Goal: Download file/media: Obtain a digital file from the website

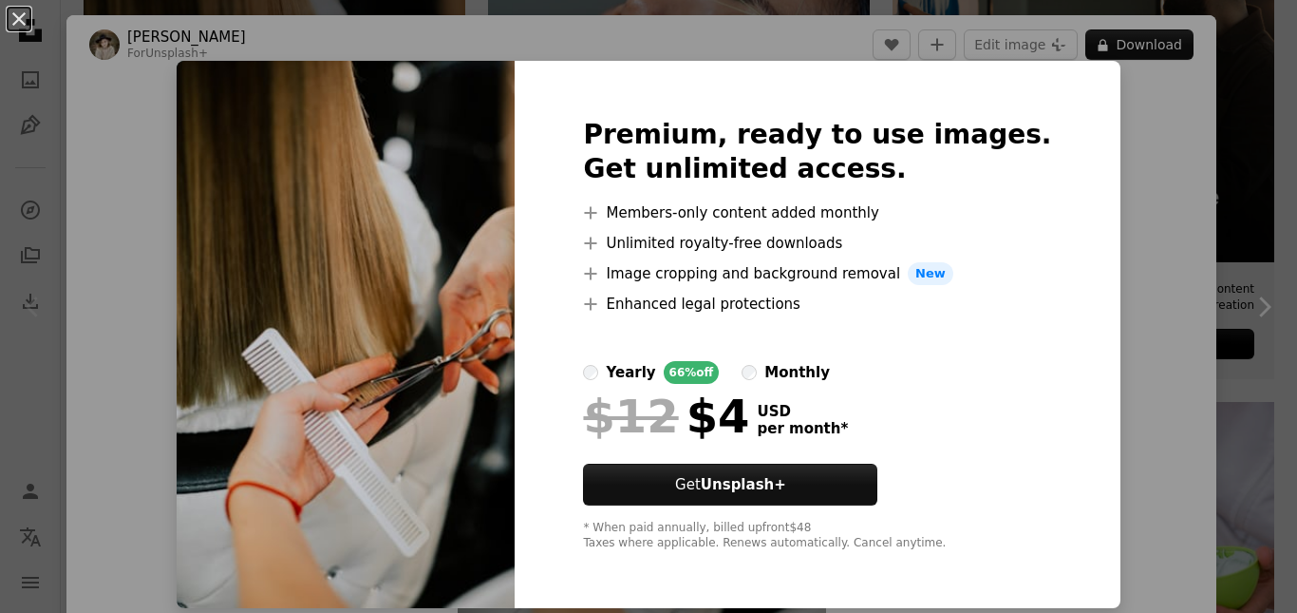
scroll to position [380, 0]
click at [1067, 314] on div "Premium, ready to use images. Get unlimited access. A plus sign Members-only co…" at bounding box center [817, 334] width 605 height 547
click at [176, 144] on div "An X shape Premium, ready to use images. Get unlimited access. A plus sign Memb…" at bounding box center [648, 306] width 1297 height 613
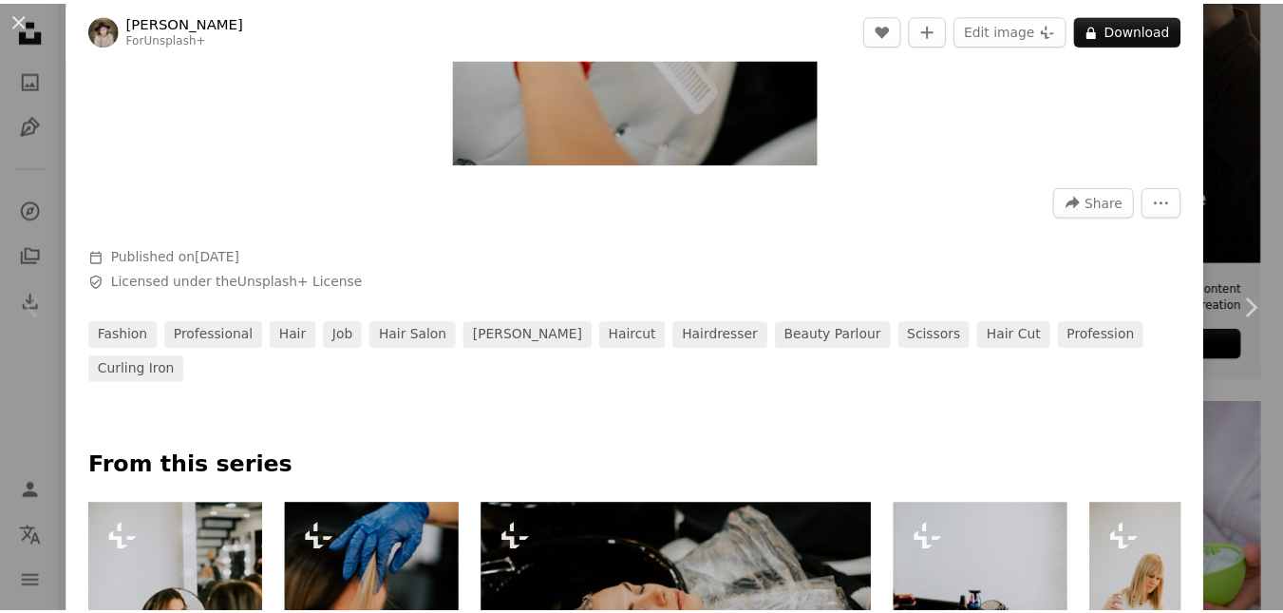
scroll to position [380, 0]
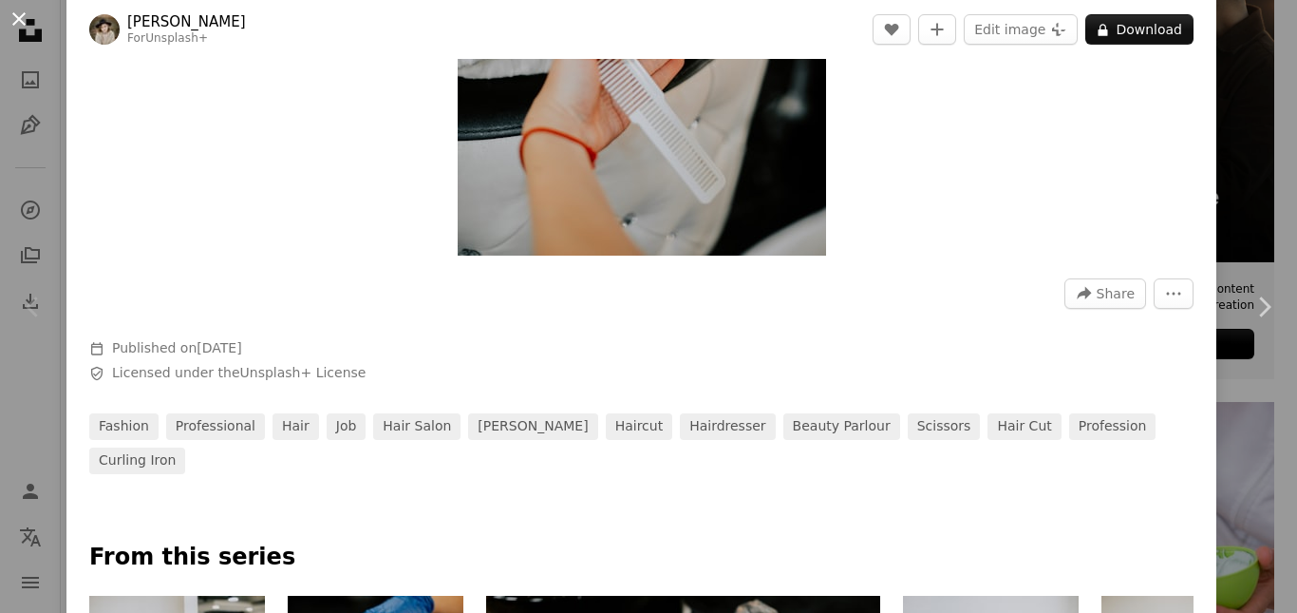
click at [28, 17] on button "An X shape" at bounding box center [19, 19] width 23 height 23
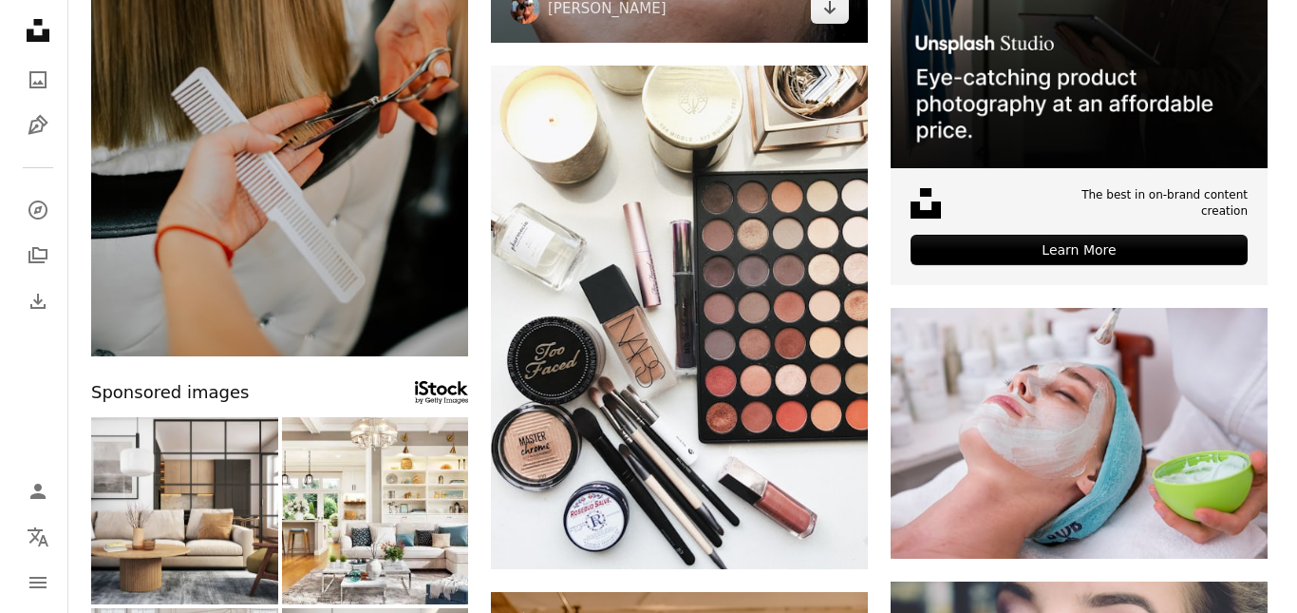
scroll to position [475, 0]
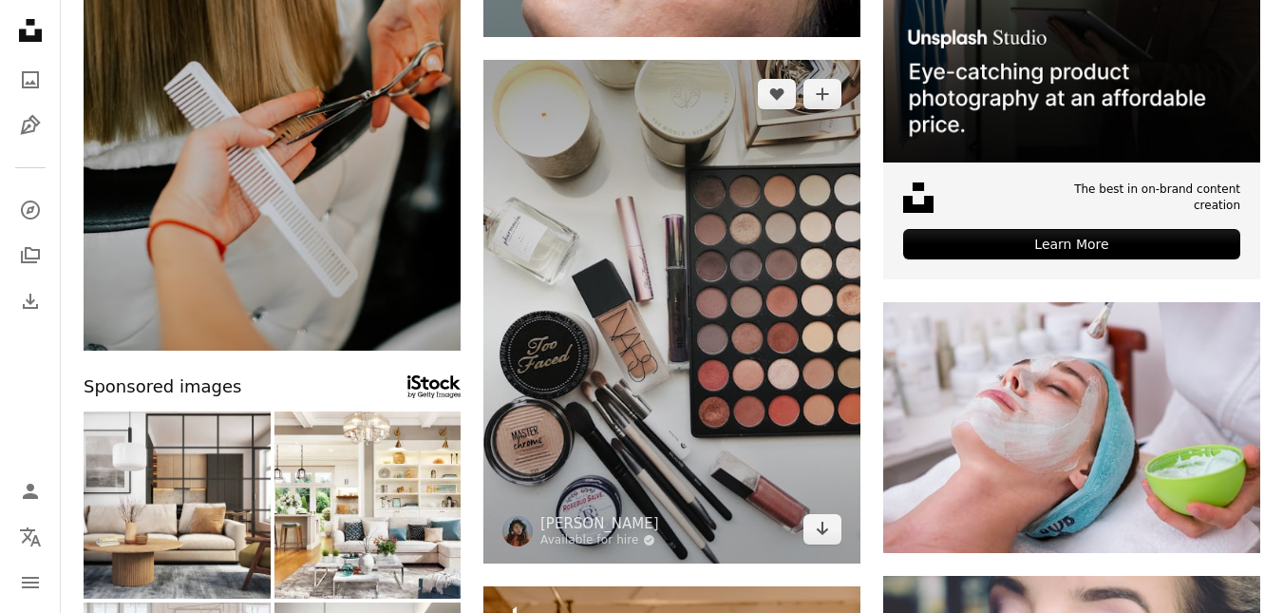
click at [715, 354] on img at bounding box center [671, 311] width 377 height 503
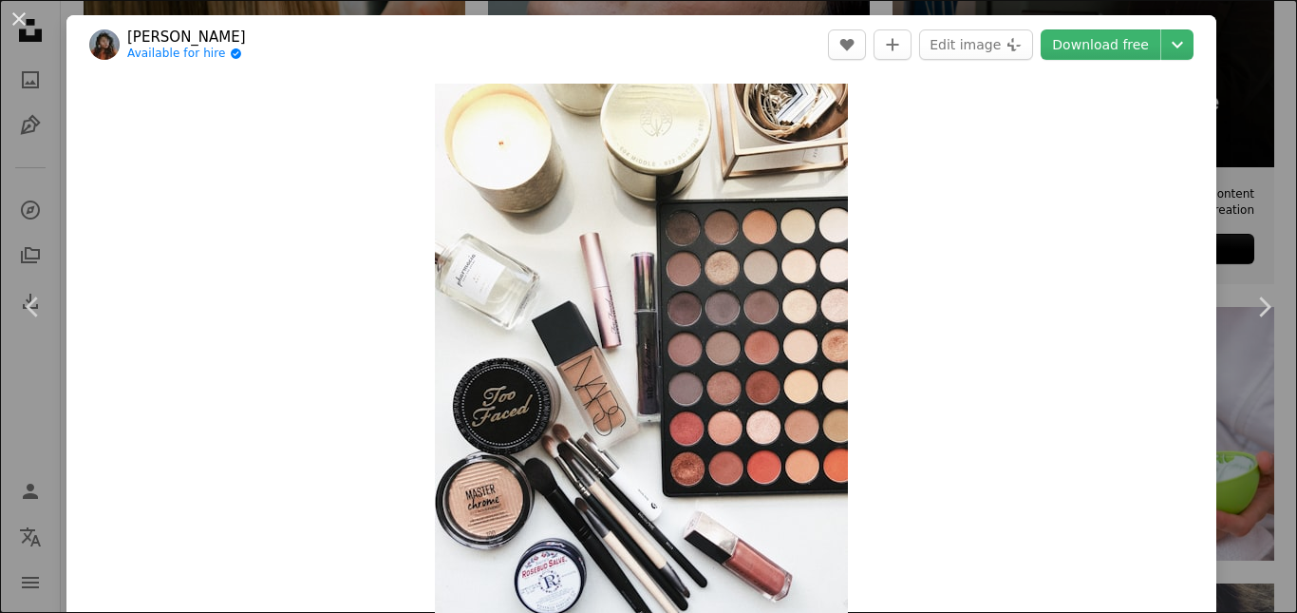
drag, startPoint x: 1088, startPoint y: 47, endPoint x: 1086, endPoint y: 60, distance: 13.4
click at [1089, 47] on link "Download free" at bounding box center [1101, 44] width 120 height 30
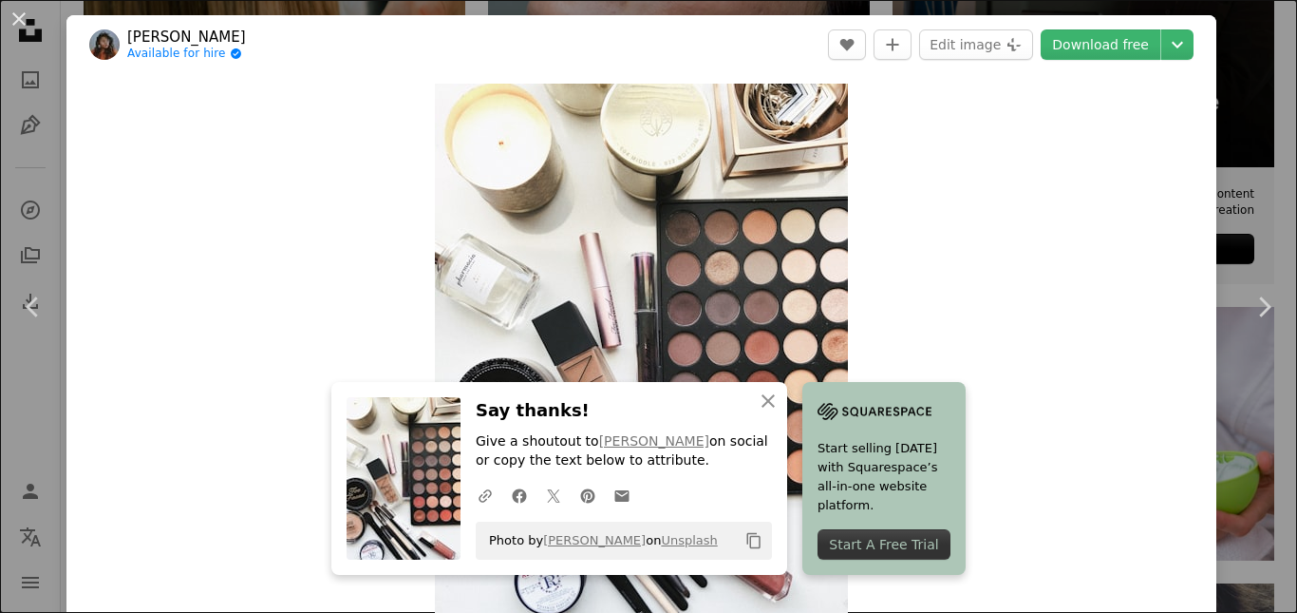
click at [962, 283] on div "Zoom in" at bounding box center [641, 359] width 1150 height 570
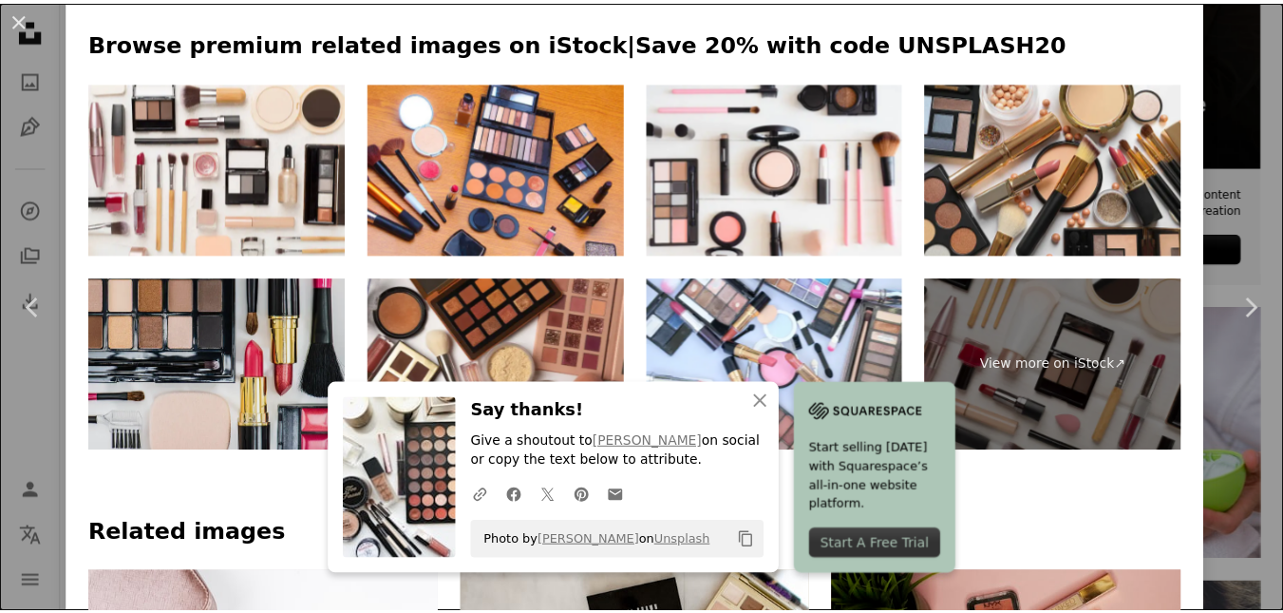
scroll to position [950, 0]
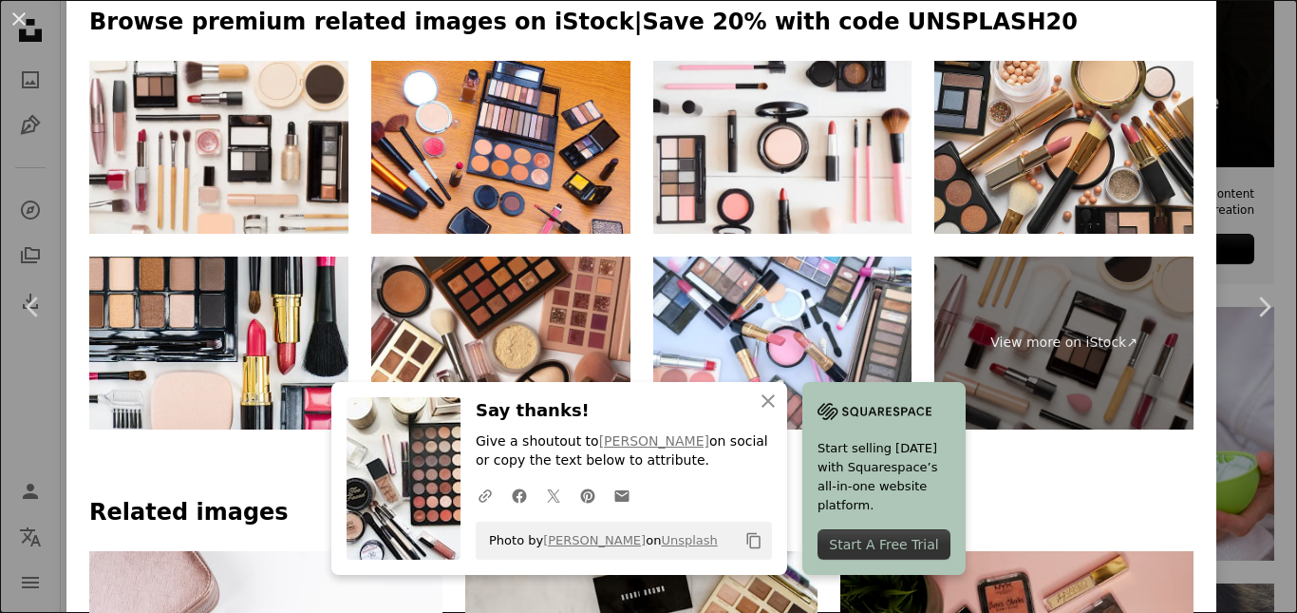
click at [769, 407] on icon "An X shape" at bounding box center [768, 400] width 23 height 23
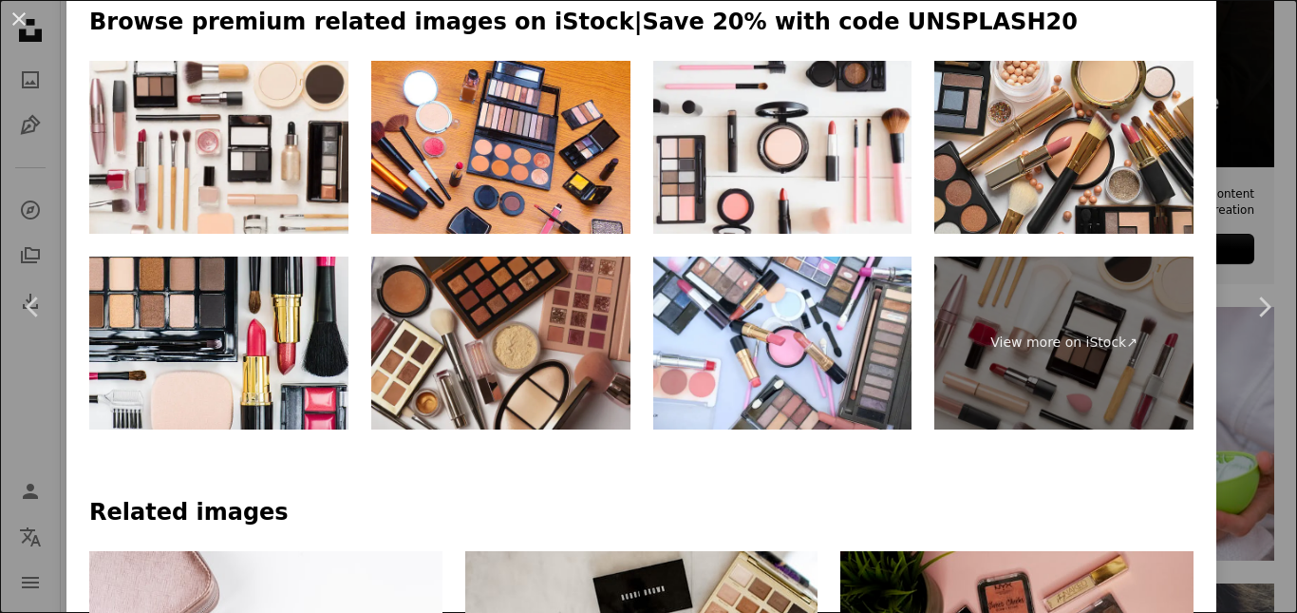
click at [462, 345] on img at bounding box center [500, 342] width 259 height 173
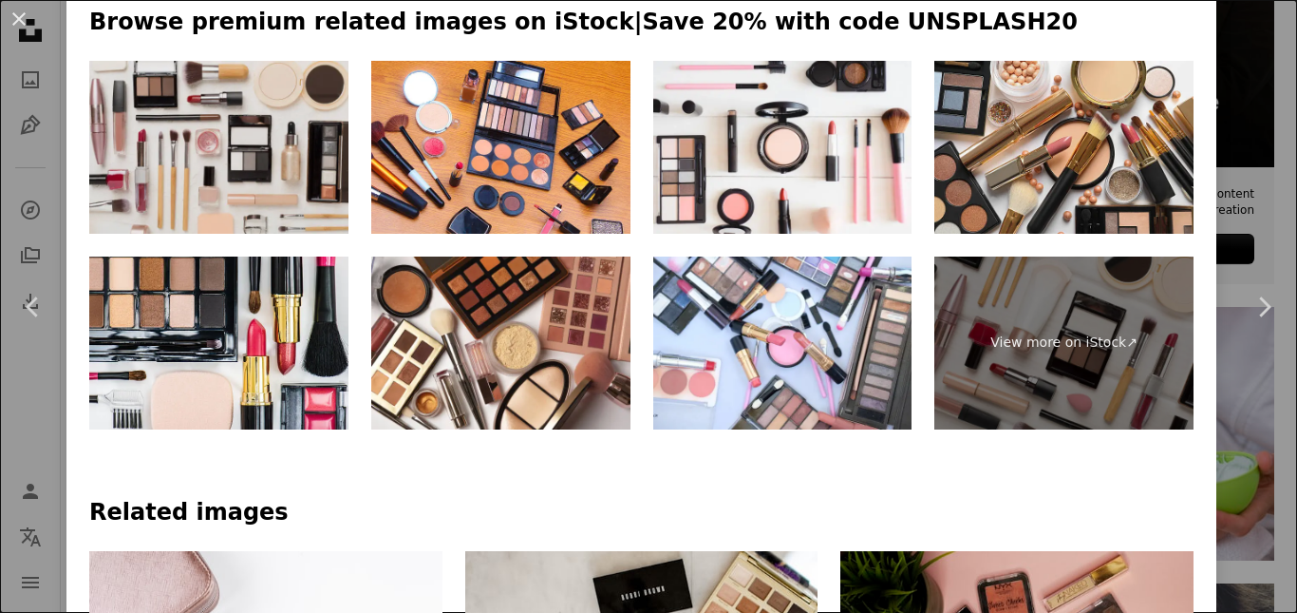
click at [325, 213] on img at bounding box center [218, 147] width 259 height 173
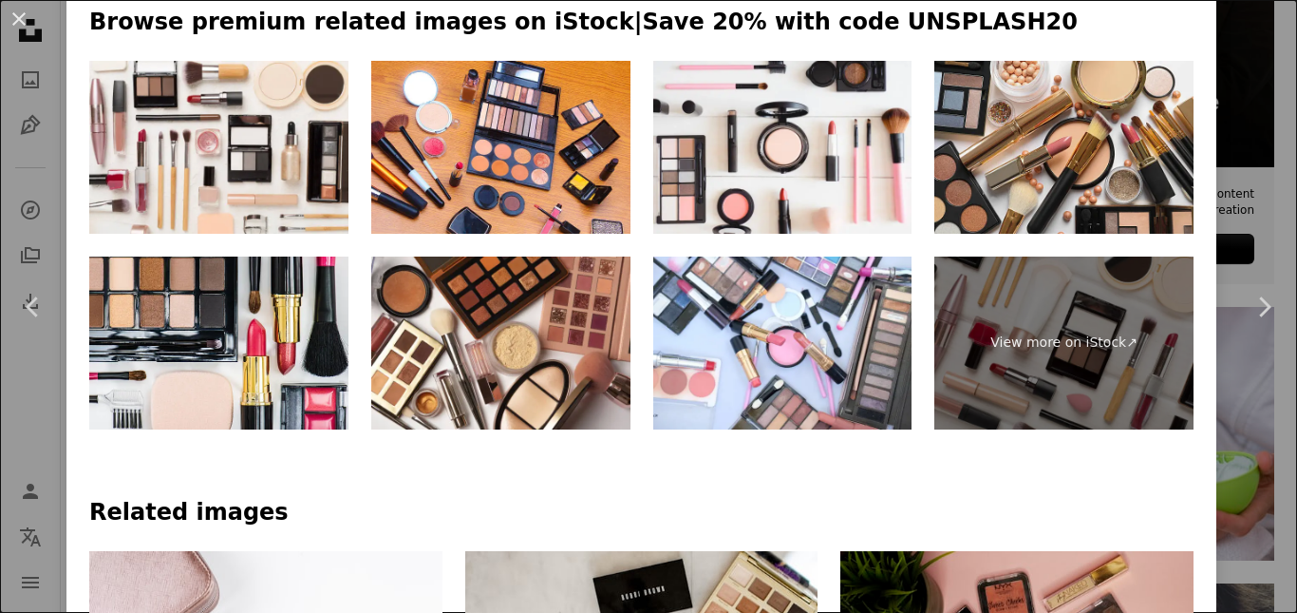
click at [17, 21] on button "An X shape" at bounding box center [19, 19] width 23 height 23
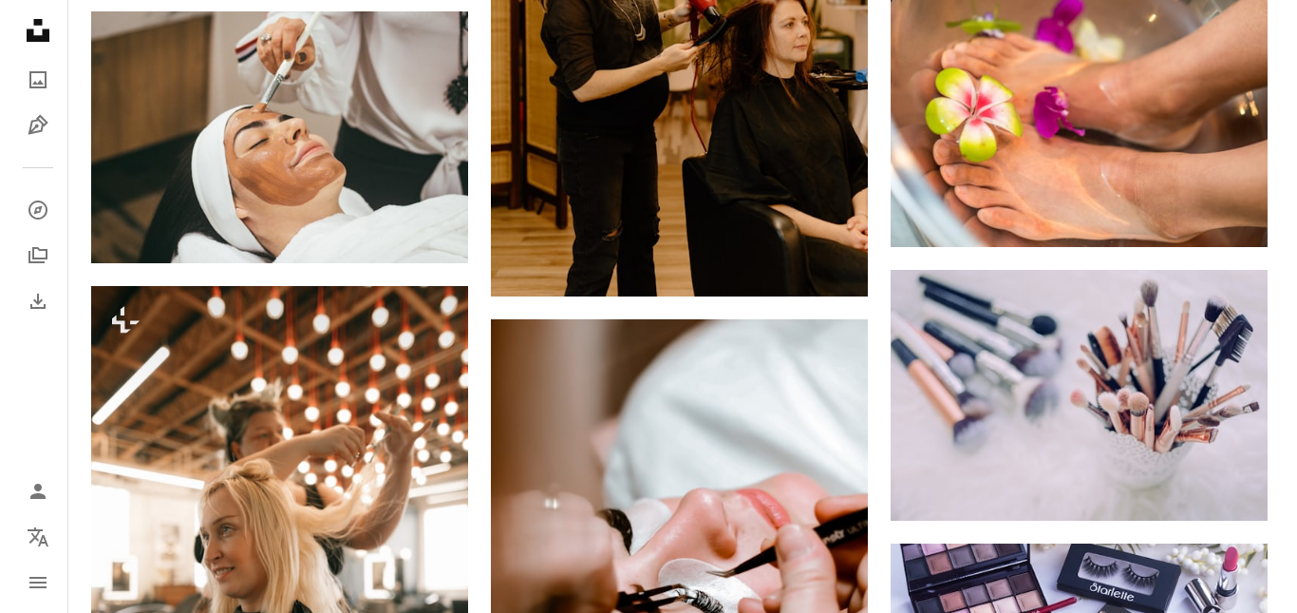
scroll to position [1425, 0]
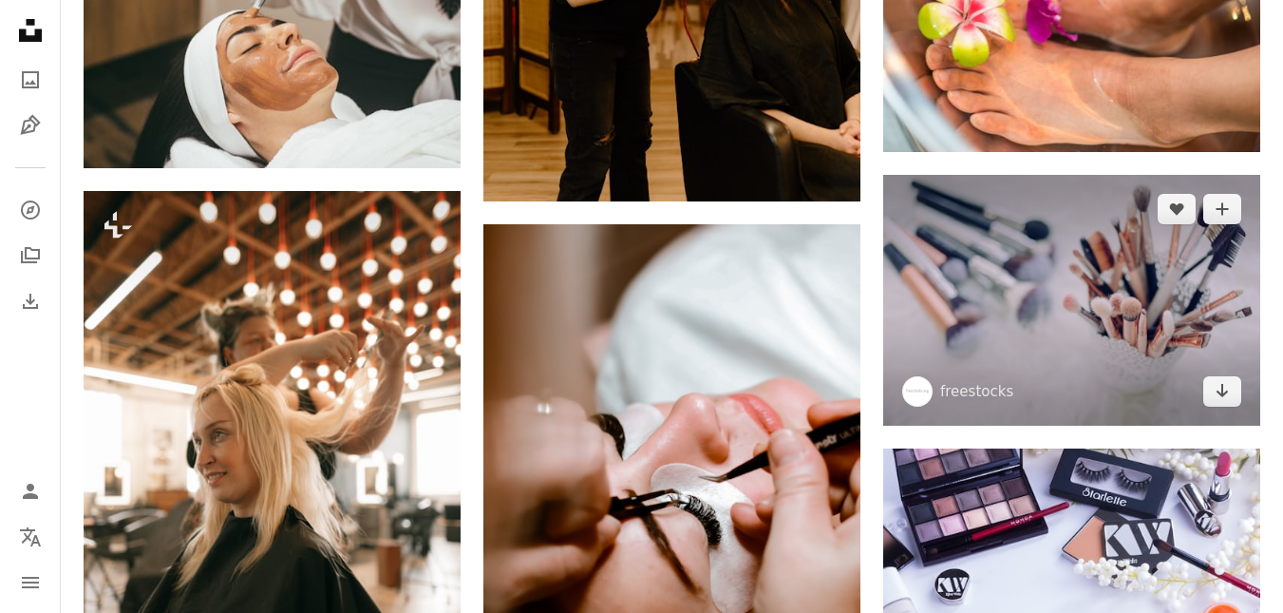
click at [1069, 312] on img at bounding box center [1071, 300] width 377 height 251
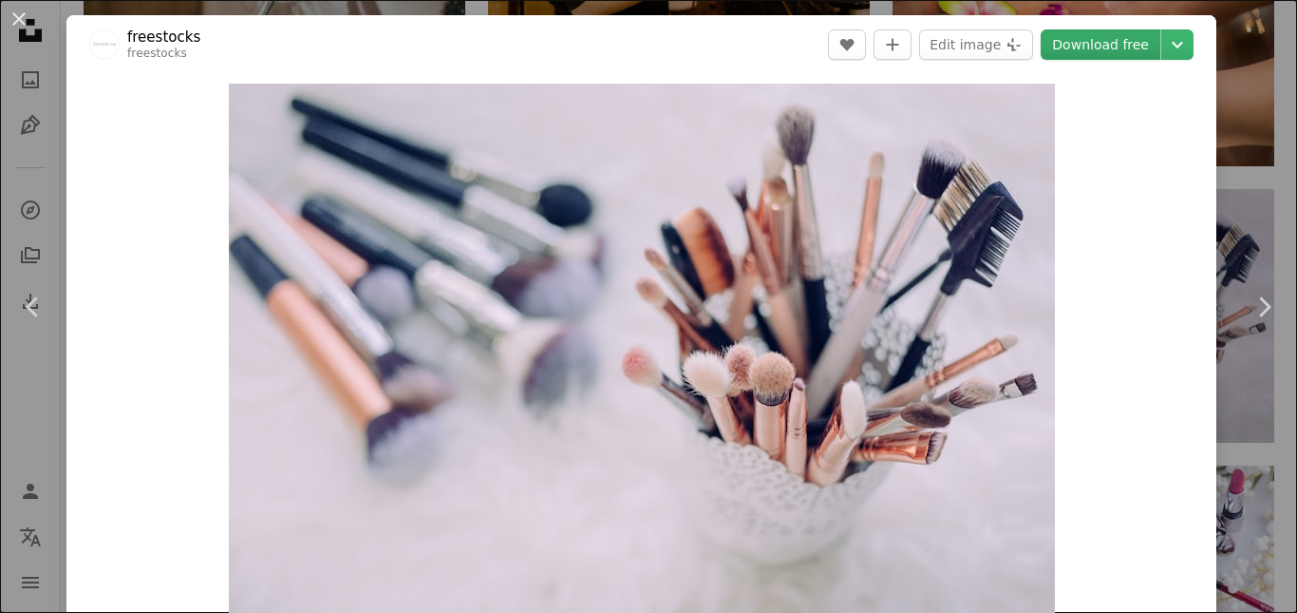
click at [1057, 47] on link "Download free" at bounding box center [1101, 44] width 120 height 30
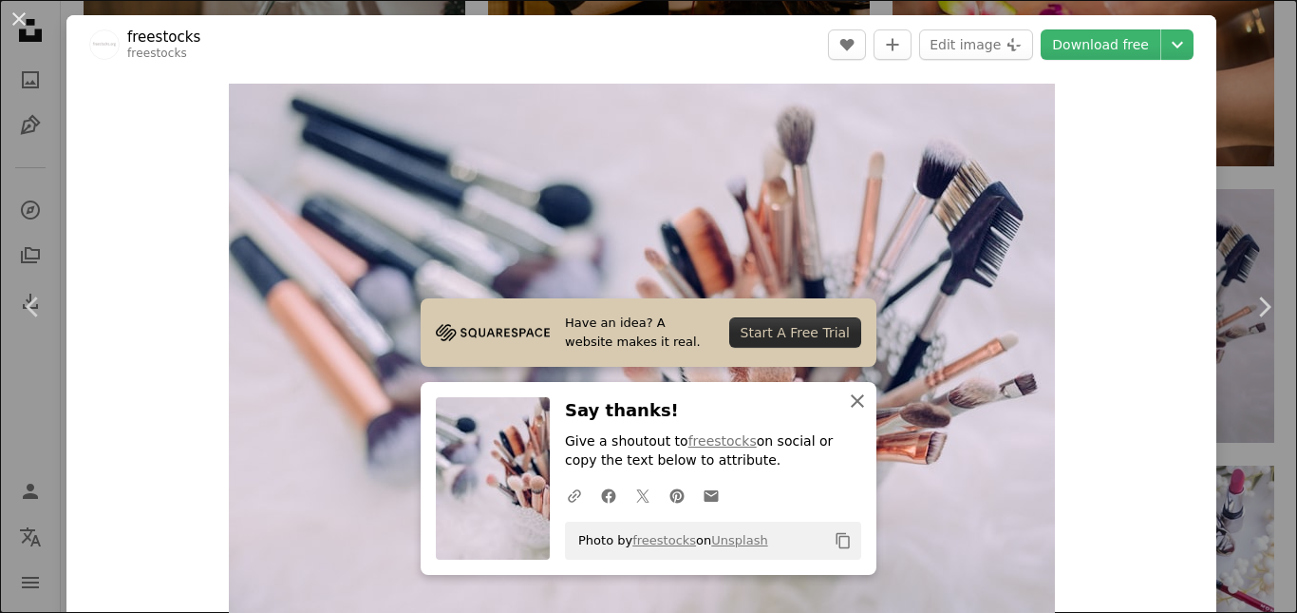
click at [859, 403] on icon "An X shape" at bounding box center [857, 400] width 23 height 23
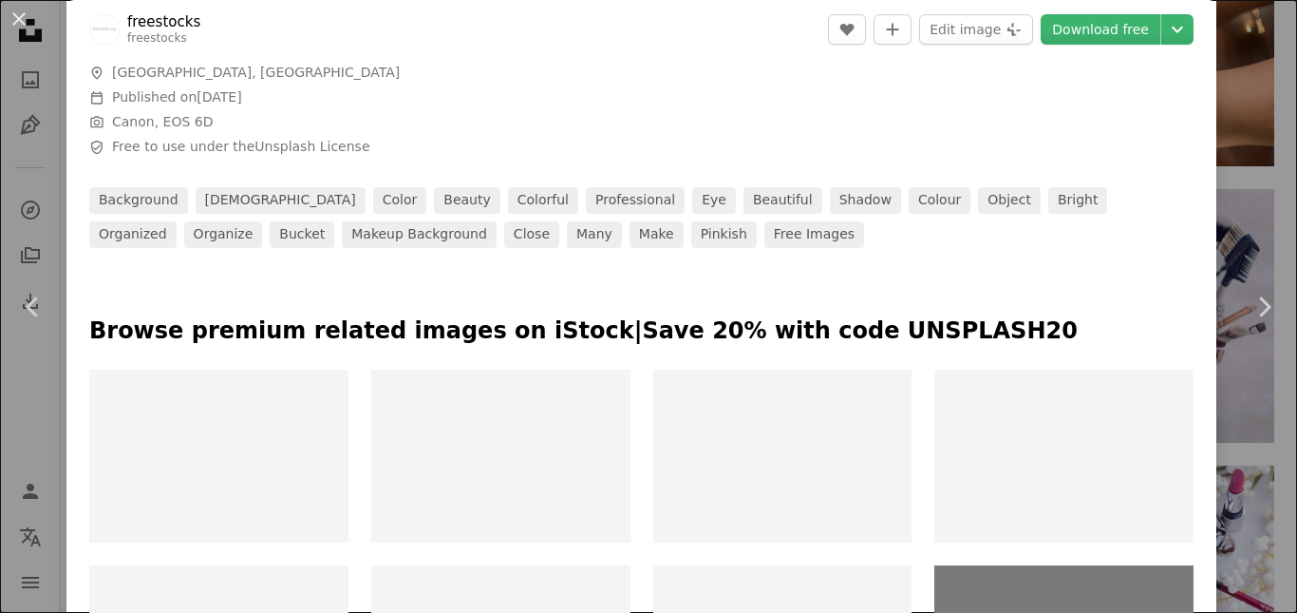
scroll to position [760, 0]
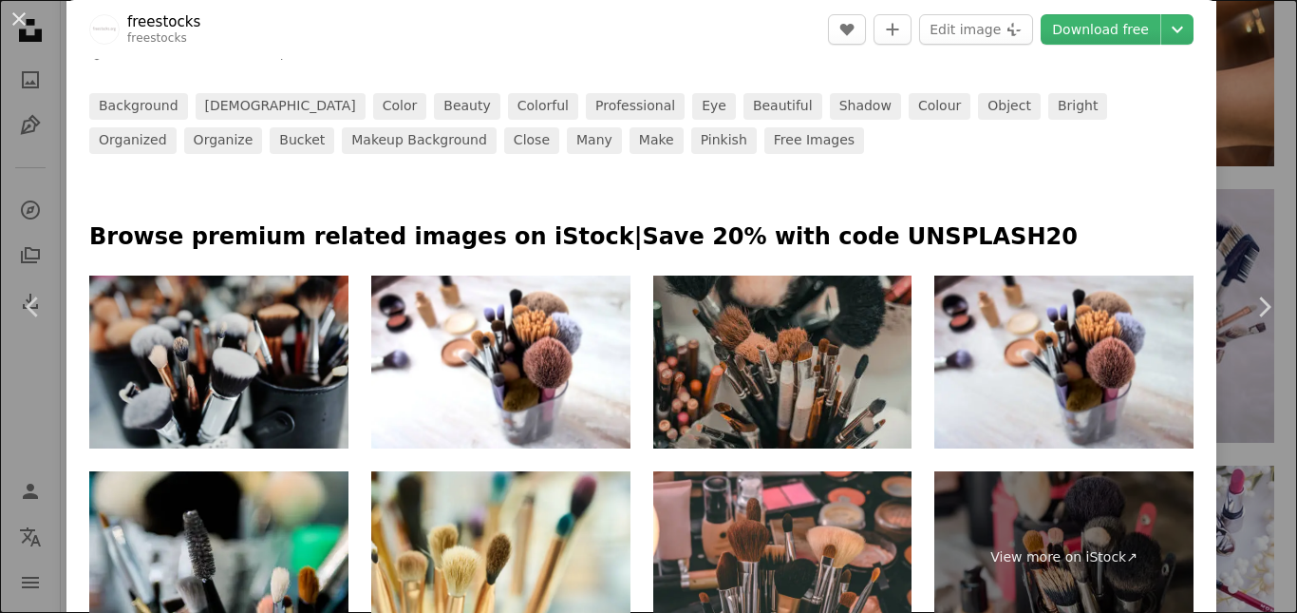
click at [793, 381] on img at bounding box center [782, 361] width 259 height 173
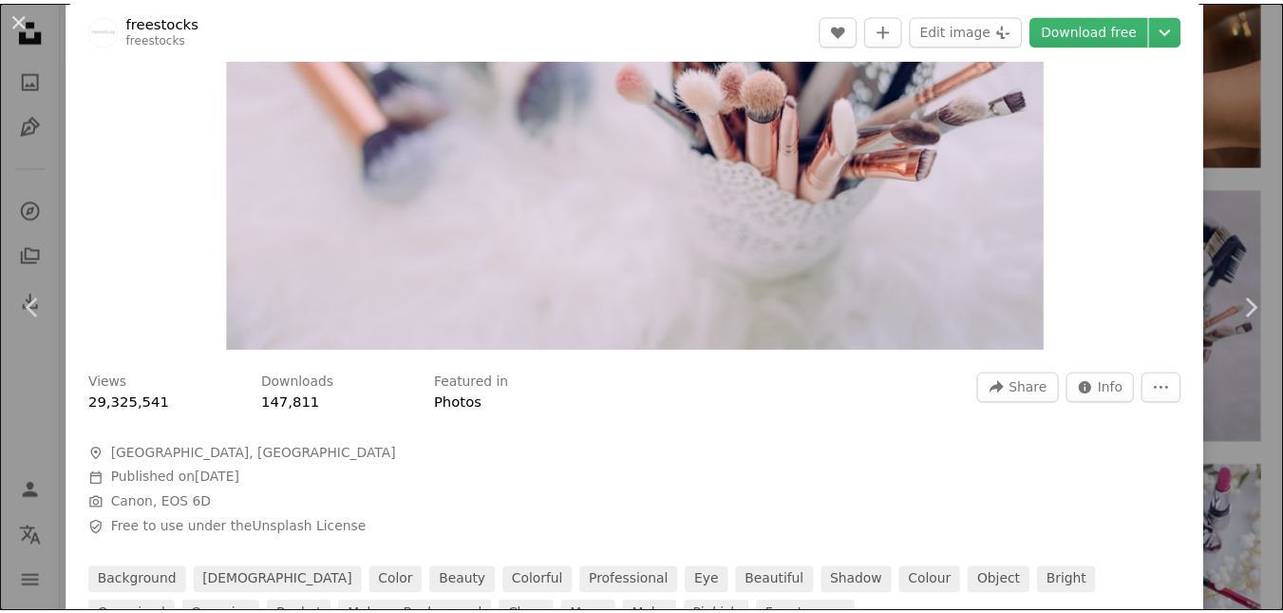
scroll to position [0, 0]
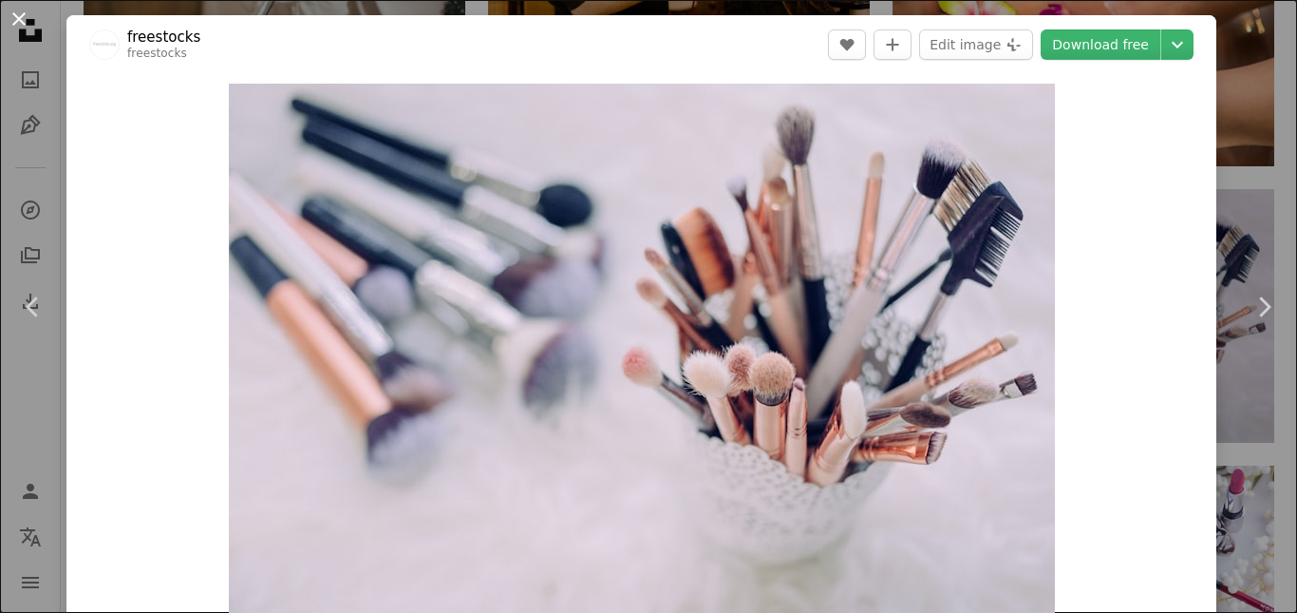
click at [23, 10] on button "An X shape" at bounding box center [19, 19] width 23 height 23
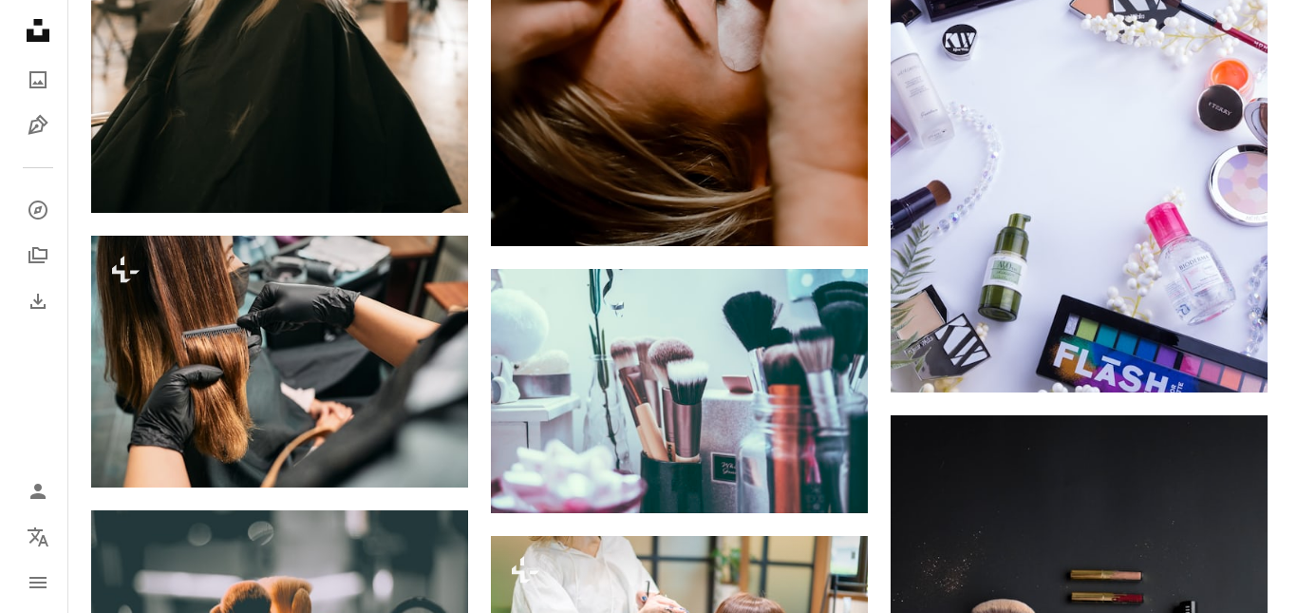
scroll to position [2089, 0]
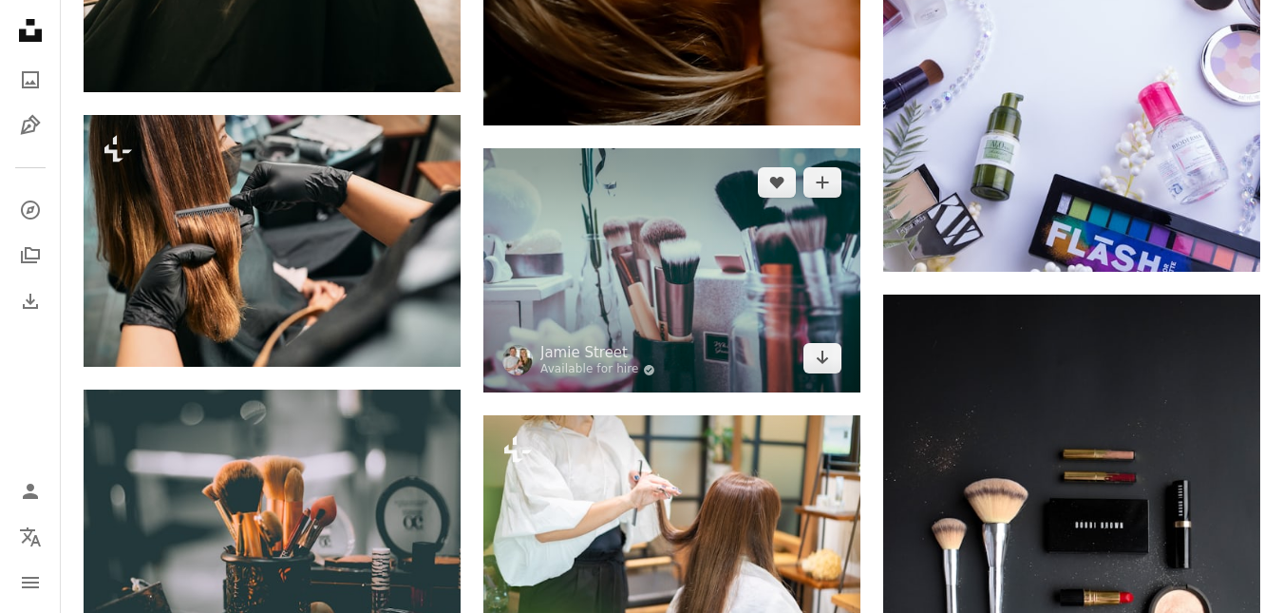
click at [636, 273] on img at bounding box center [671, 270] width 377 height 244
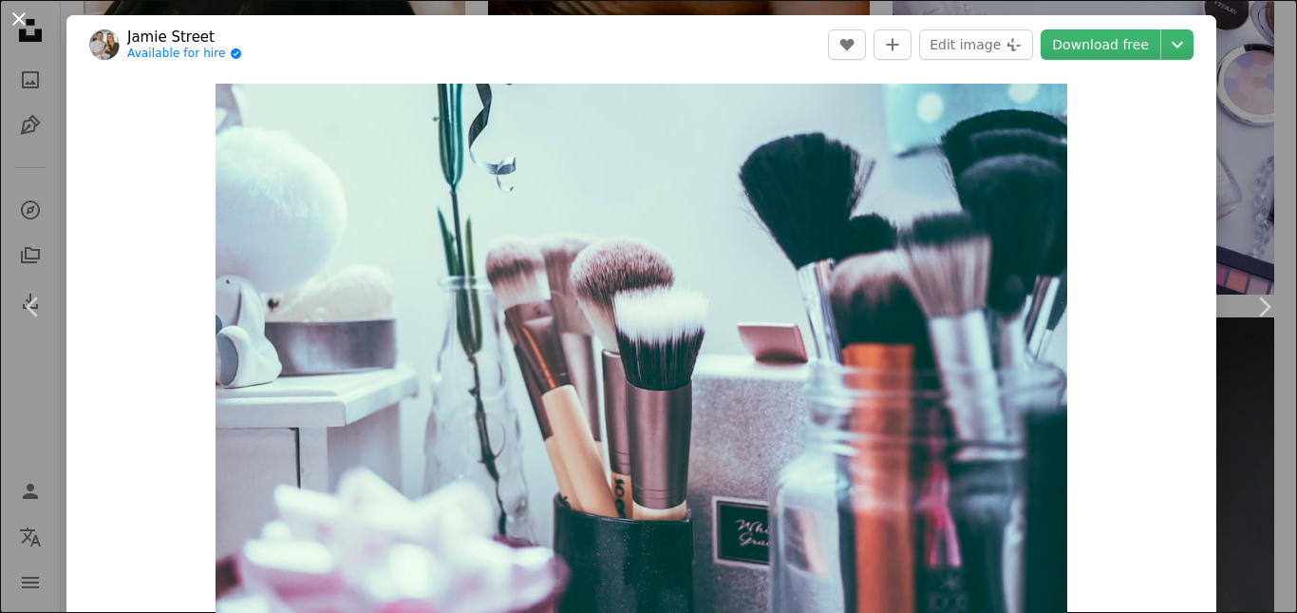
click at [14, 16] on button "An X shape" at bounding box center [19, 19] width 23 height 23
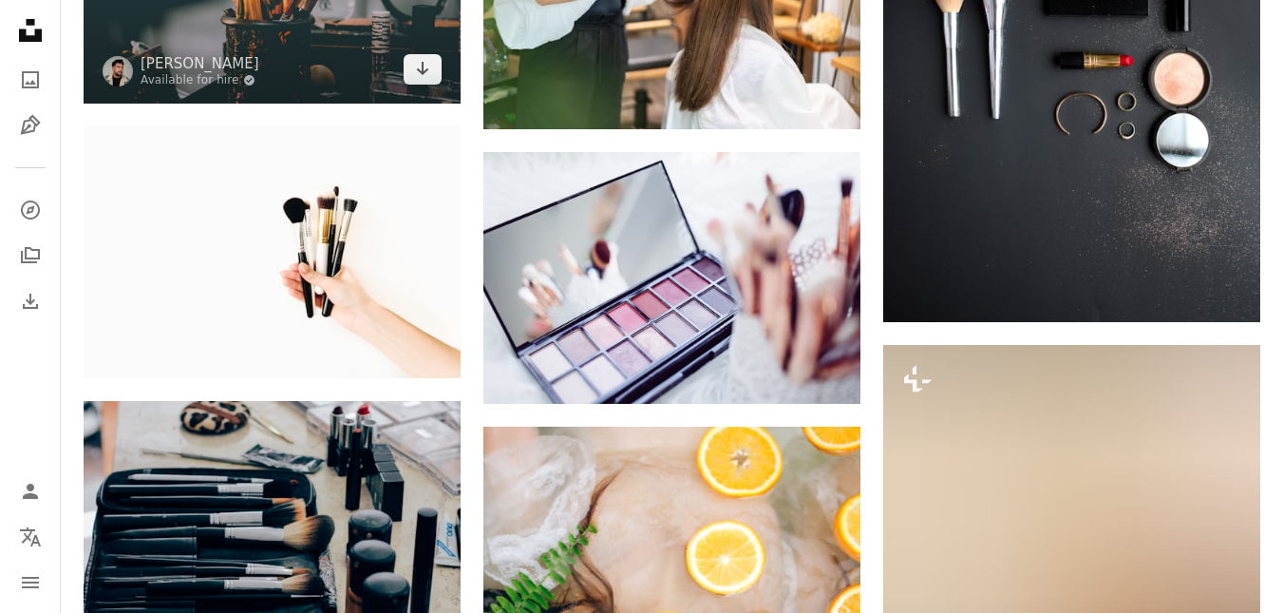
scroll to position [2659, 0]
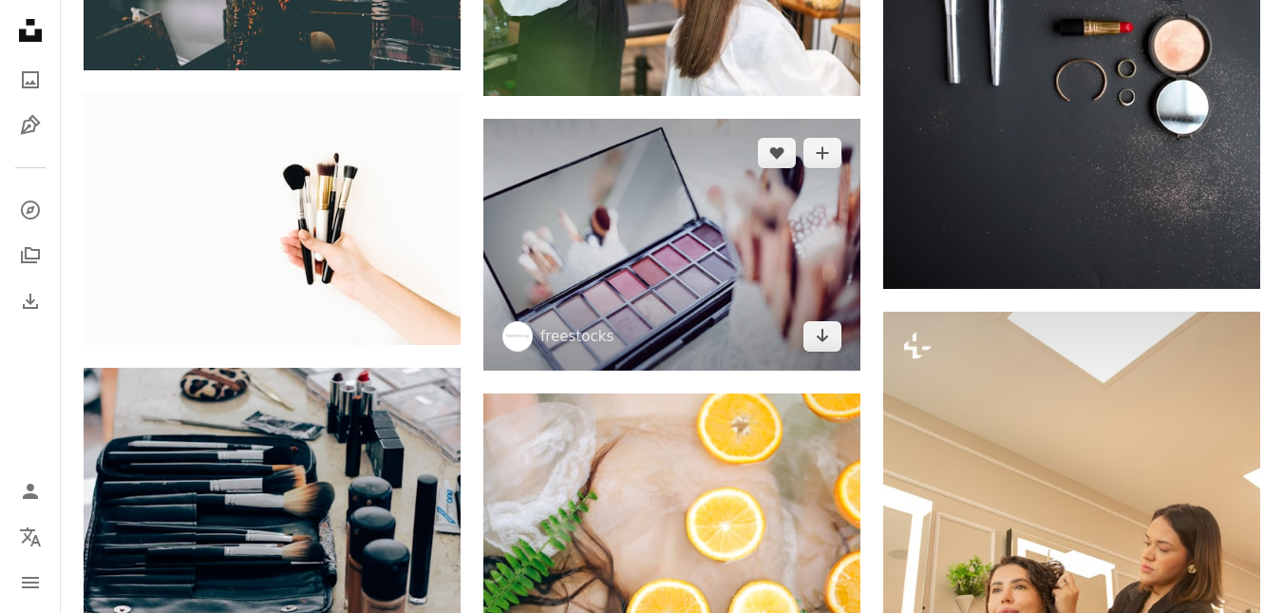
click at [656, 273] on img at bounding box center [671, 244] width 377 height 251
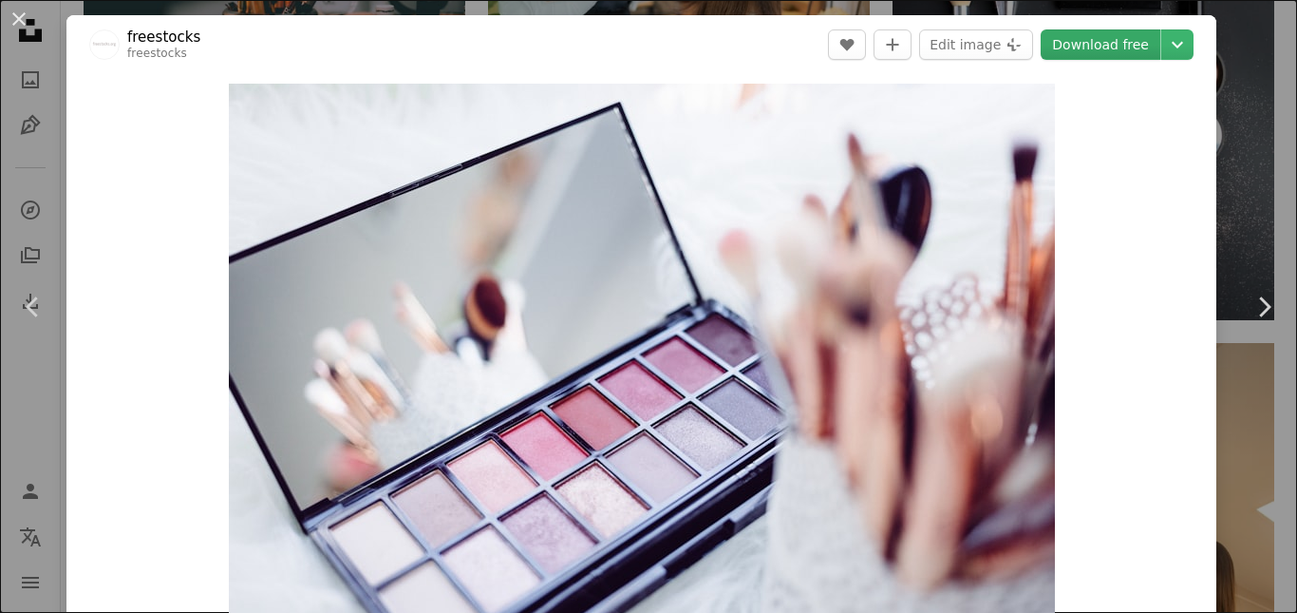
click at [1077, 44] on link "Download free" at bounding box center [1101, 44] width 120 height 30
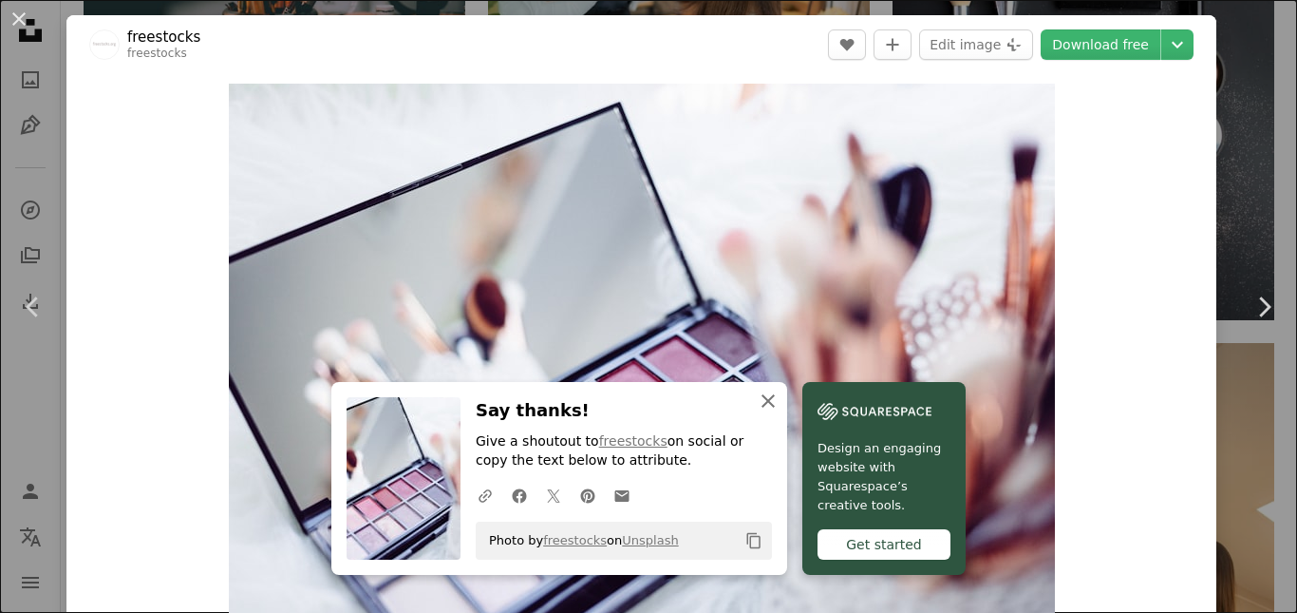
click at [757, 409] on icon "An X shape" at bounding box center [768, 400] width 23 height 23
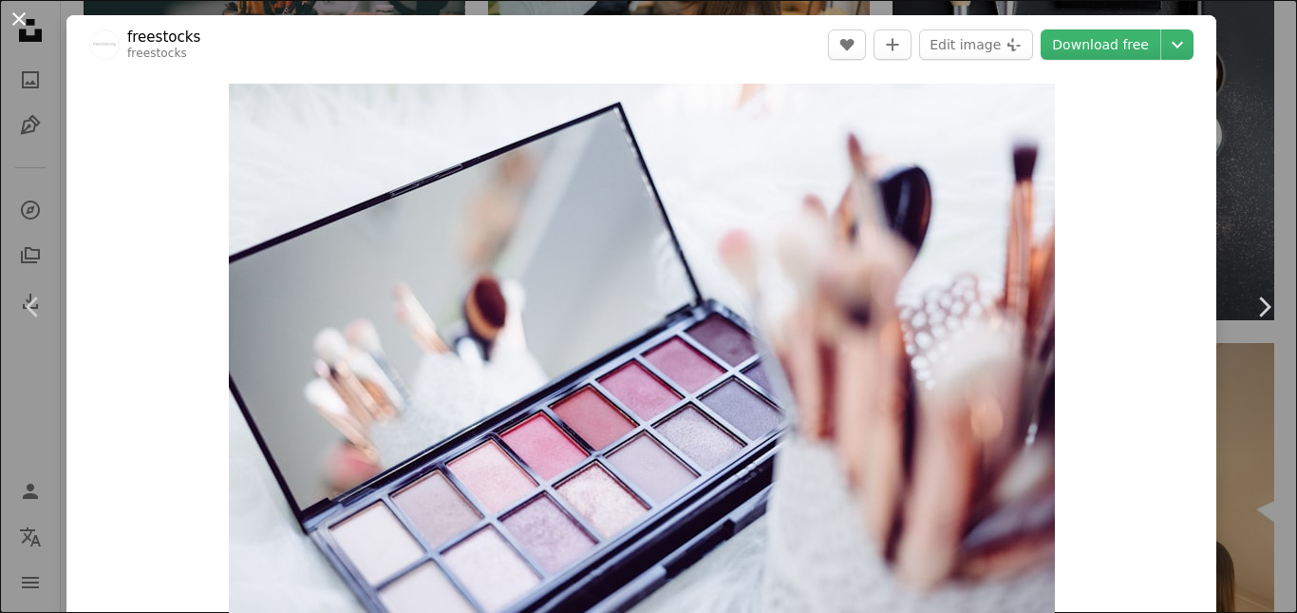
click at [27, 12] on button "An X shape" at bounding box center [19, 19] width 23 height 23
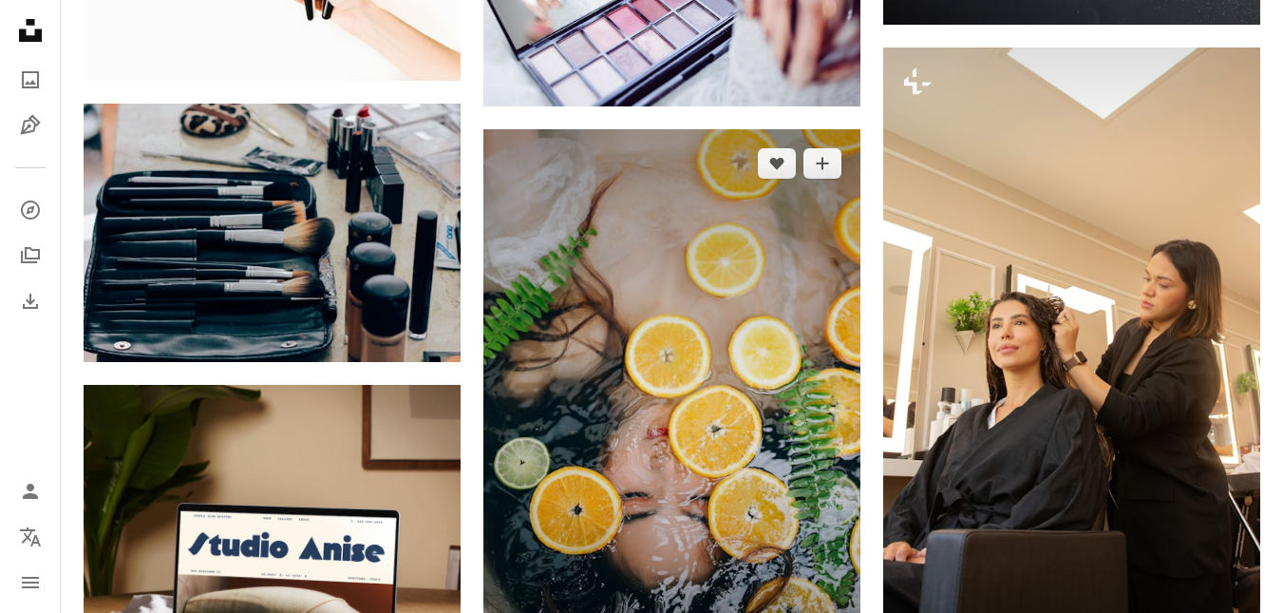
scroll to position [2944, 0]
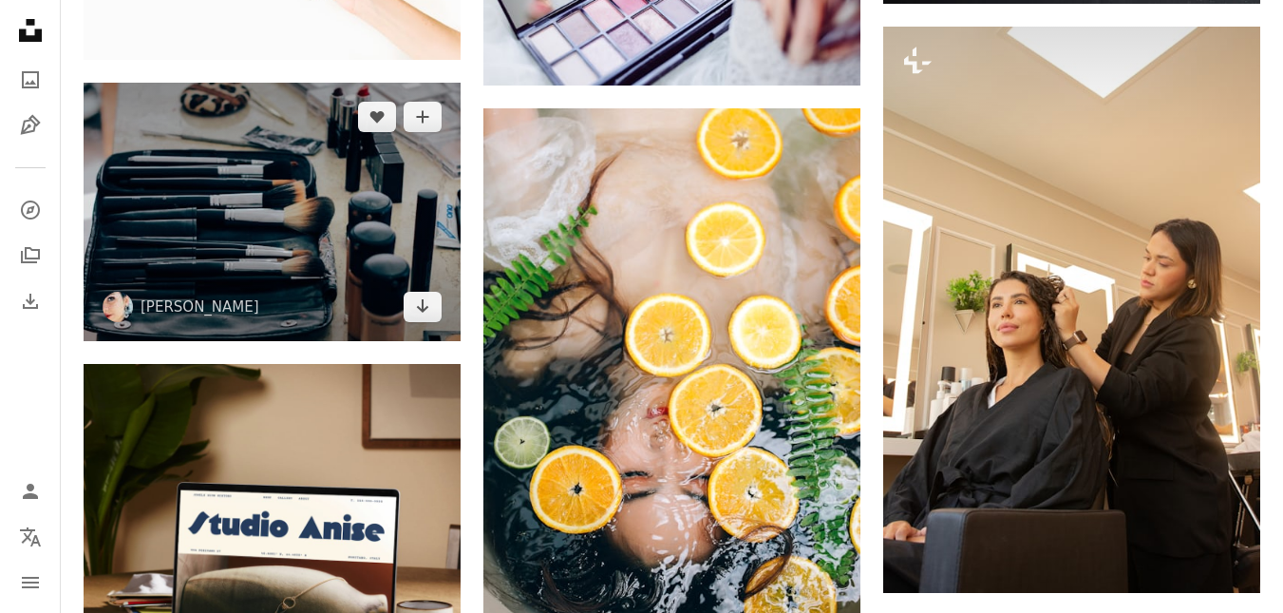
click at [354, 300] on img at bounding box center [272, 212] width 377 height 258
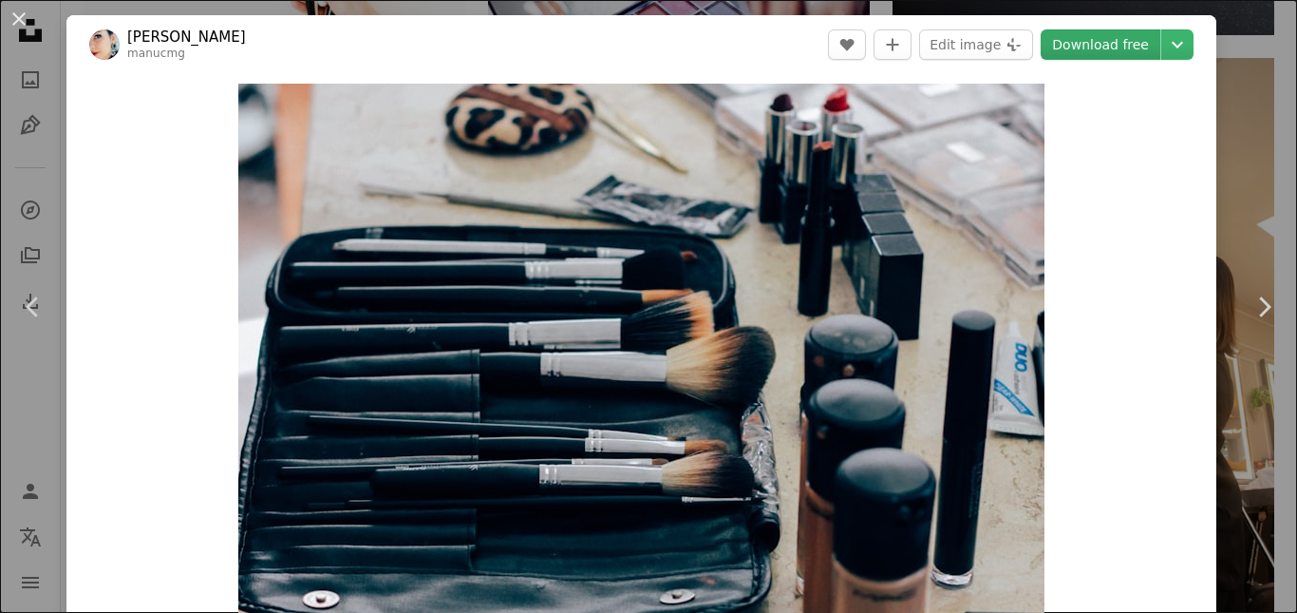
click at [1084, 50] on link "Download free" at bounding box center [1101, 44] width 120 height 30
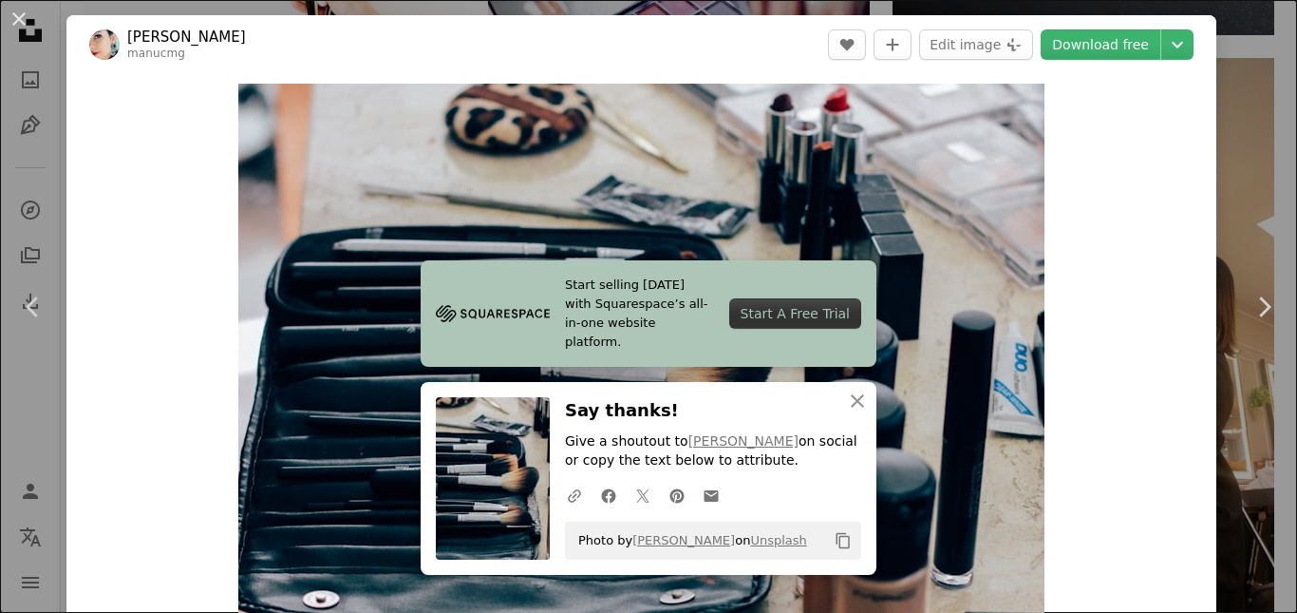
click at [14, 9] on button "An X shape" at bounding box center [19, 19] width 23 height 23
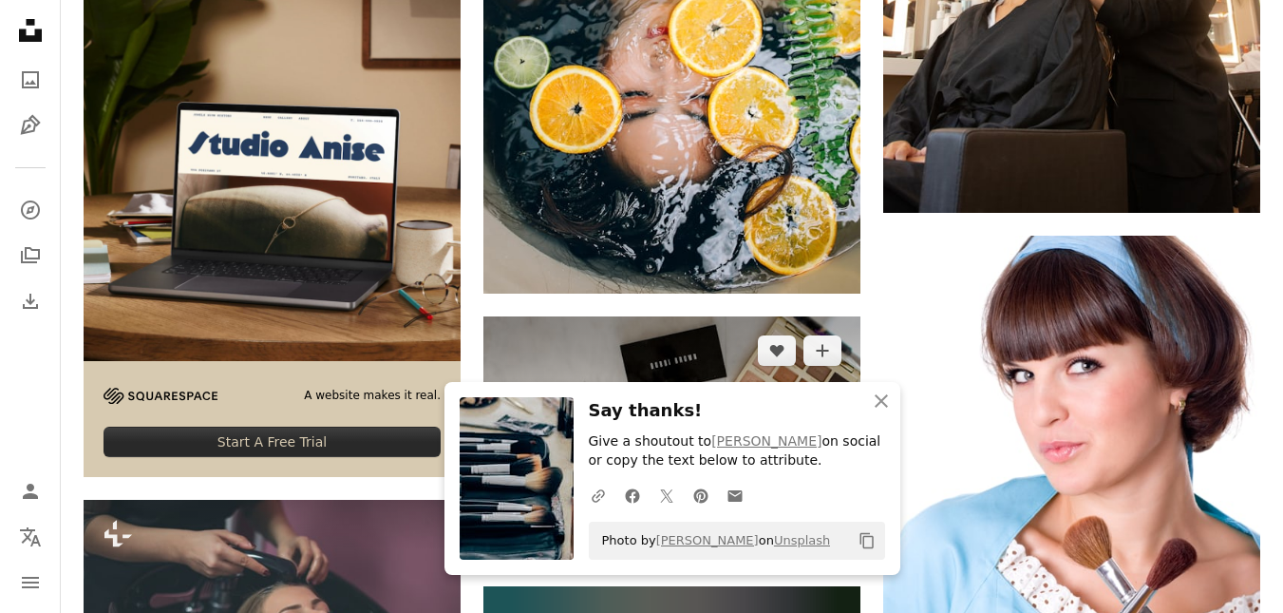
scroll to position [3419, 0]
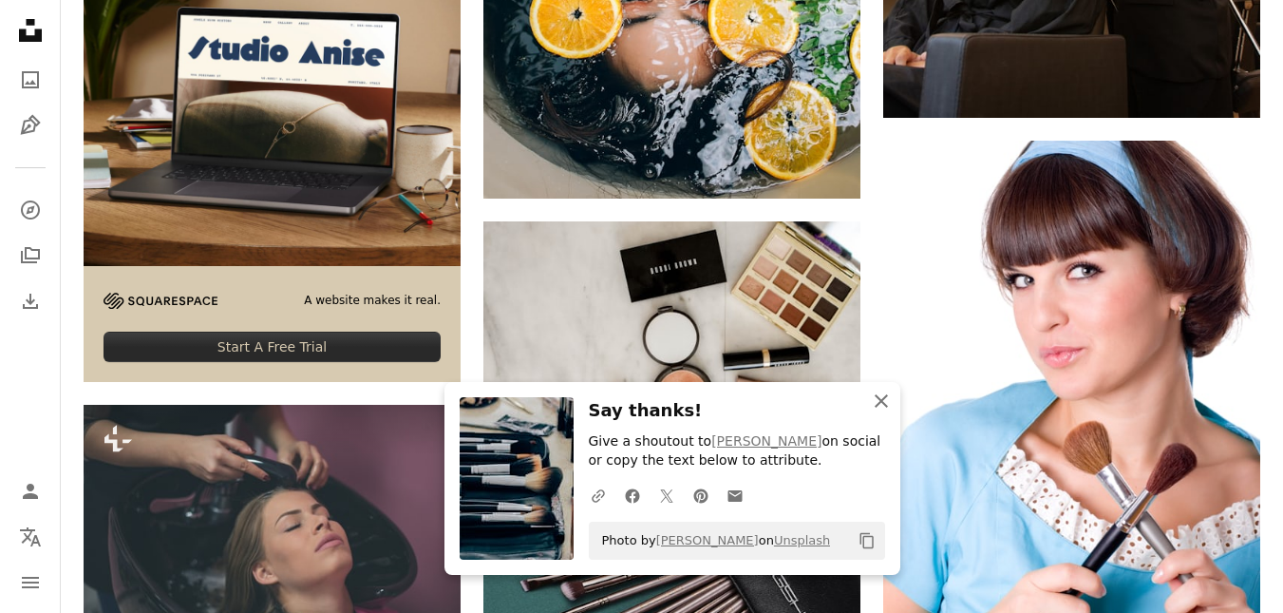
click at [886, 396] on icon "button" at bounding box center [881, 400] width 13 height 13
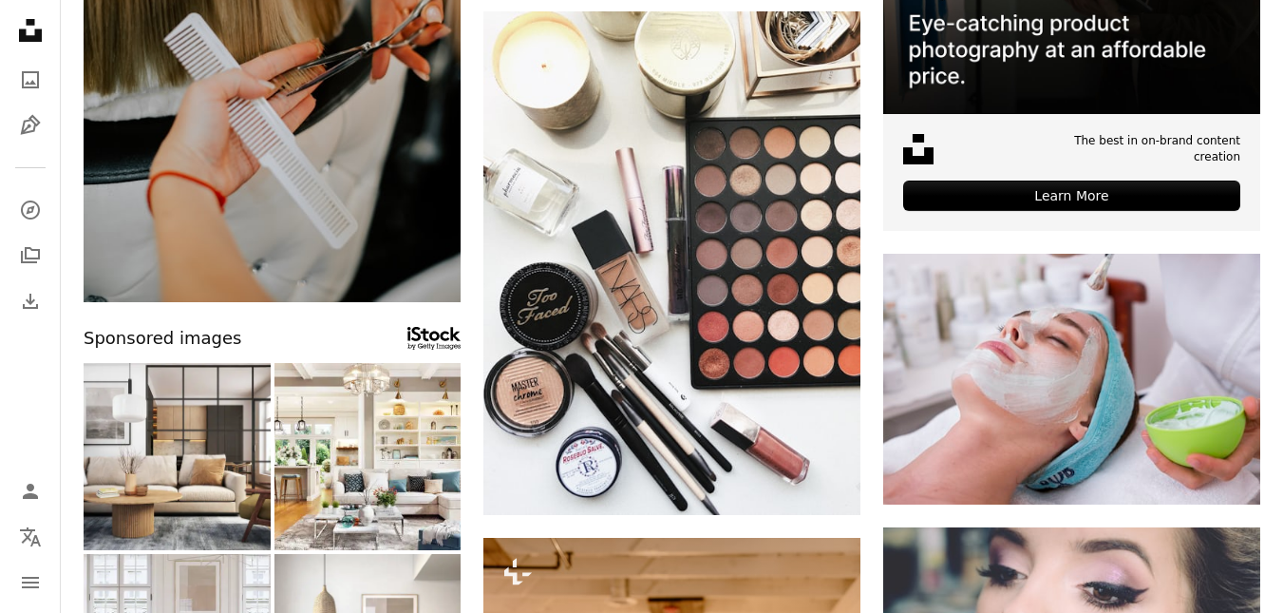
scroll to position [0, 0]
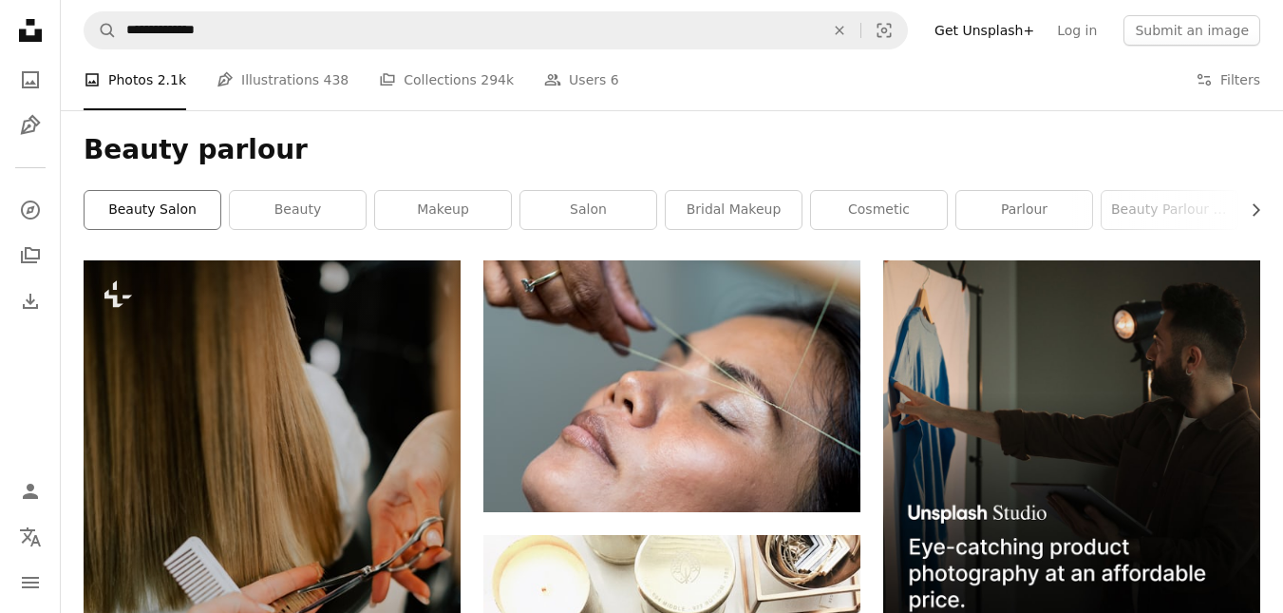
click at [176, 217] on link "beauty salon" at bounding box center [153, 210] width 136 height 38
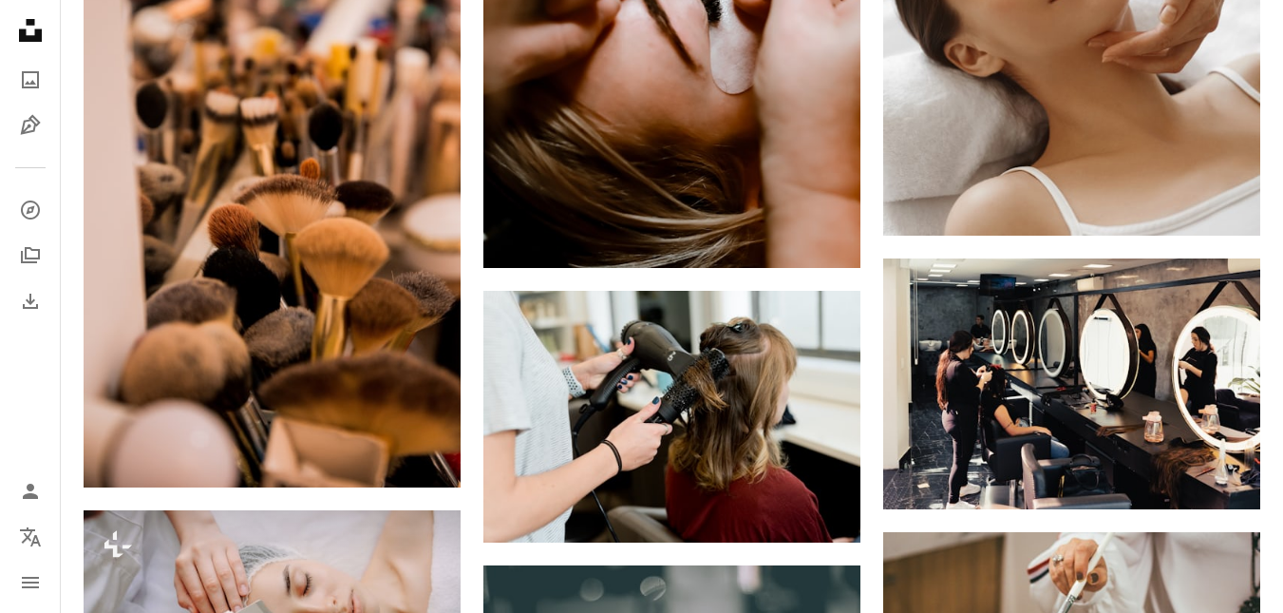
scroll to position [1140, 0]
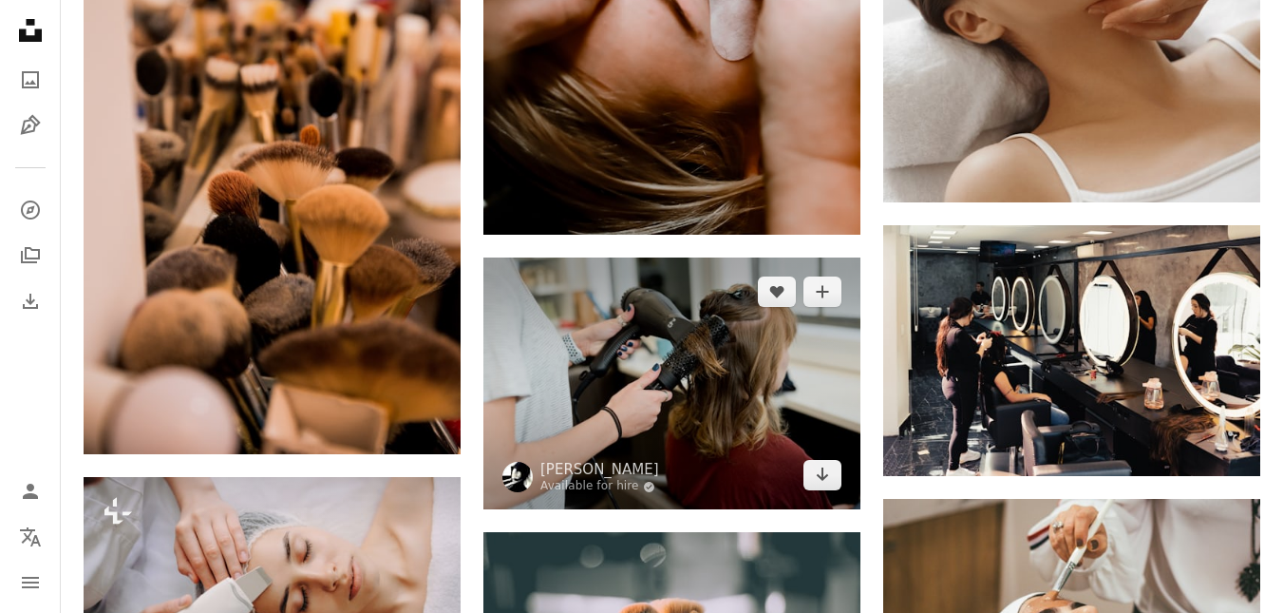
click at [657, 385] on img at bounding box center [671, 383] width 377 height 252
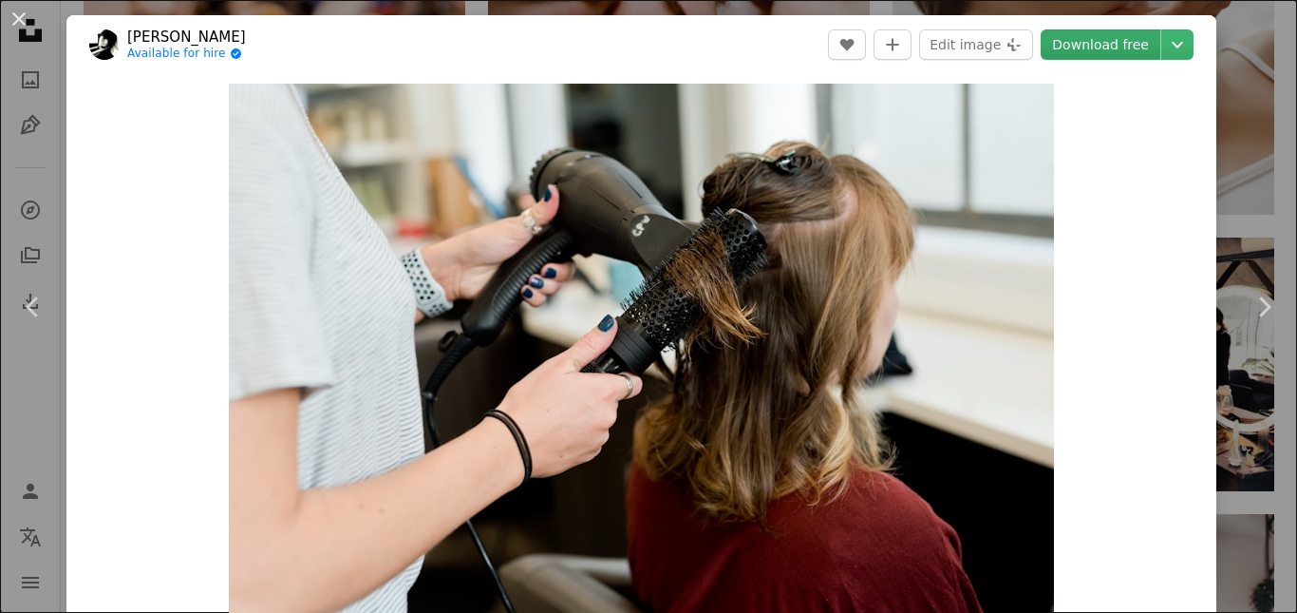
click at [1094, 44] on link "Download free" at bounding box center [1101, 44] width 120 height 30
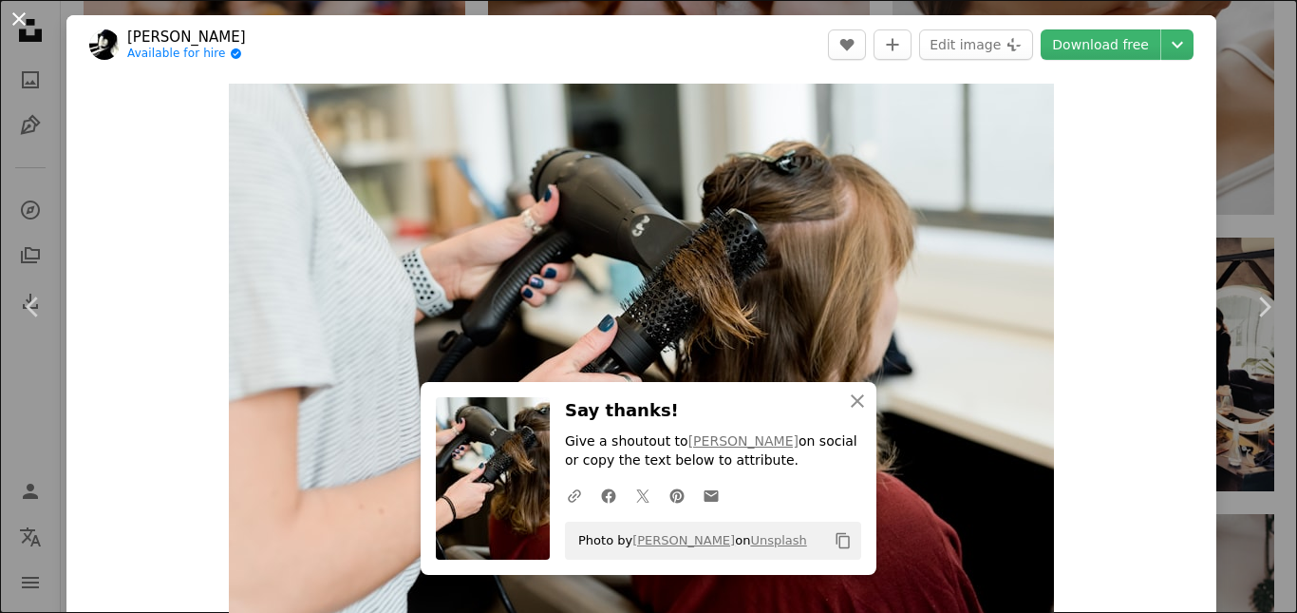
click at [17, 20] on button "An X shape" at bounding box center [19, 19] width 23 height 23
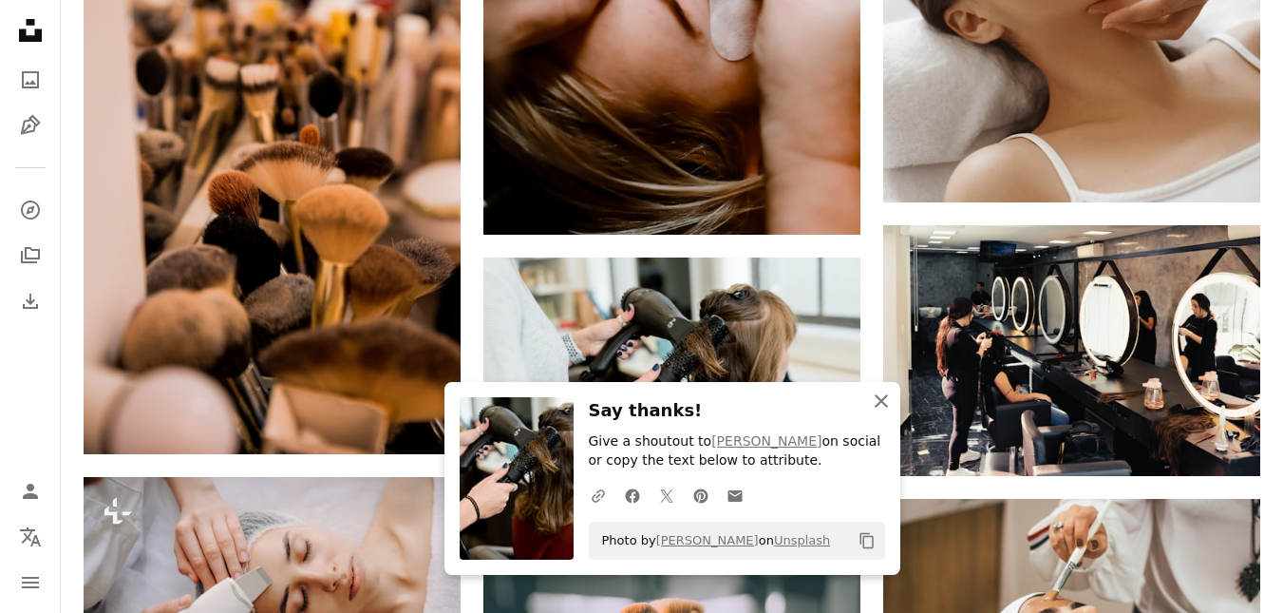
click at [887, 395] on icon "button" at bounding box center [881, 400] width 13 height 13
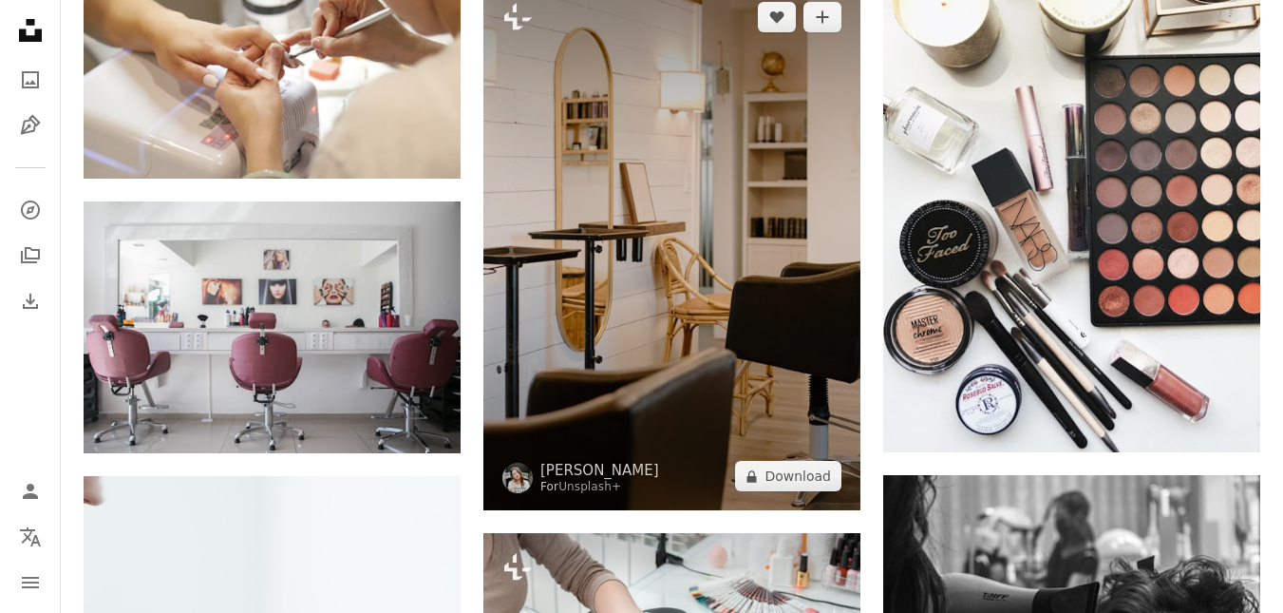
scroll to position [1994, 0]
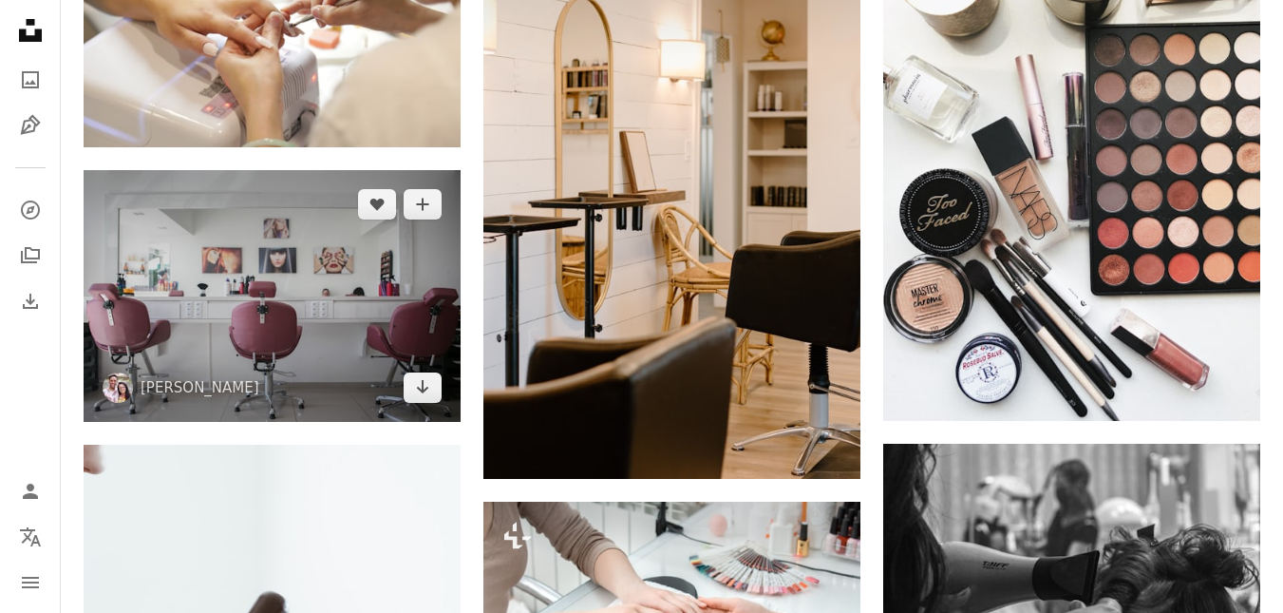
click at [255, 308] on img at bounding box center [272, 295] width 377 height 251
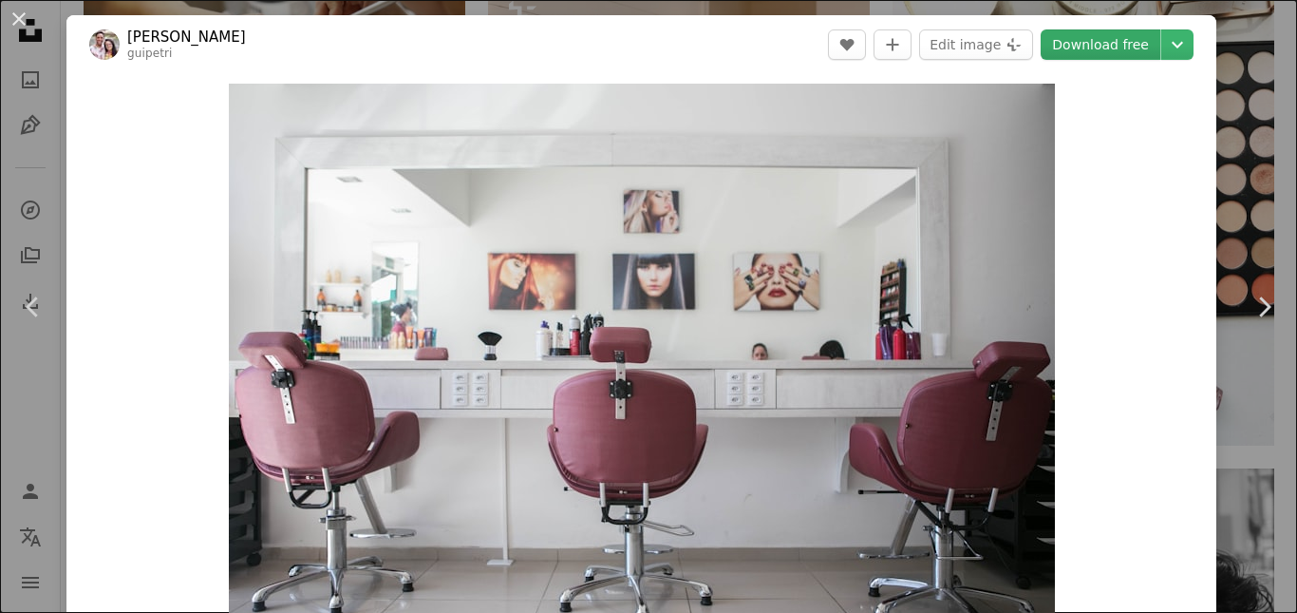
click at [1069, 44] on link "Download free" at bounding box center [1101, 44] width 120 height 30
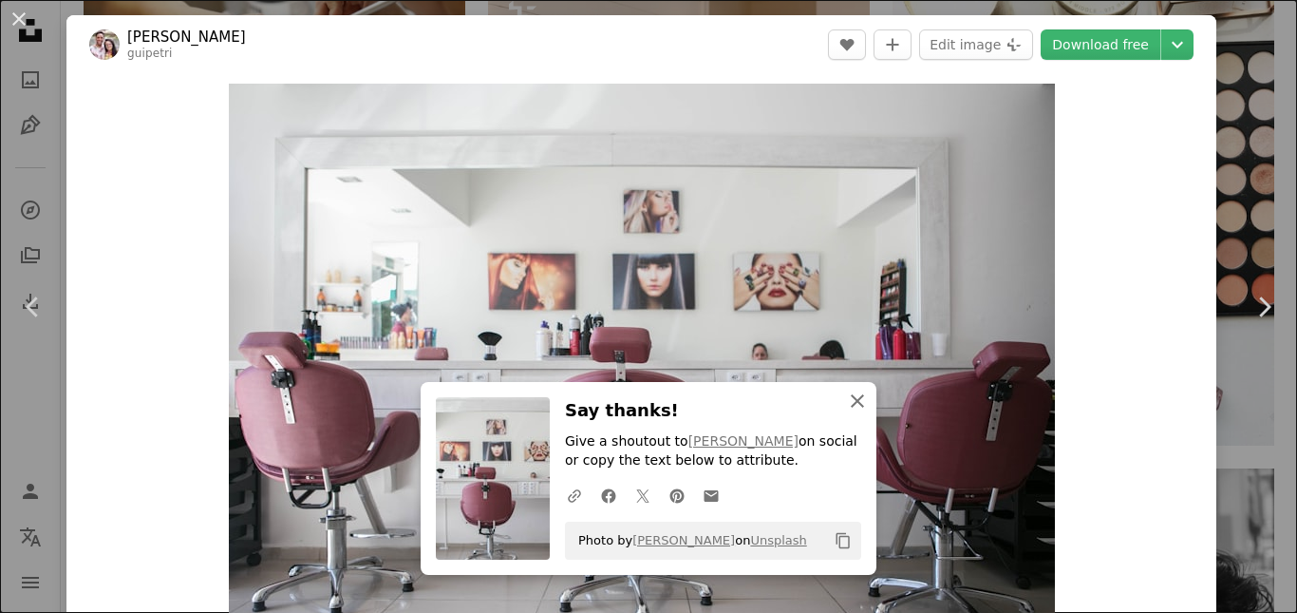
click at [846, 398] on icon "An X shape" at bounding box center [857, 400] width 23 height 23
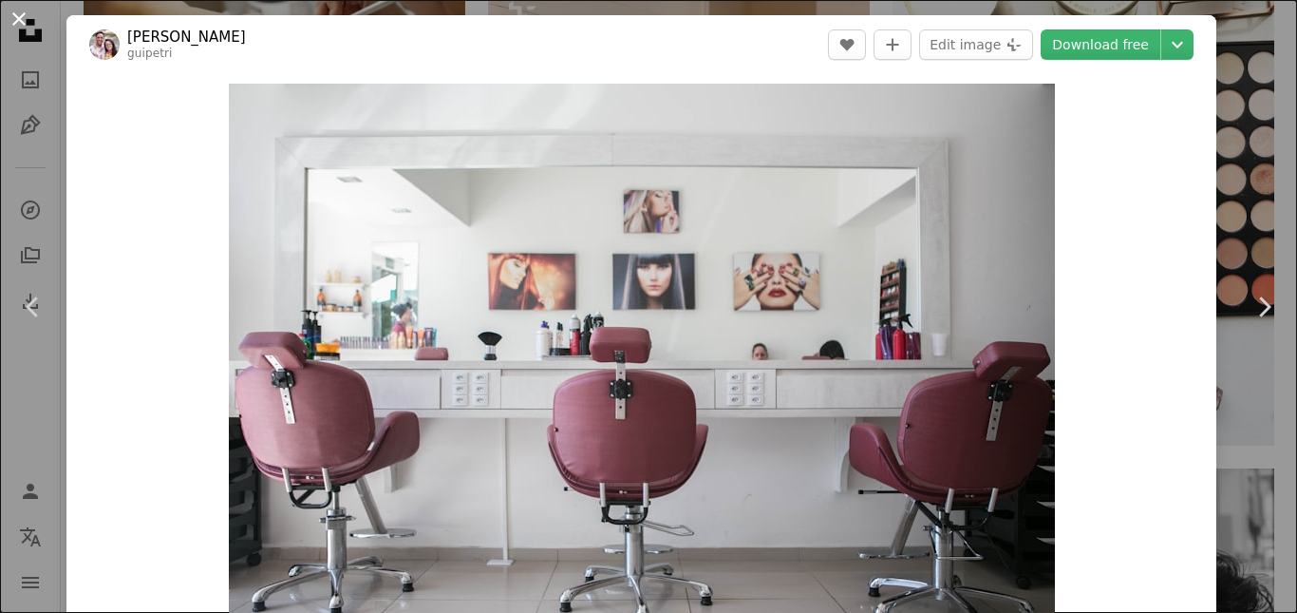
click at [27, 24] on button "An X shape" at bounding box center [19, 19] width 23 height 23
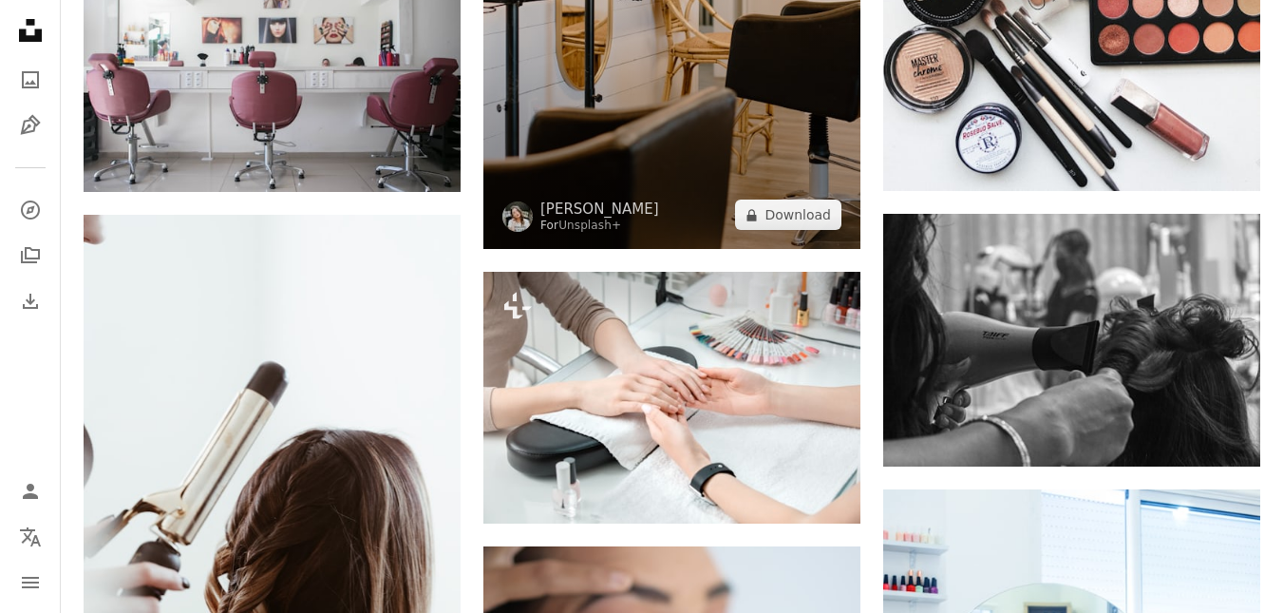
scroll to position [2279, 0]
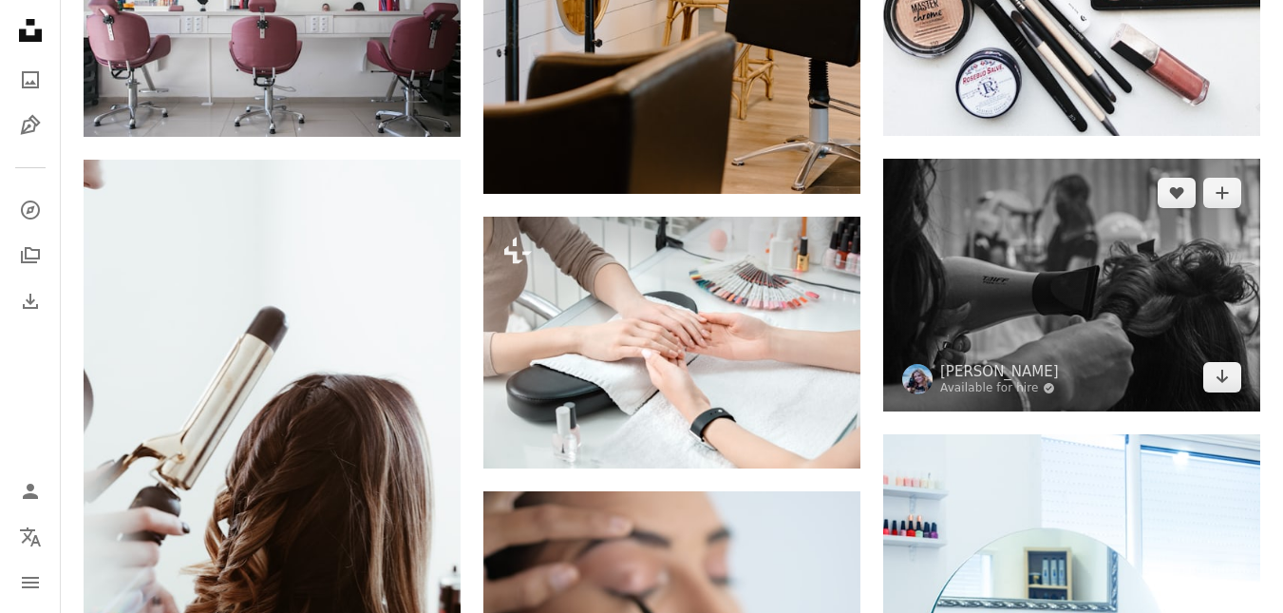
click at [1031, 277] on img at bounding box center [1071, 285] width 377 height 252
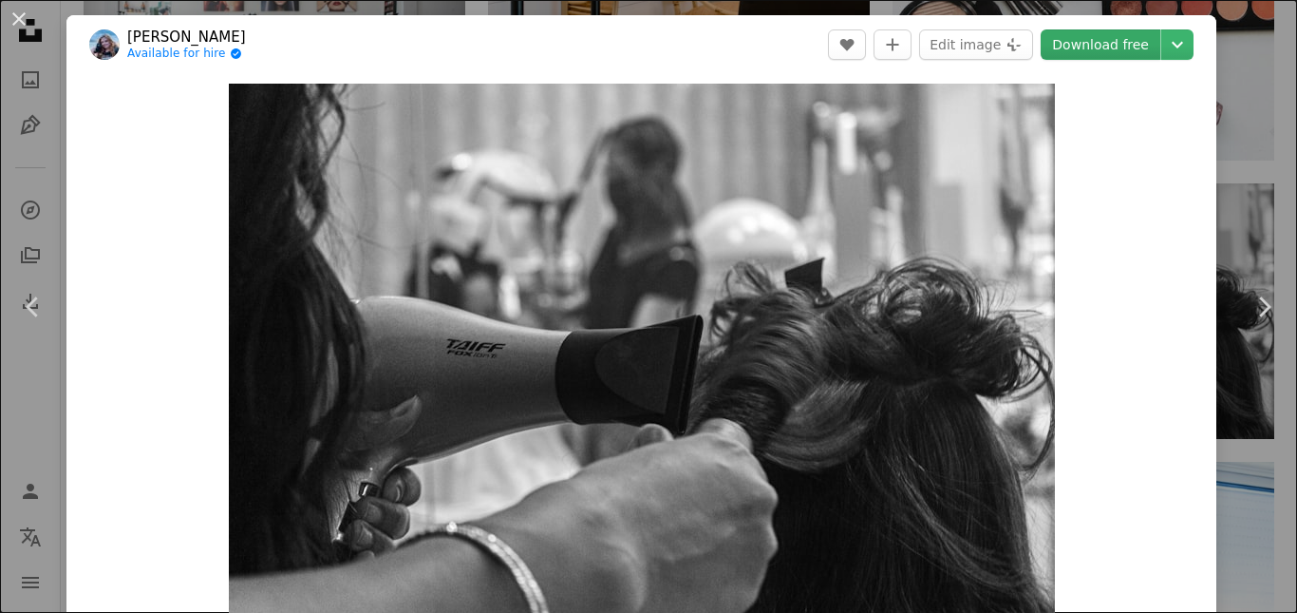
click at [1077, 37] on link "Download free" at bounding box center [1101, 44] width 120 height 30
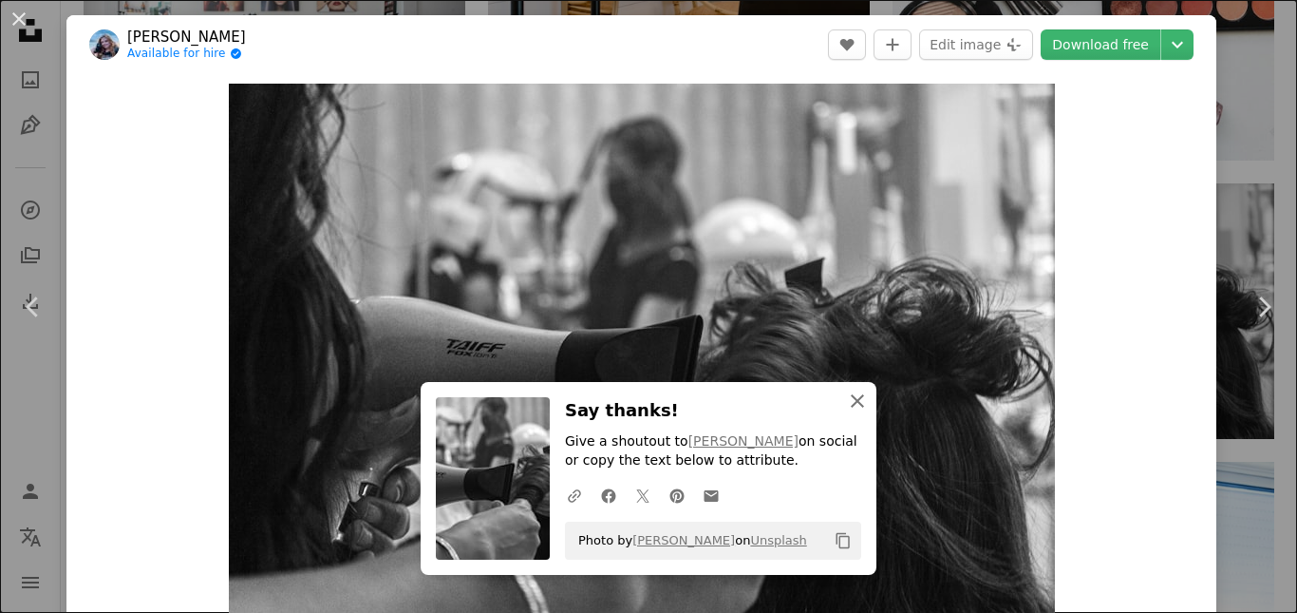
click at [856, 407] on icon "An X shape" at bounding box center [857, 400] width 23 height 23
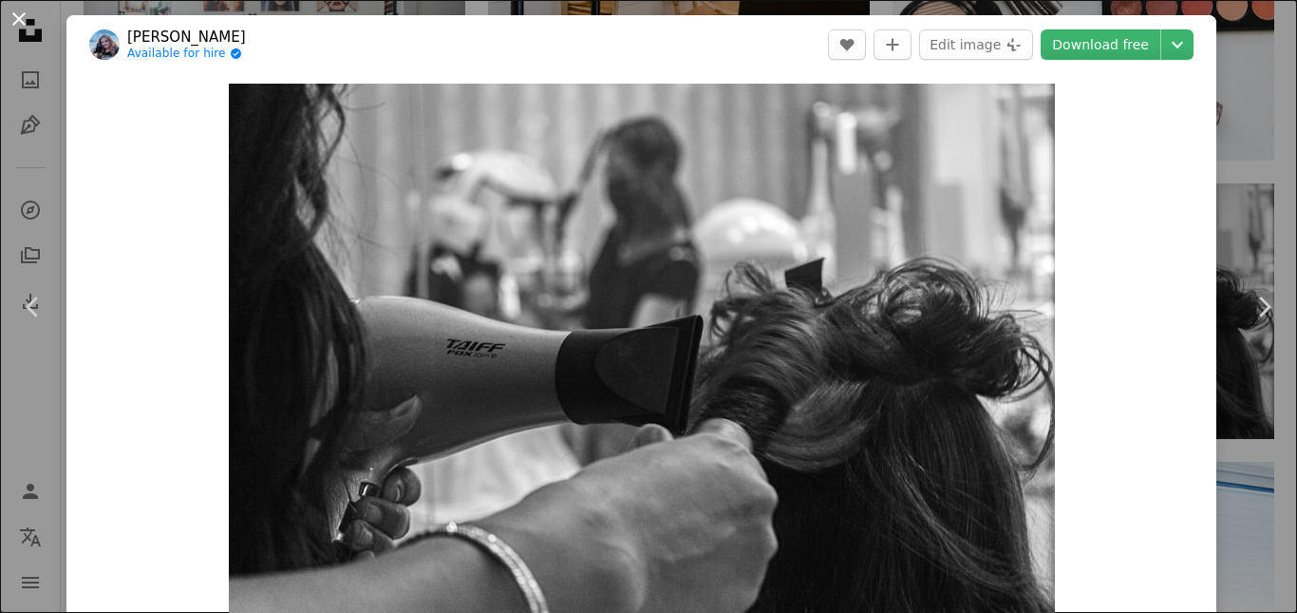
click at [27, 14] on button "An X shape" at bounding box center [19, 19] width 23 height 23
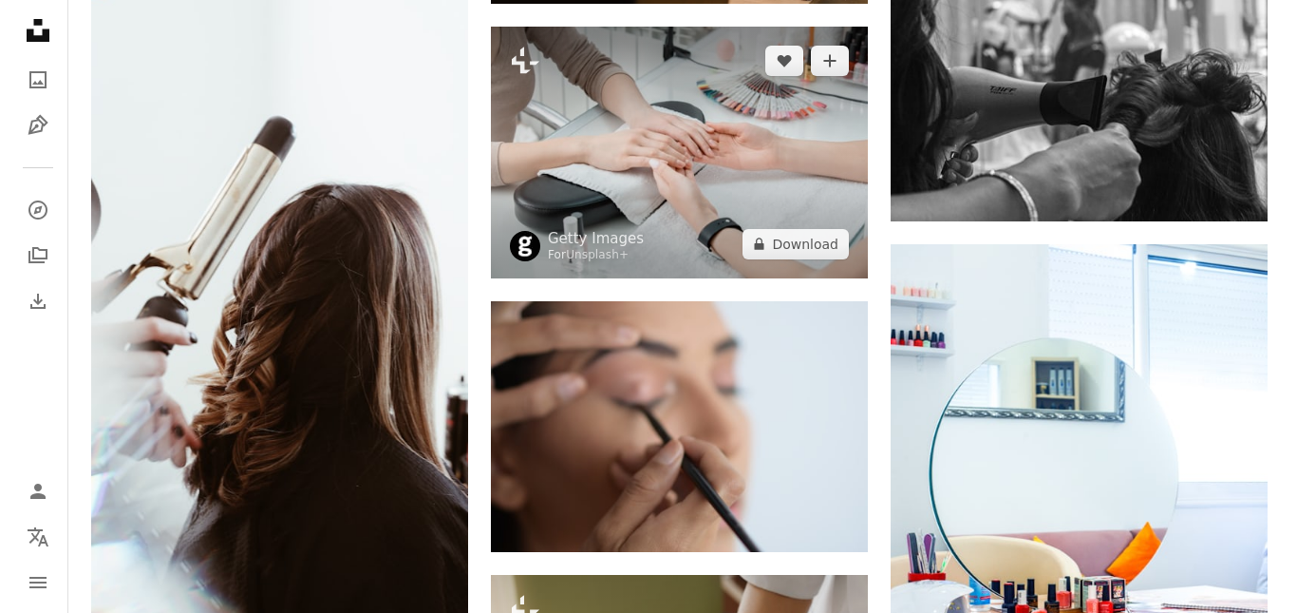
scroll to position [2564, 0]
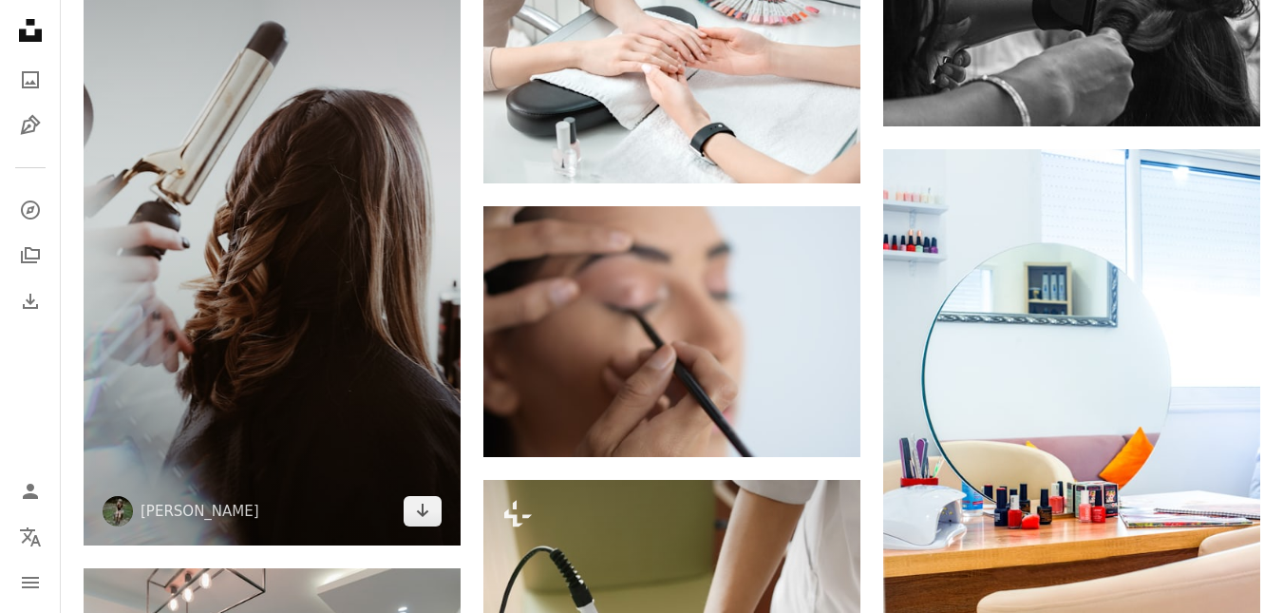
click at [331, 379] on img at bounding box center [272, 210] width 377 height 671
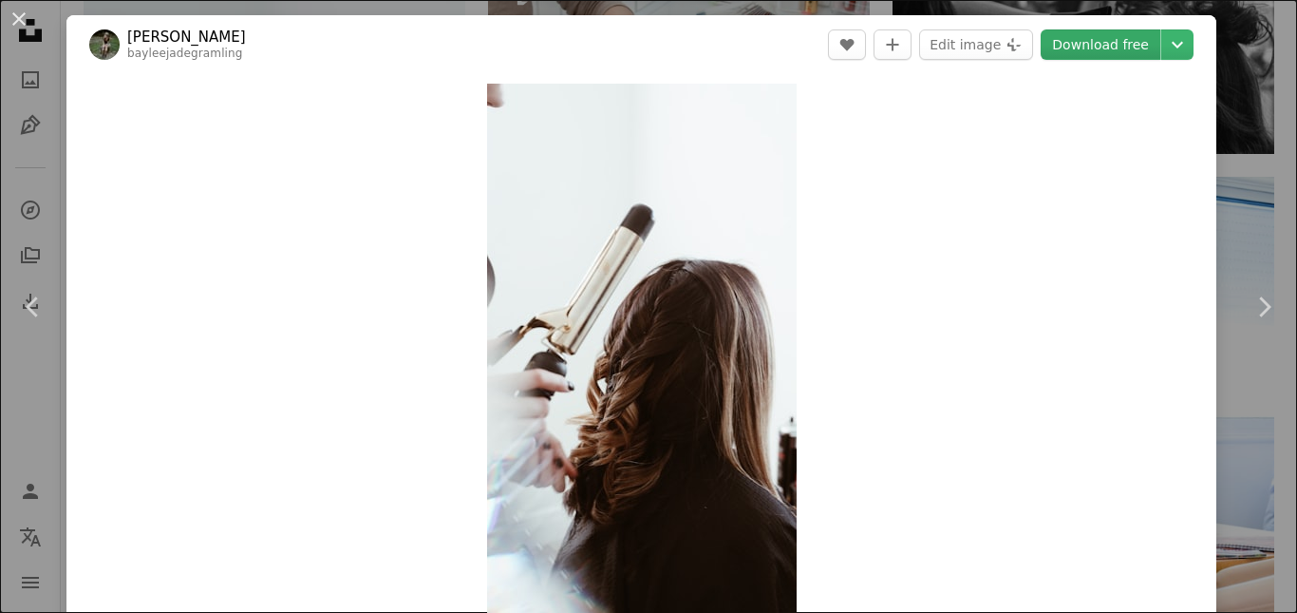
click at [1081, 47] on link "Download free" at bounding box center [1101, 44] width 120 height 30
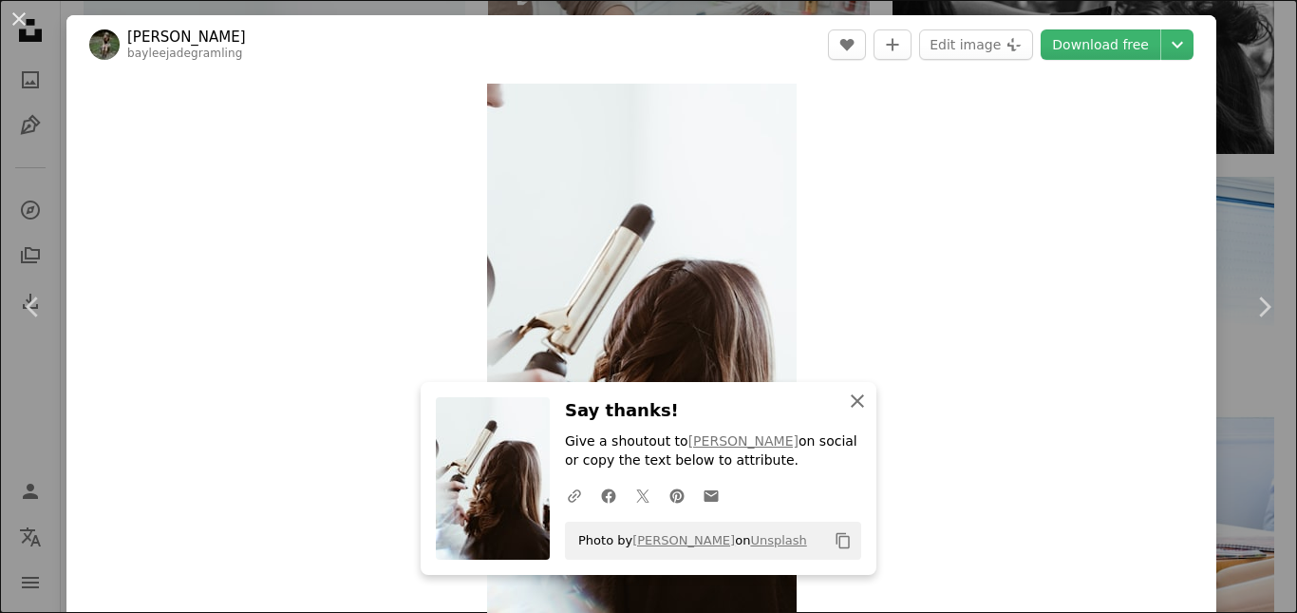
click at [853, 400] on icon "An X shape" at bounding box center [857, 400] width 23 height 23
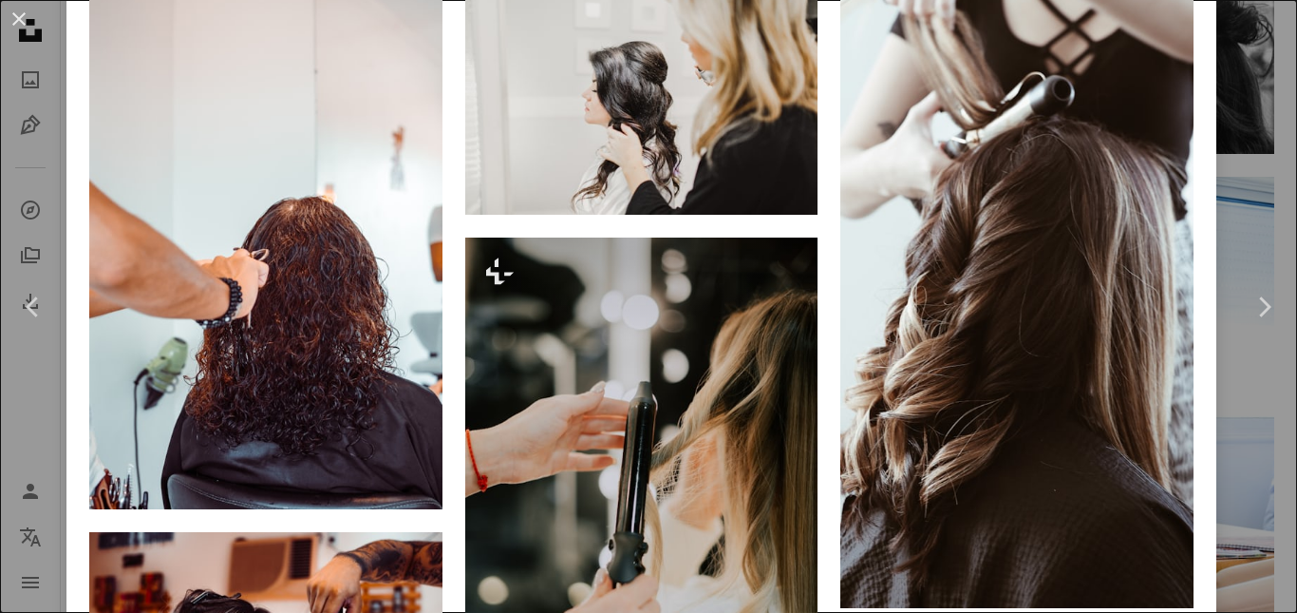
scroll to position [1520, 0]
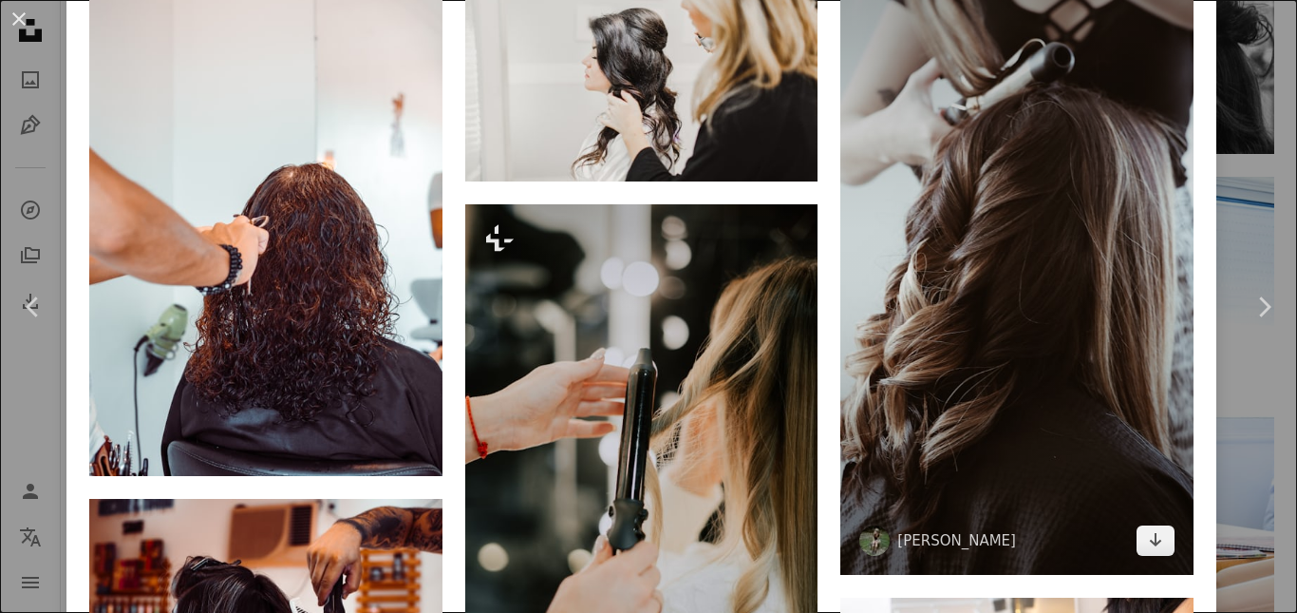
click at [944, 393] on img at bounding box center [1016, 261] width 353 height 629
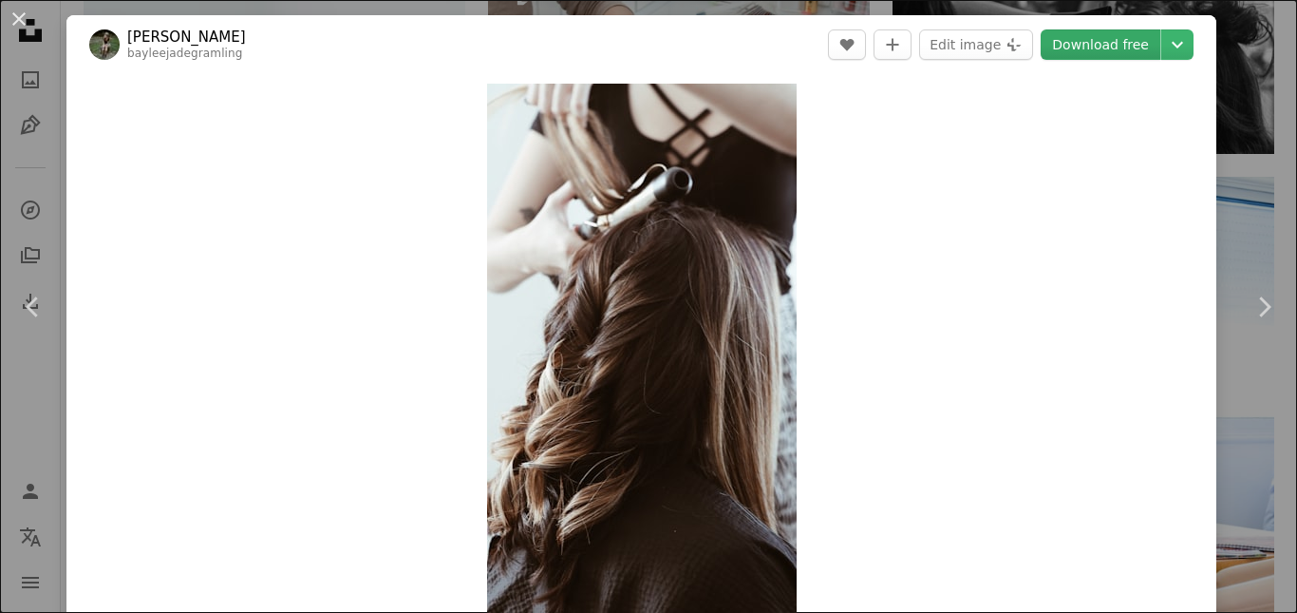
click at [1104, 50] on link "Download free" at bounding box center [1101, 44] width 120 height 30
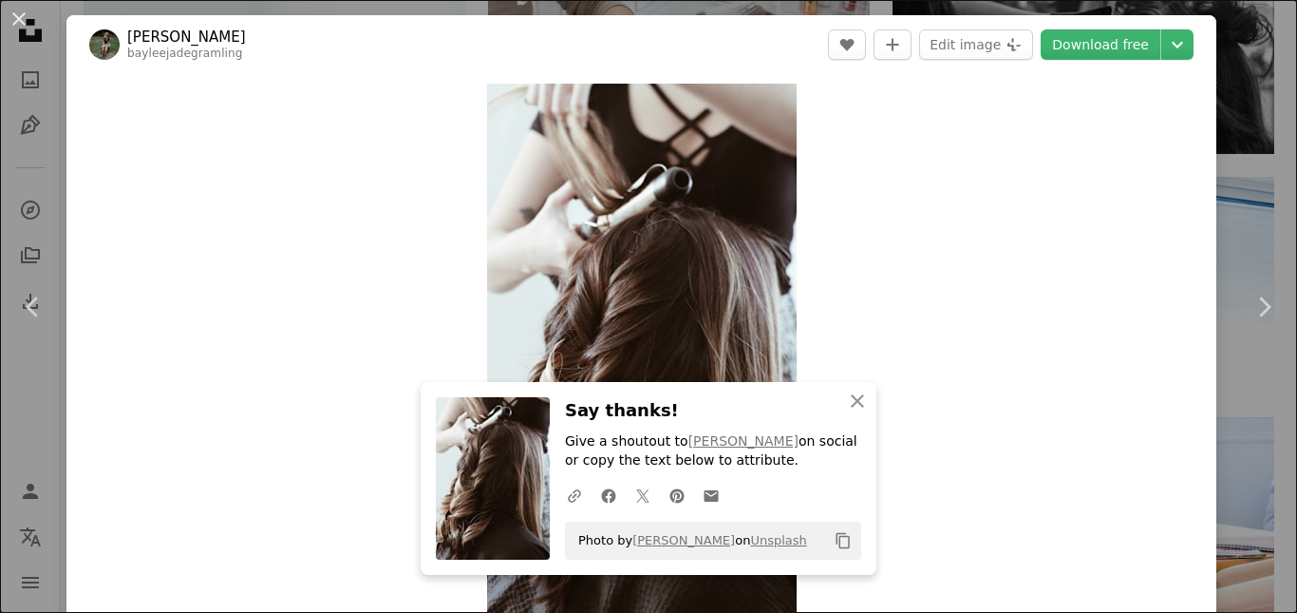
drag, startPoint x: 23, startPoint y: 13, endPoint x: 55, endPoint y: 43, distance: 43.7
click at [23, 13] on button "An X shape" at bounding box center [19, 19] width 23 height 23
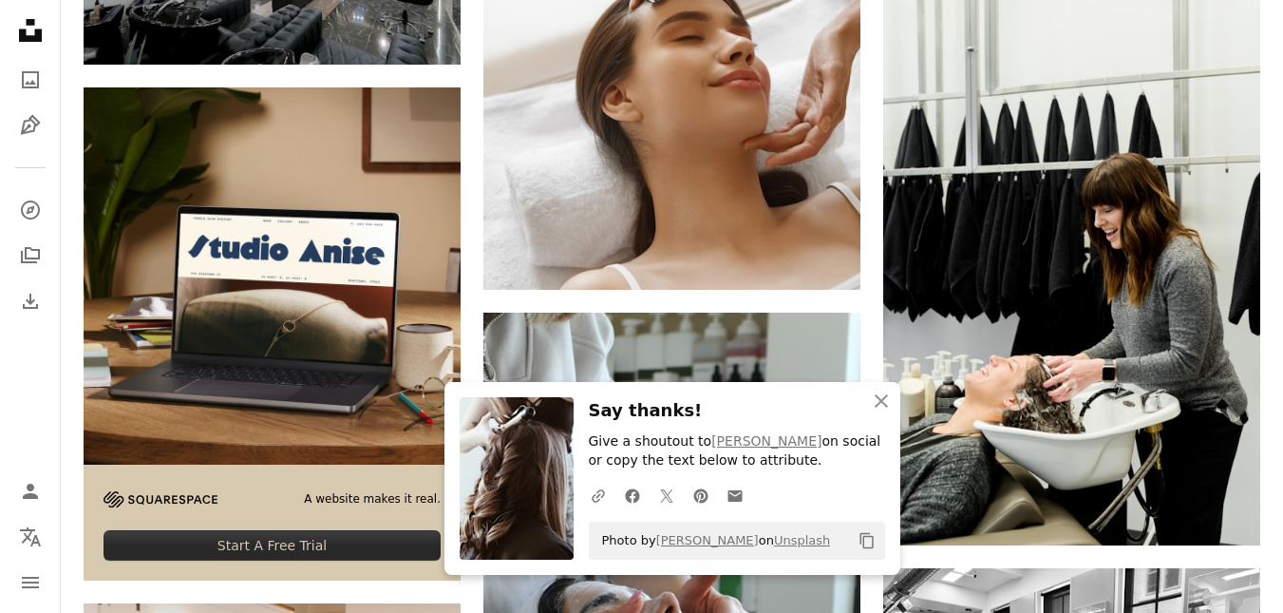
scroll to position [3324, 0]
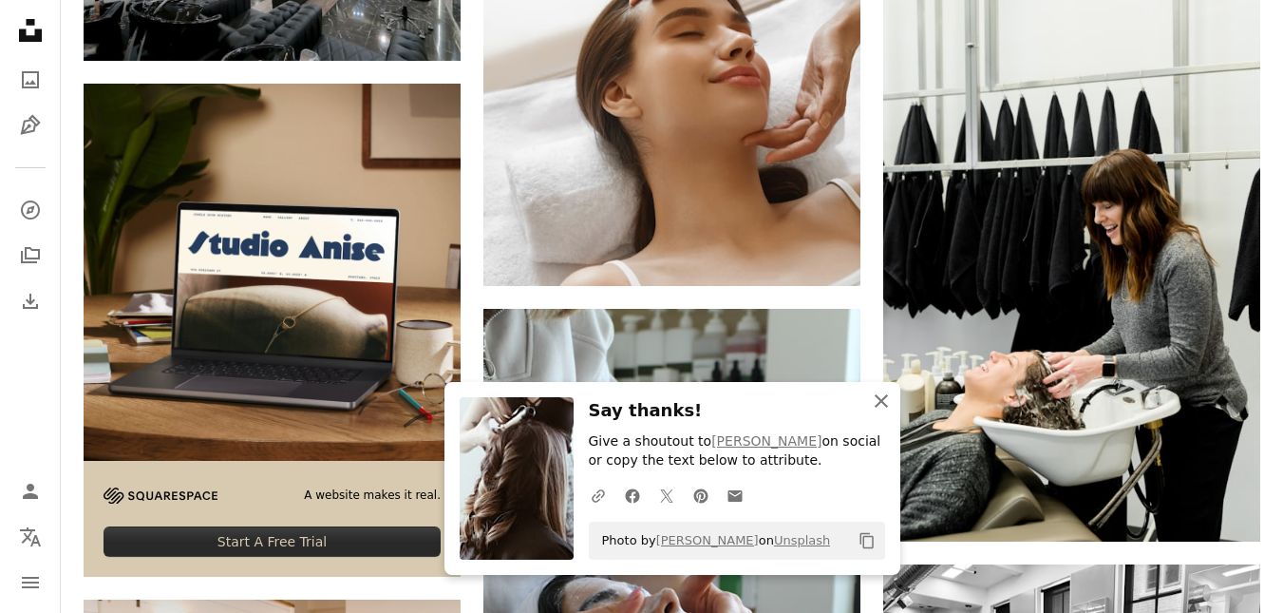
click at [874, 404] on icon "An X shape" at bounding box center [881, 400] width 23 height 23
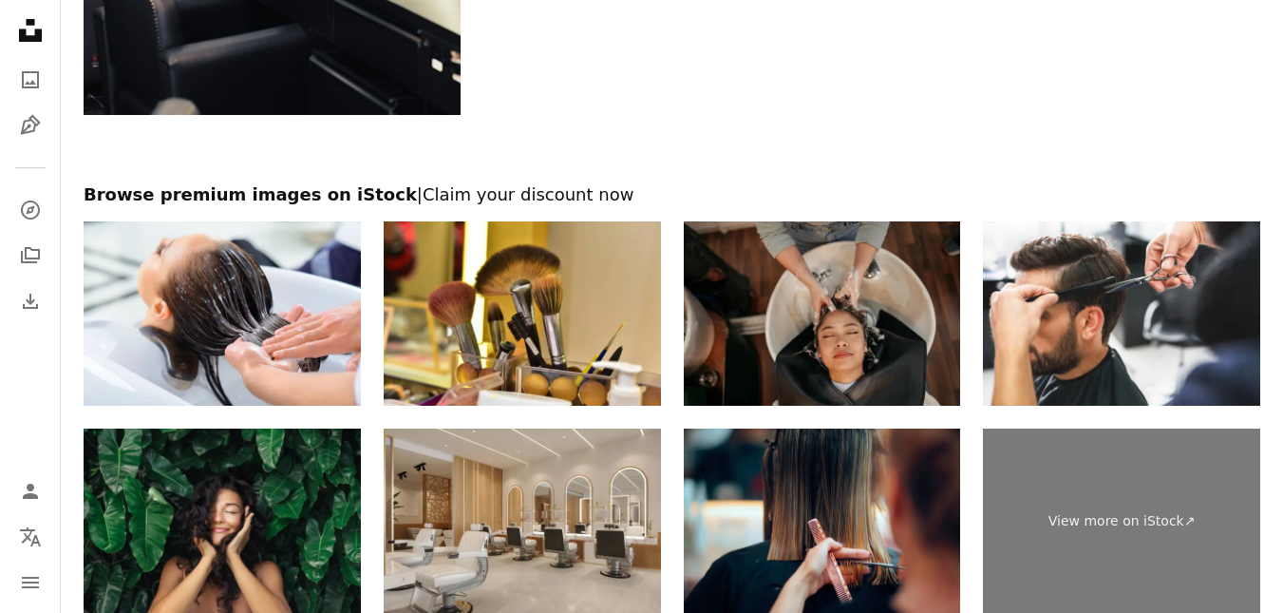
scroll to position [6078, 0]
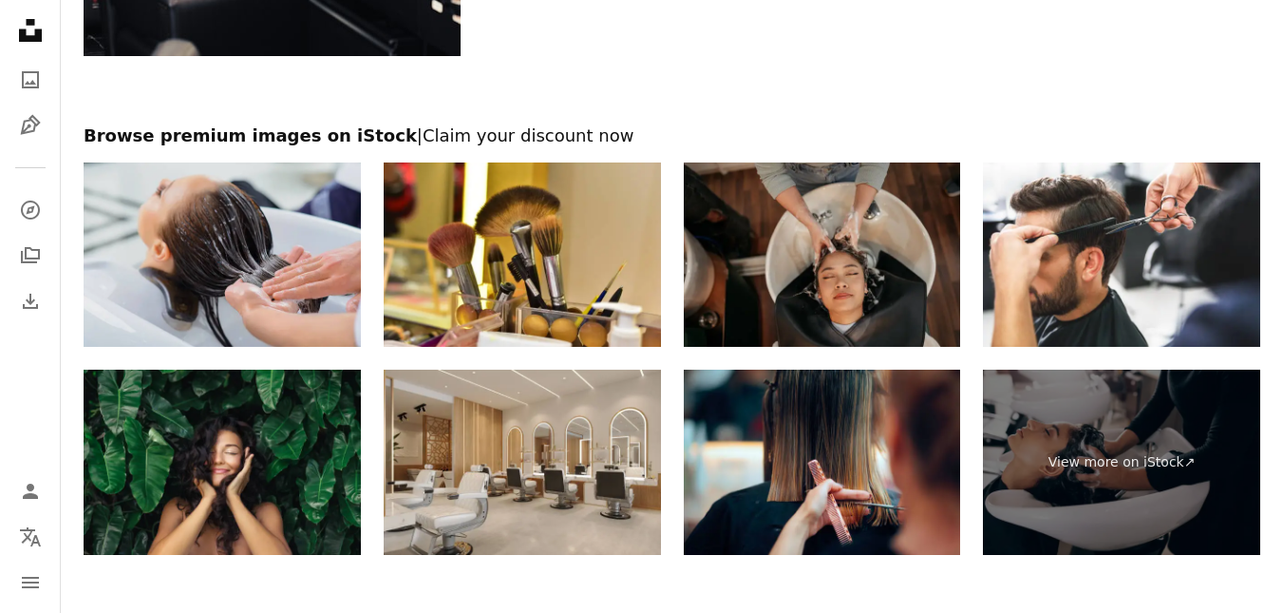
click at [180, 246] on img at bounding box center [222, 254] width 277 height 185
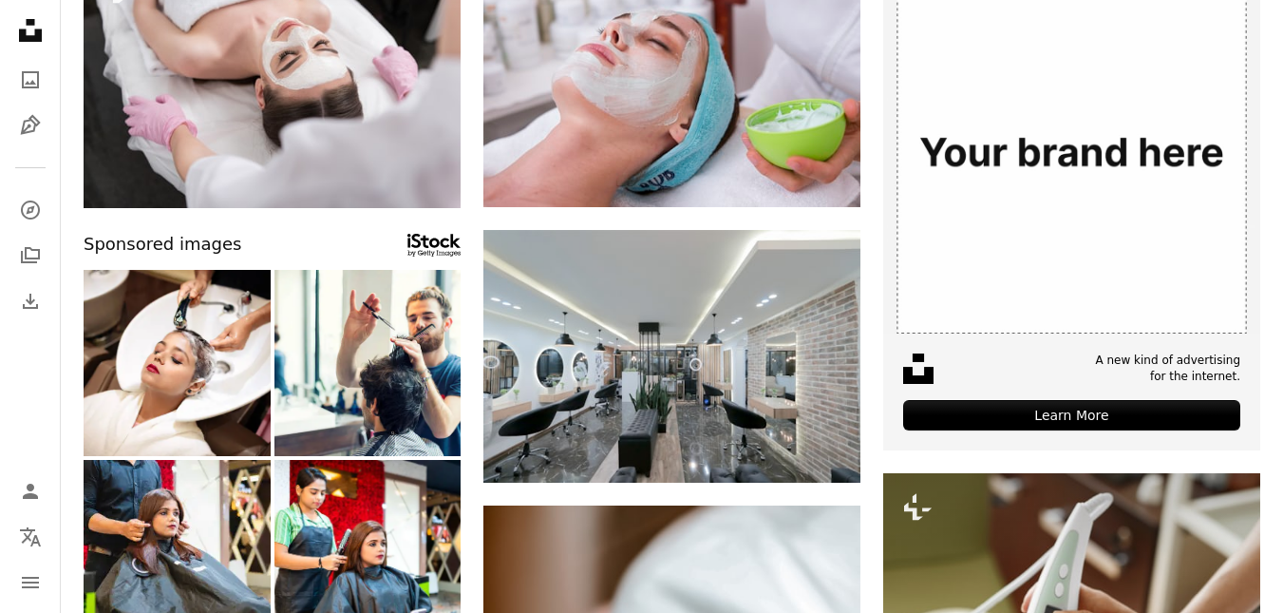
scroll to position [0, 0]
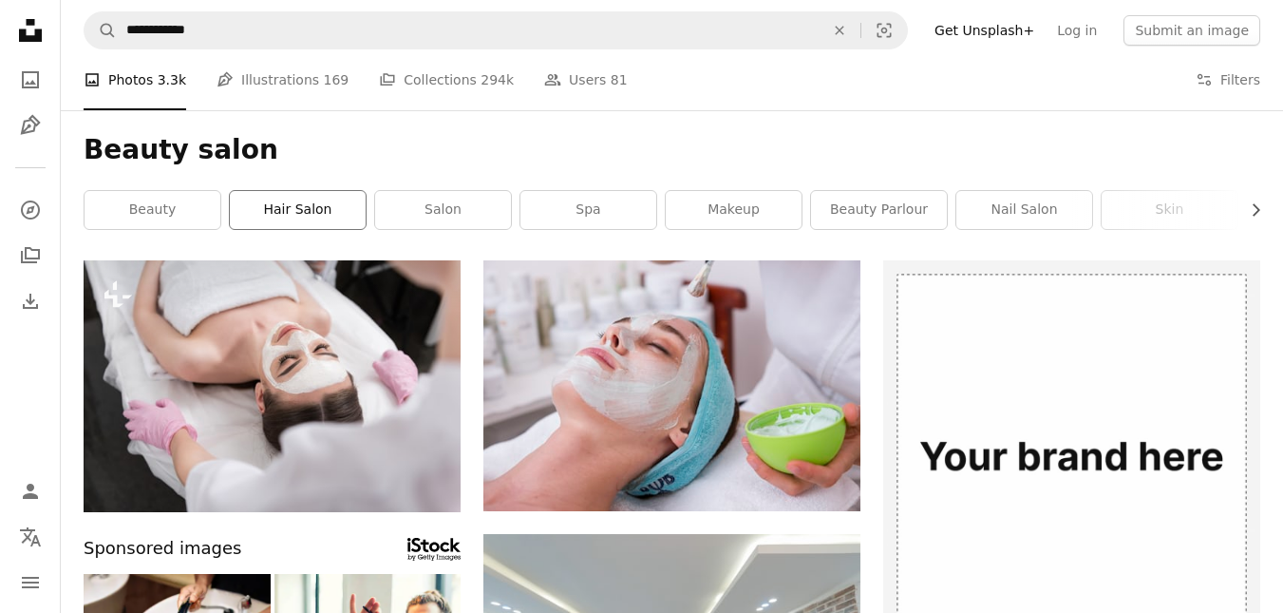
click at [314, 193] on link "hair salon" at bounding box center [298, 210] width 136 height 38
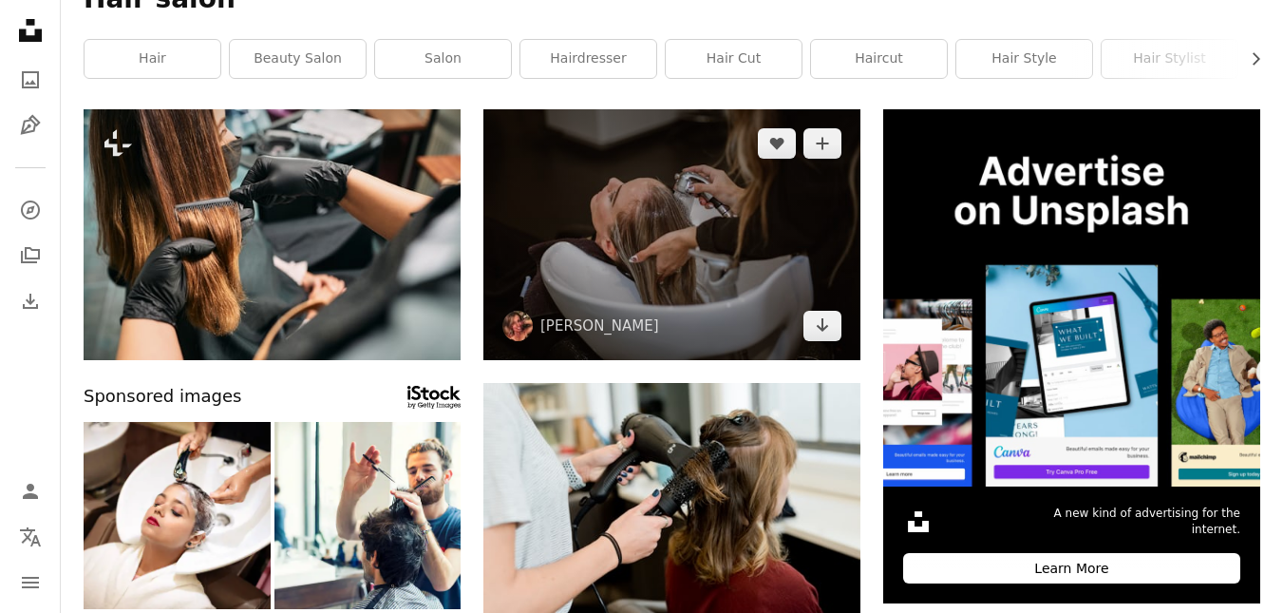
scroll to position [190, 0]
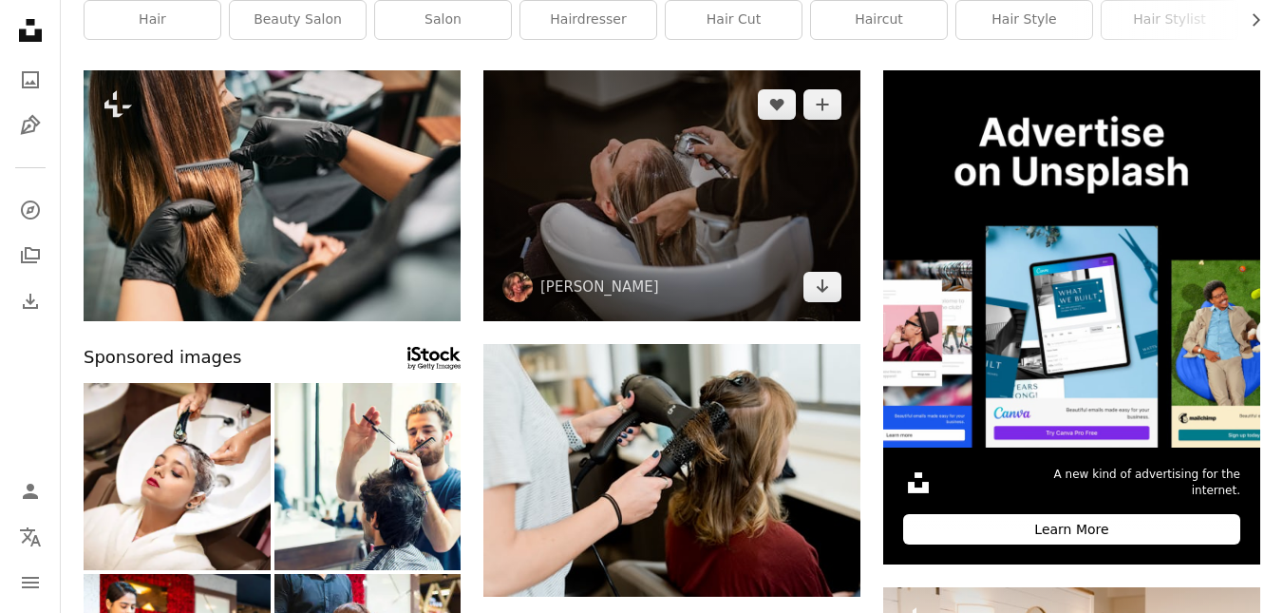
click at [708, 238] on img at bounding box center [671, 195] width 377 height 251
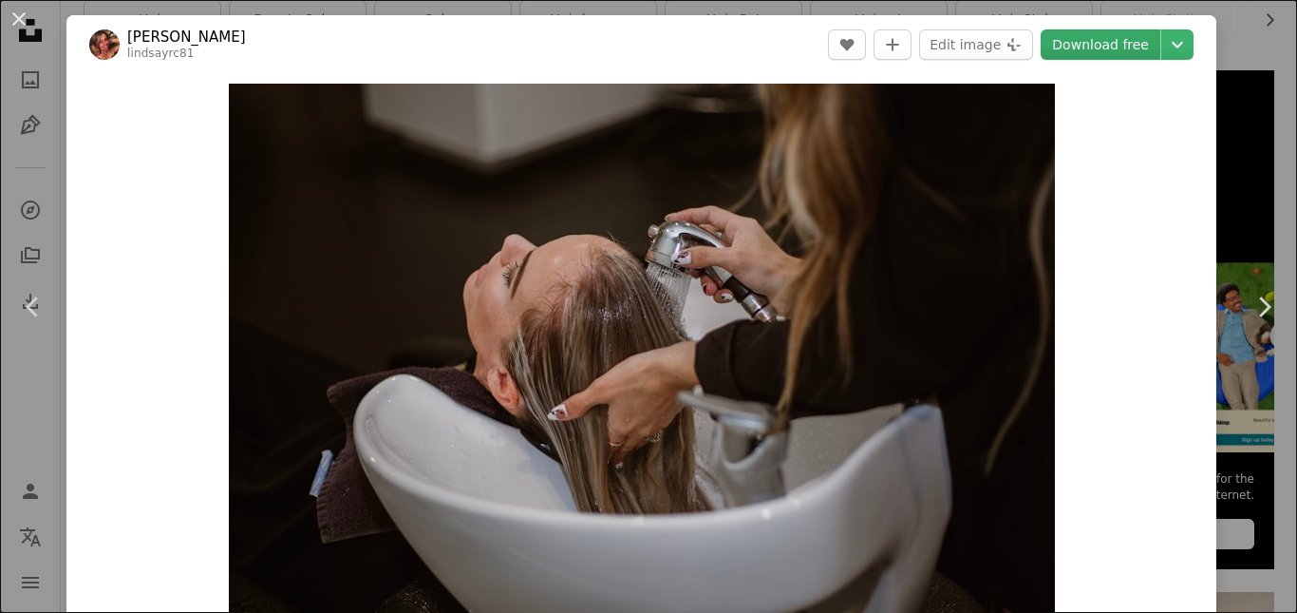
click at [1104, 44] on link "Download free" at bounding box center [1101, 44] width 120 height 30
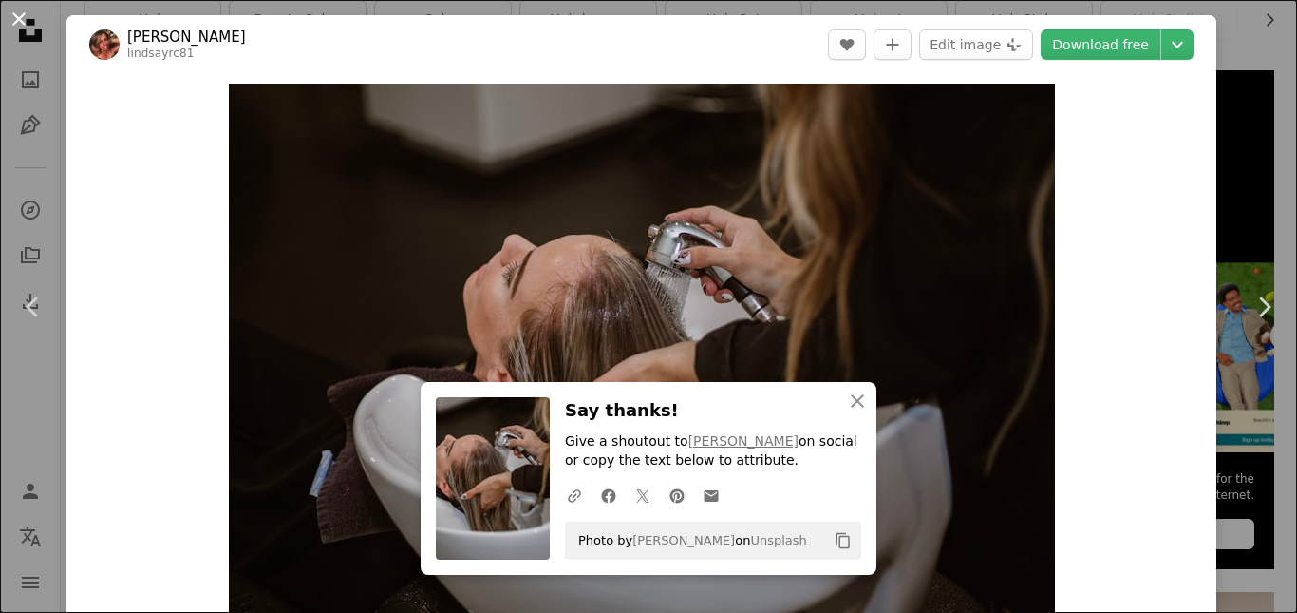
click at [17, 21] on button "An X shape" at bounding box center [19, 19] width 23 height 23
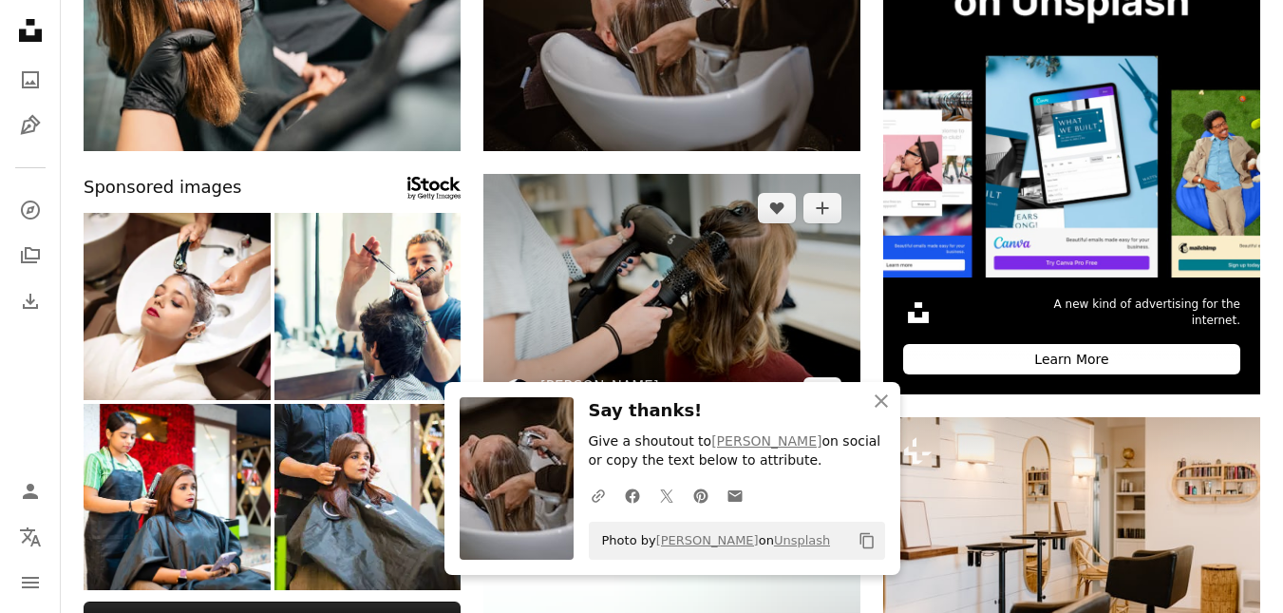
scroll to position [380, 0]
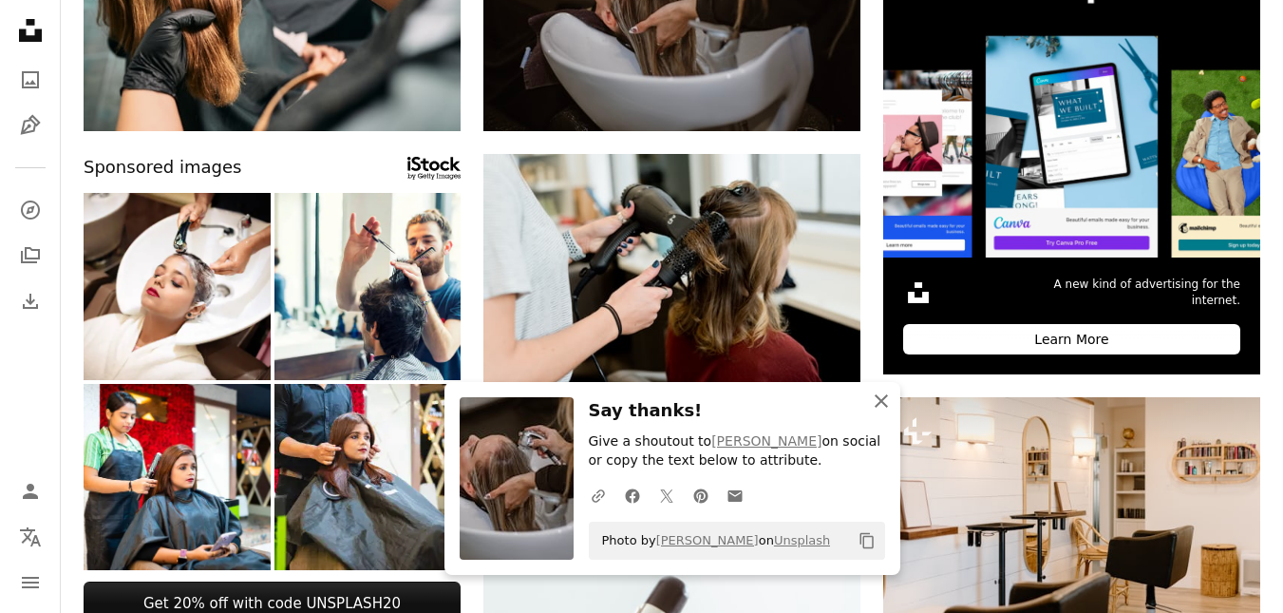
click at [885, 393] on icon "An X shape" at bounding box center [881, 400] width 23 height 23
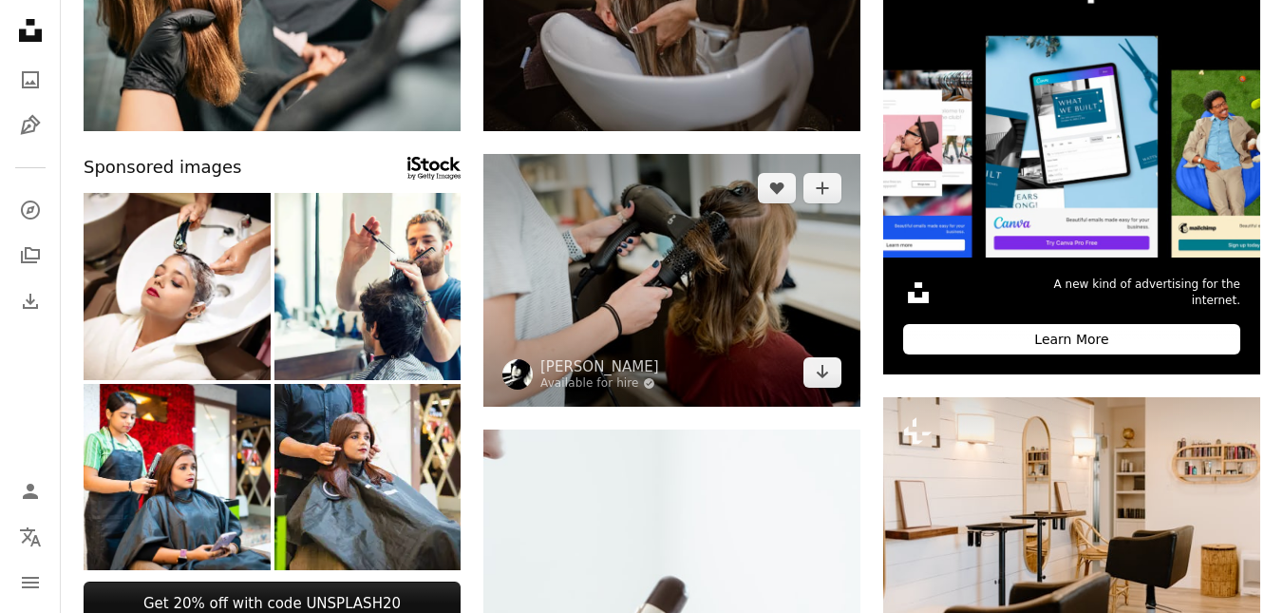
click at [644, 299] on img at bounding box center [671, 280] width 377 height 252
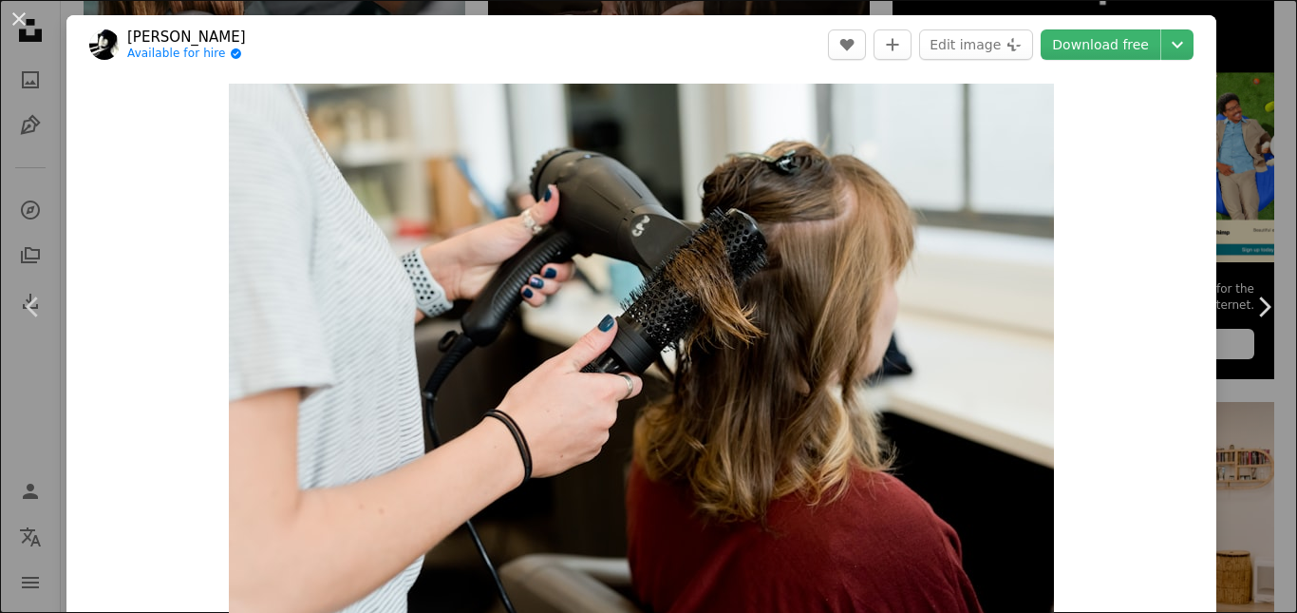
click at [1067, 62] on header "[PERSON_NAME] Available for hire A checkmark inside of a circle A heart A plus …" at bounding box center [641, 44] width 1150 height 59
click at [1075, 44] on link "Download free" at bounding box center [1101, 44] width 120 height 30
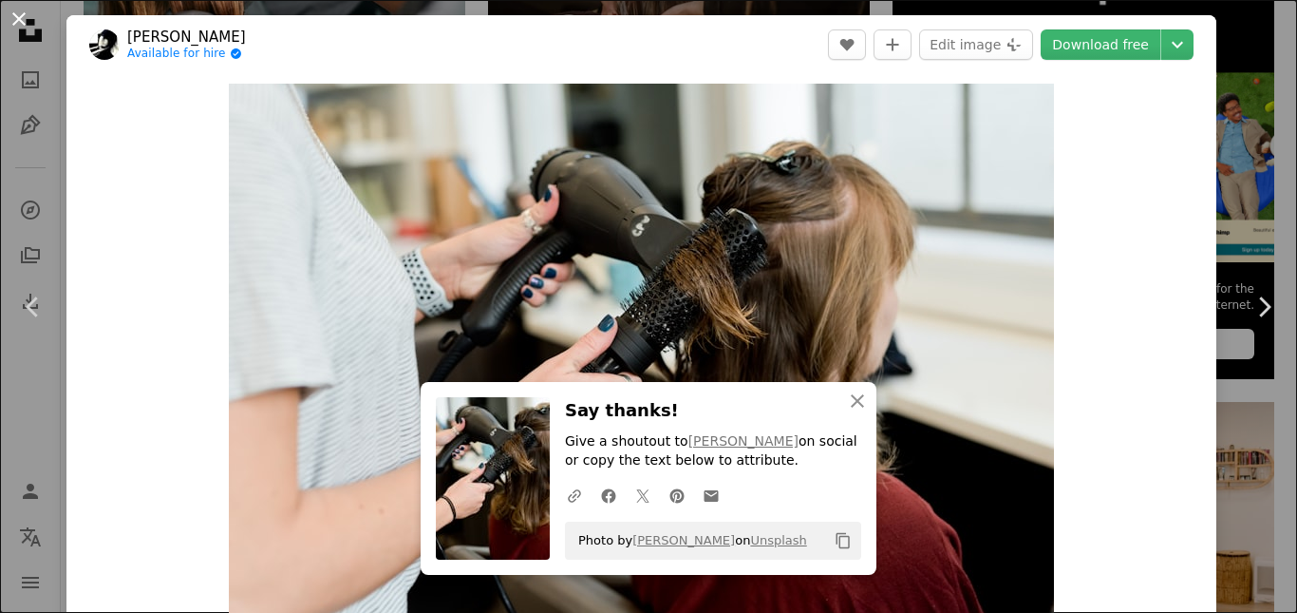
click at [19, 19] on button "An X shape" at bounding box center [19, 19] width 23 height 23
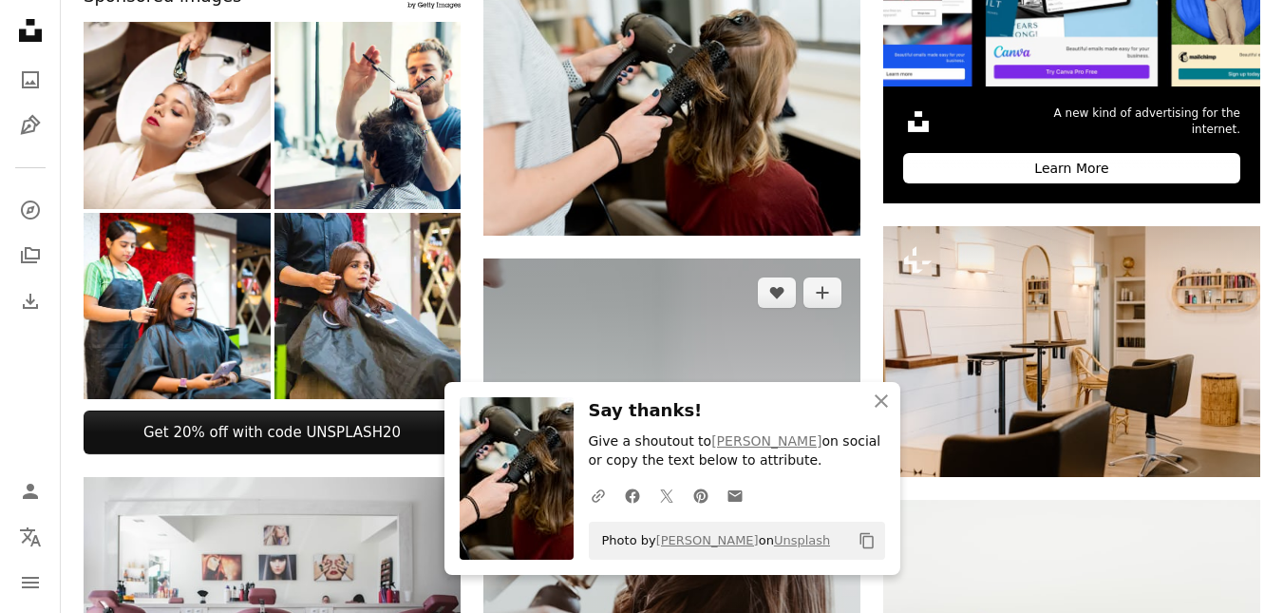
scroll to position [665, 0]
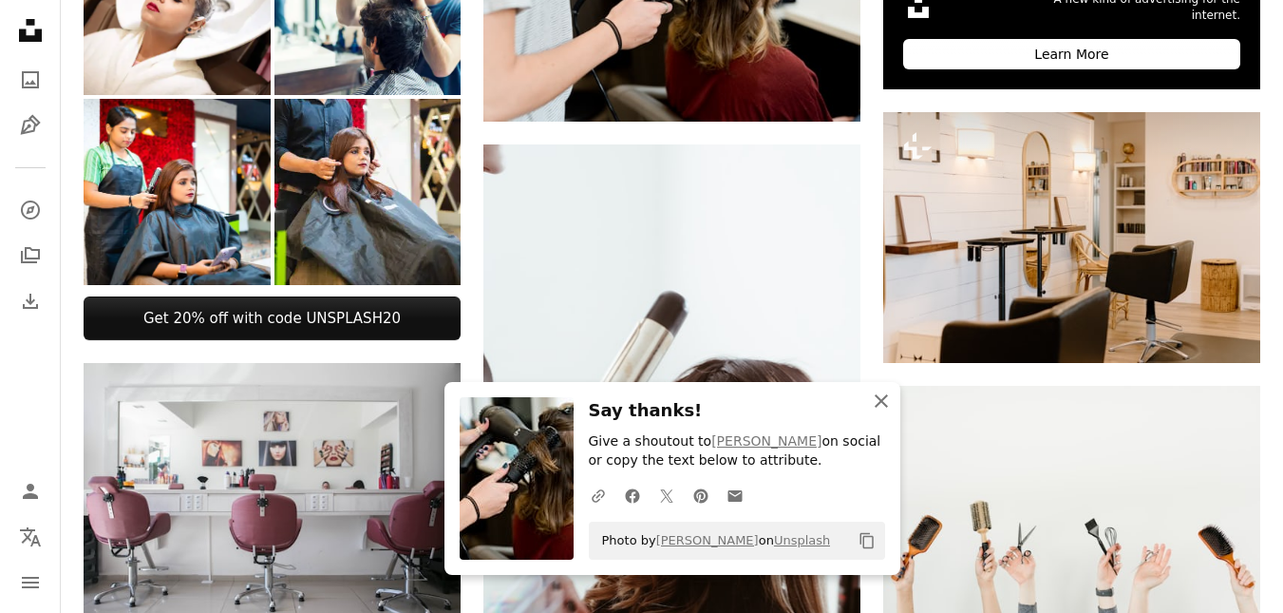
click at [878, 403] on icon "button" at bounding box center [881, 400] width 13 height 13
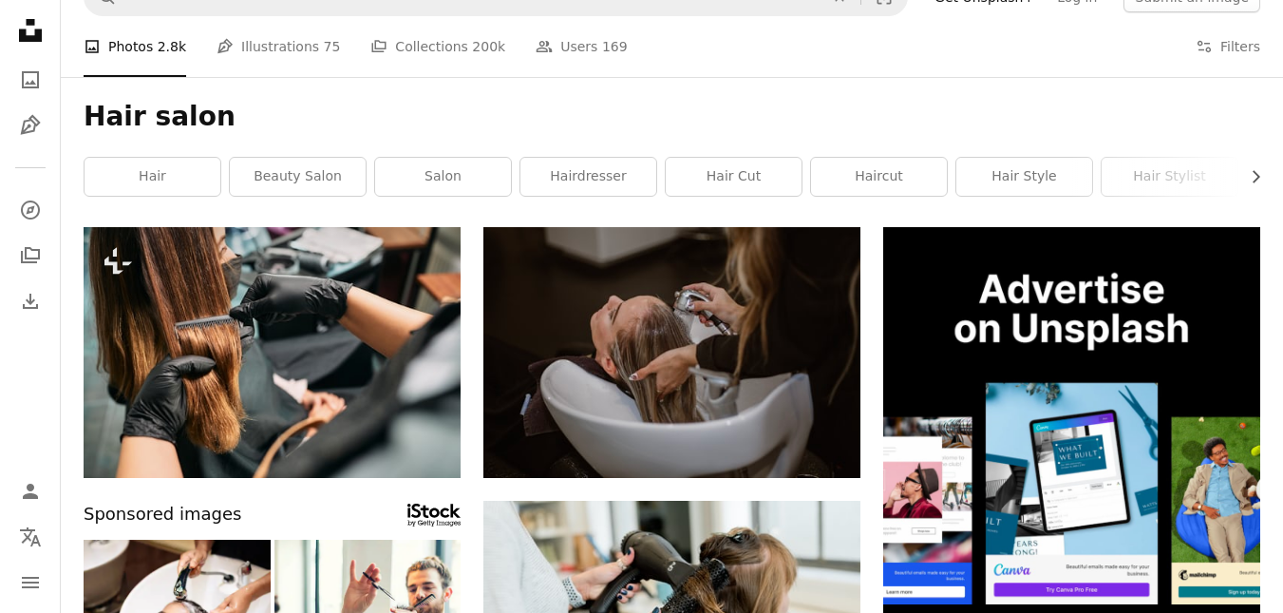
scroll to position [0, 0]
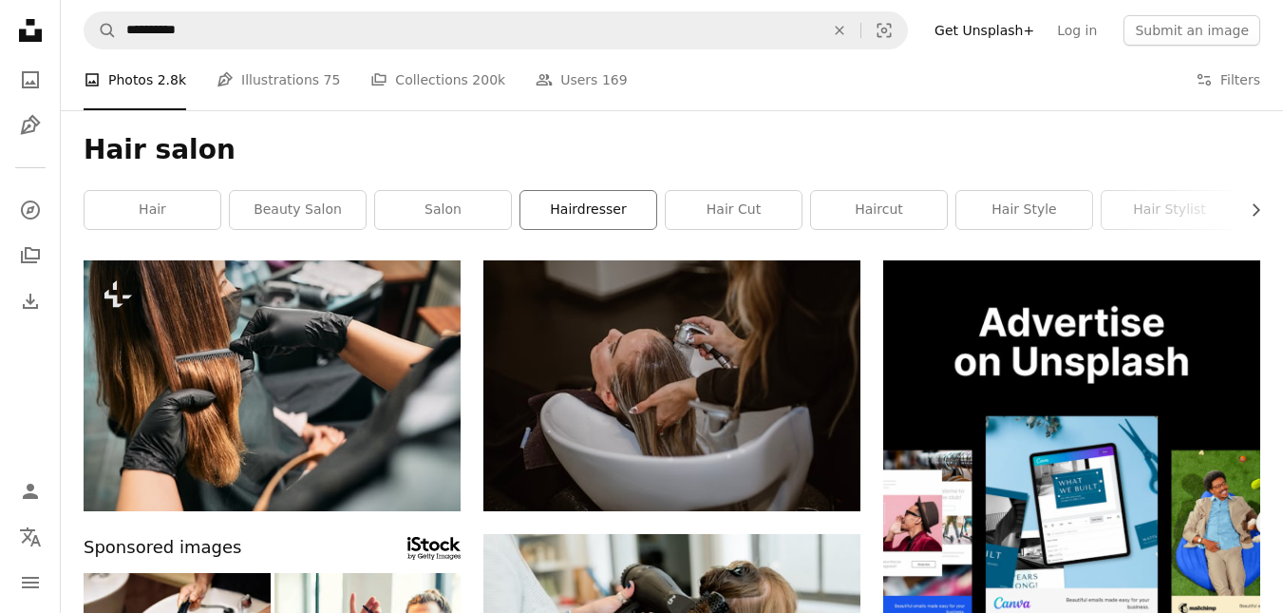
click at [576, 213] on link "hairdresser" at bounding box center [588, 210] width 136 height 38
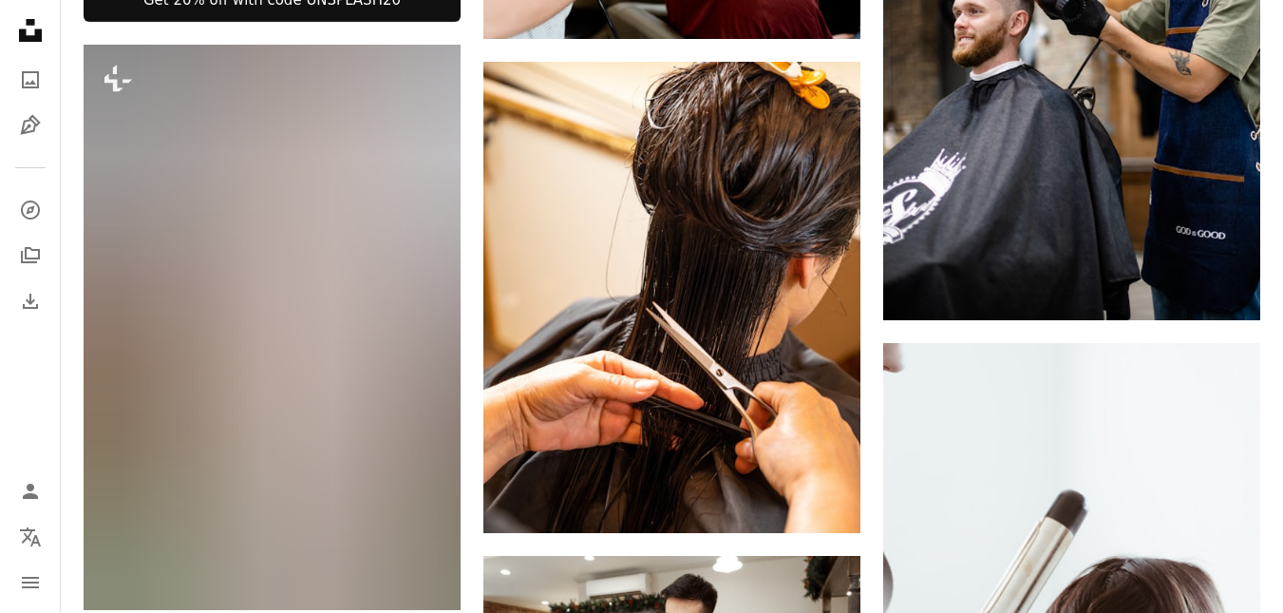
scroll to position [1330, 0]
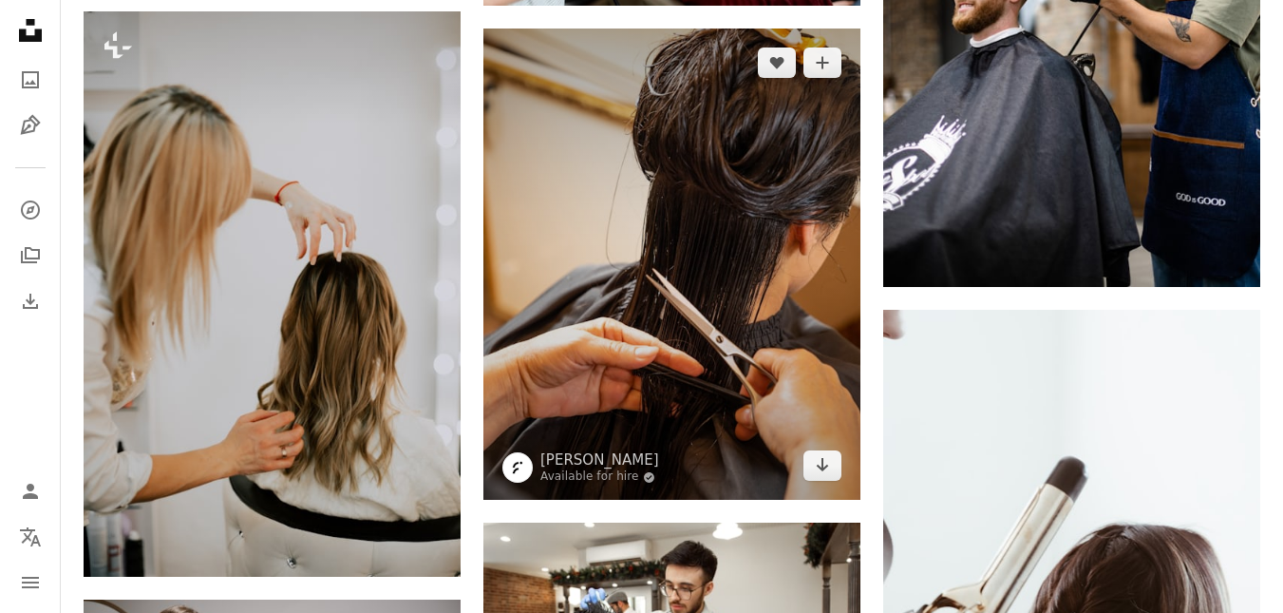
click at [630, 358] on img at bounding box center [671, 263] width 377 height 471
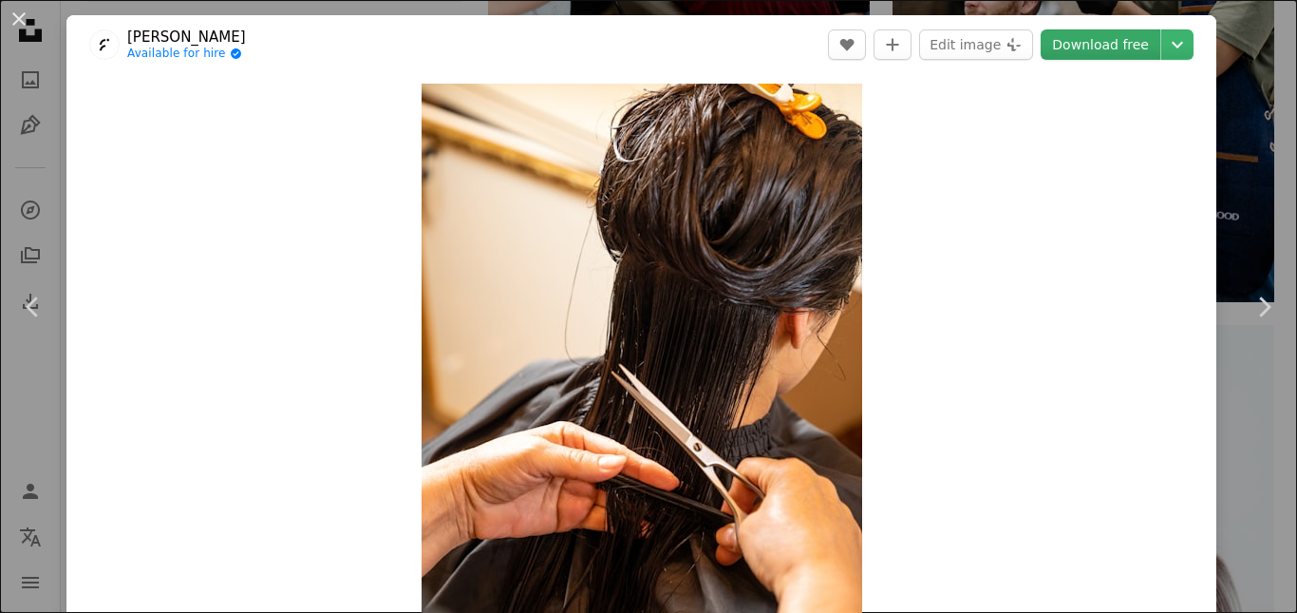
click at [1082, 53] on link "Download free" at bounding box center [1101, 44] width 120 height 30
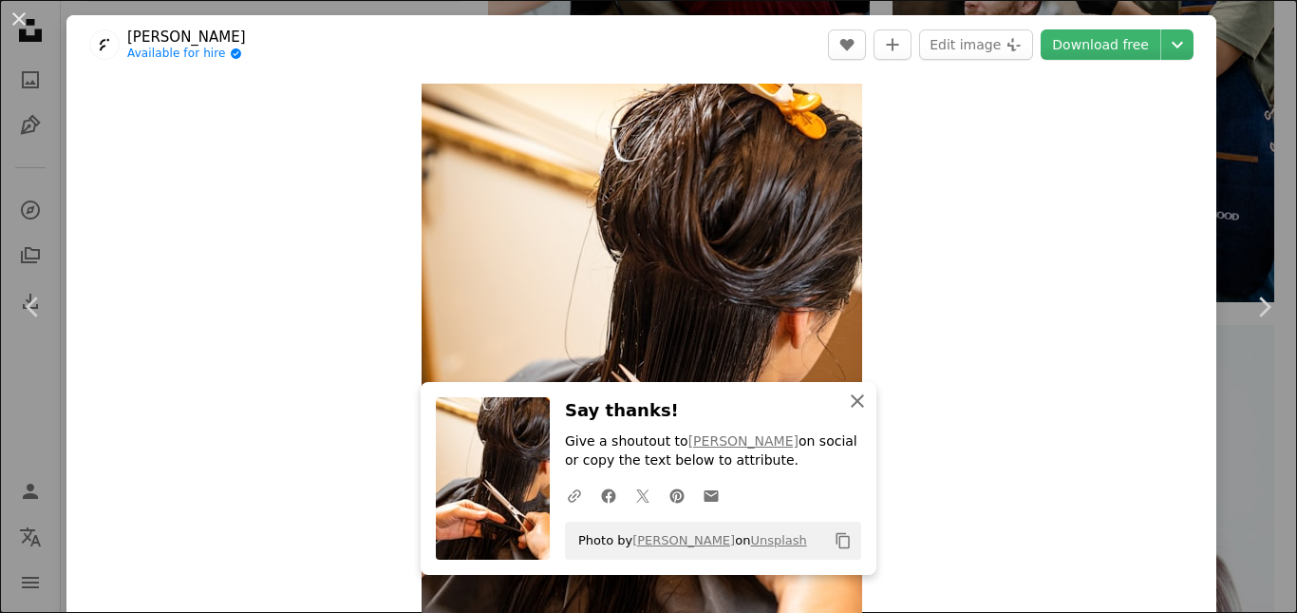
click at [861, 412] on button "An X shape Close" at bounding box center [858, 401] width 38 height 38
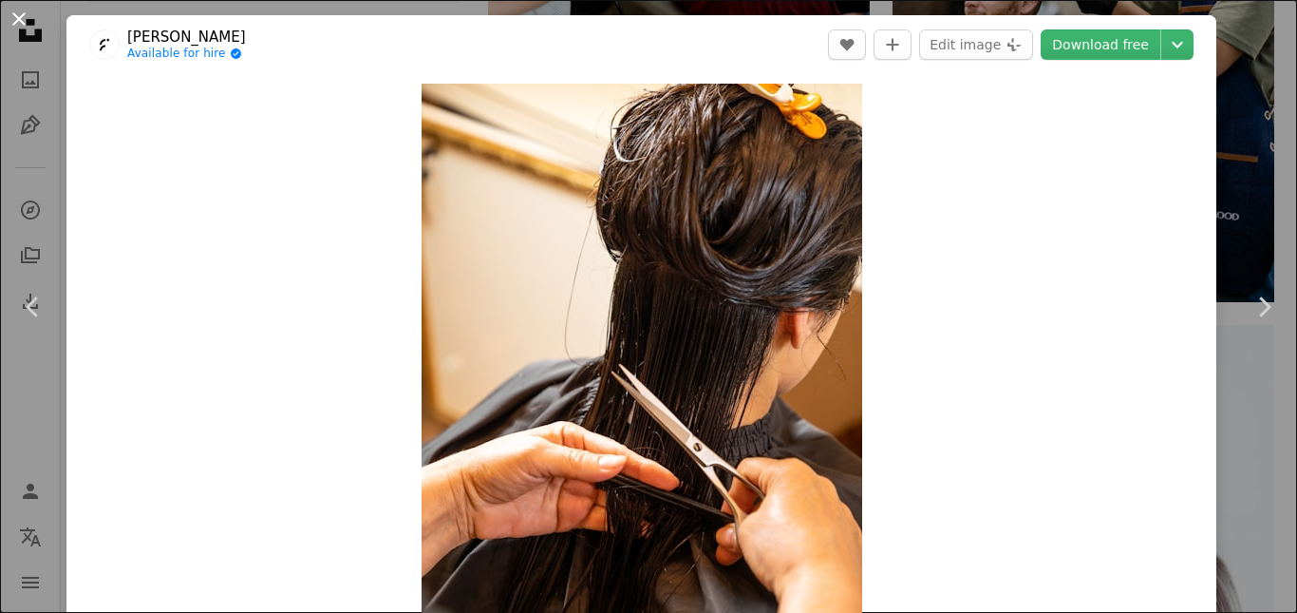
click at [10, 28] on button "An X shape" at bounding box center [19, 19] width 23 height 23
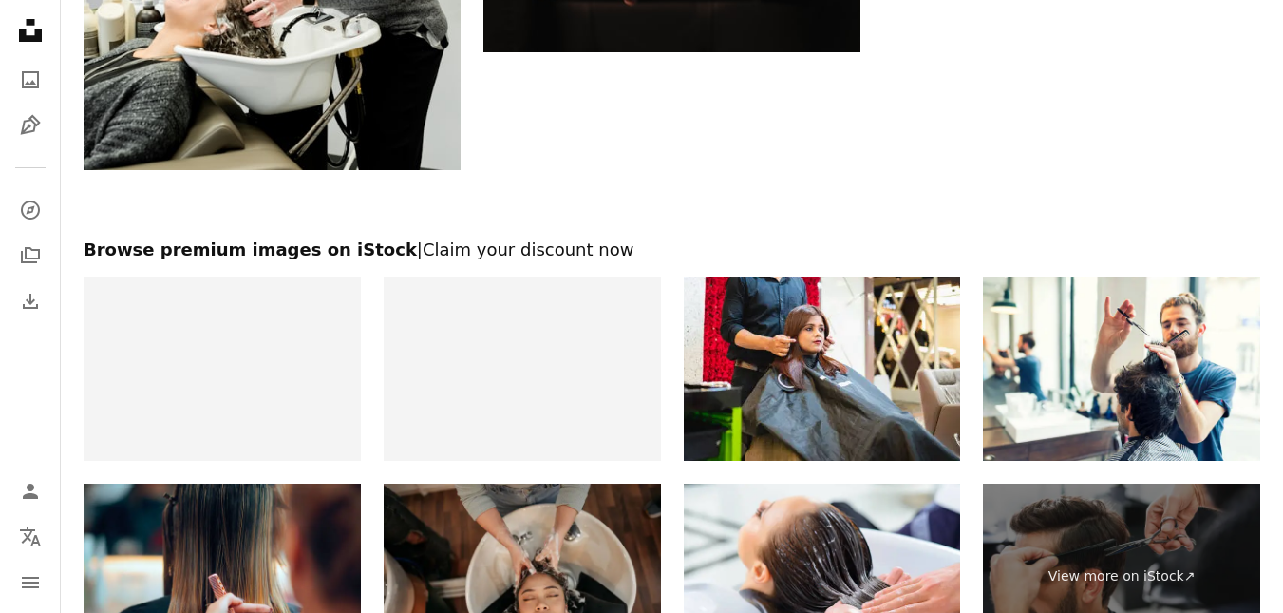
scroll to position [3229, 0]
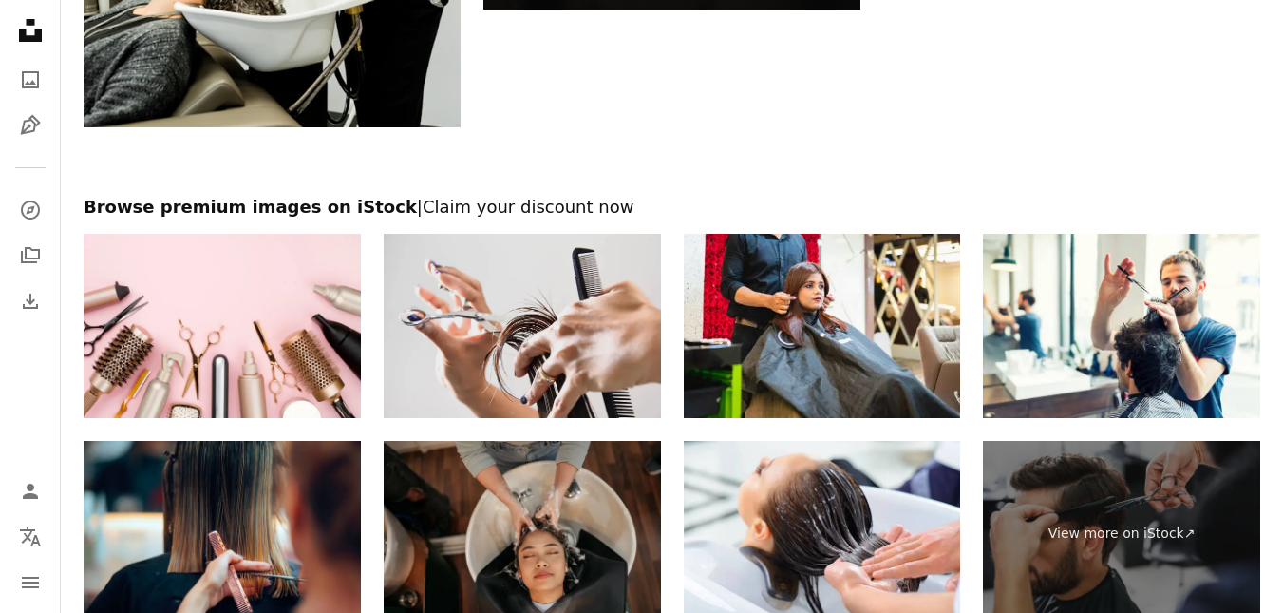
click at [568, 360] on img at bounding box center [522, 326] width 277 height 185
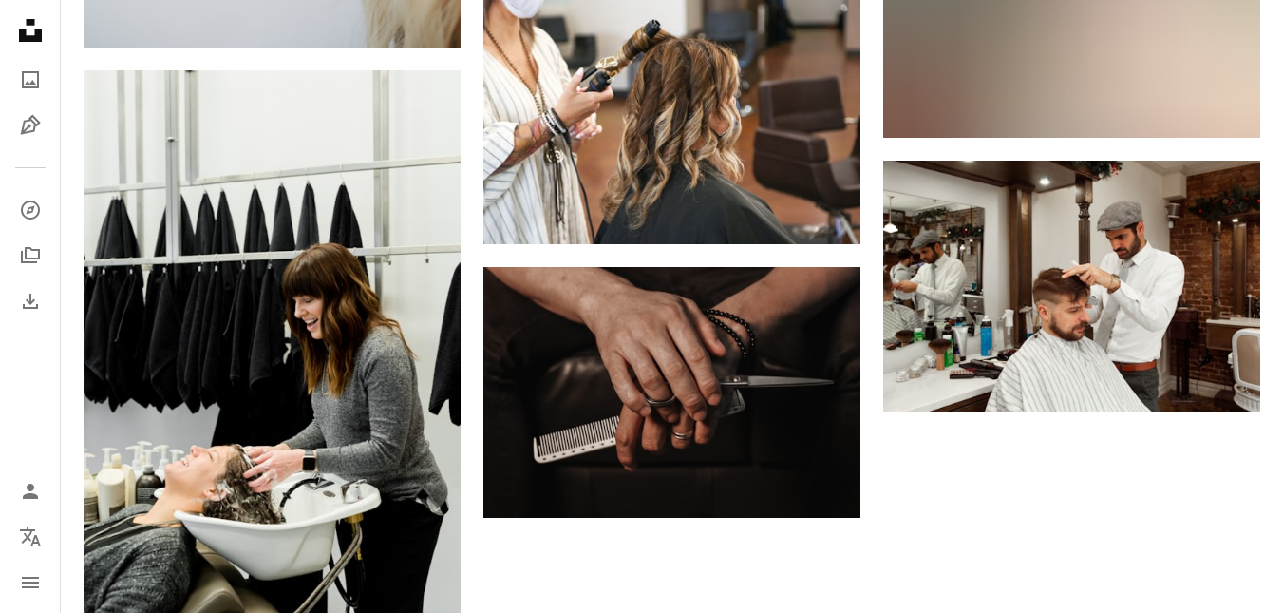
scroll to position [2659, 0]
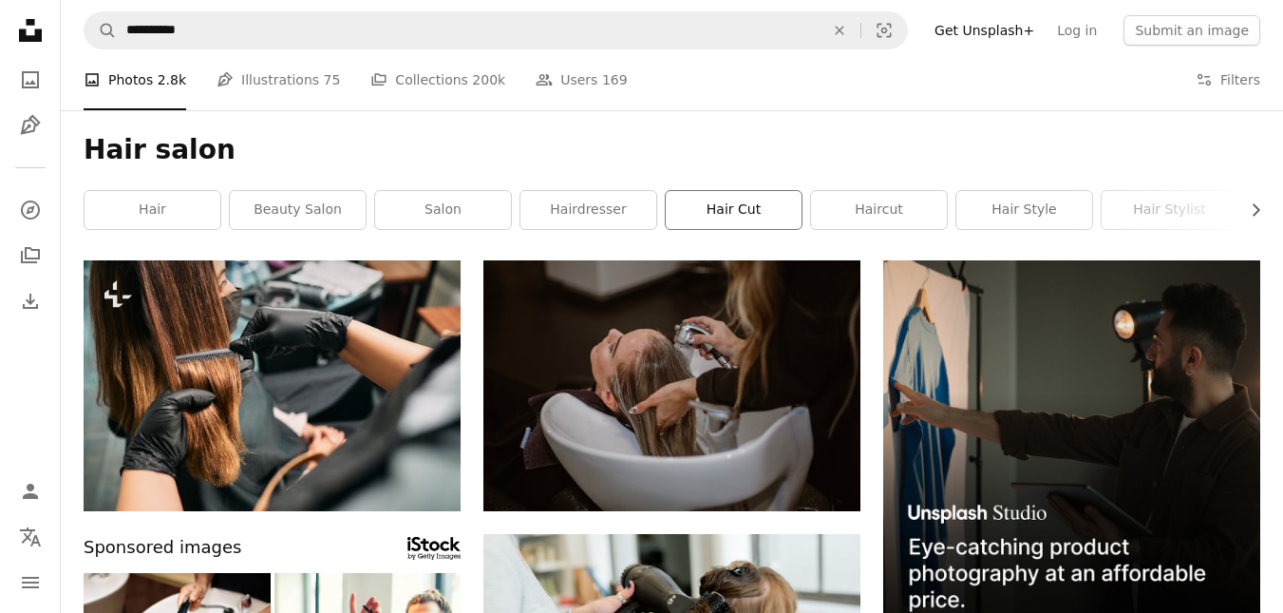
click at [724, 227] on link "hair cut" at bounding box center [734, 210] width 136 height 38
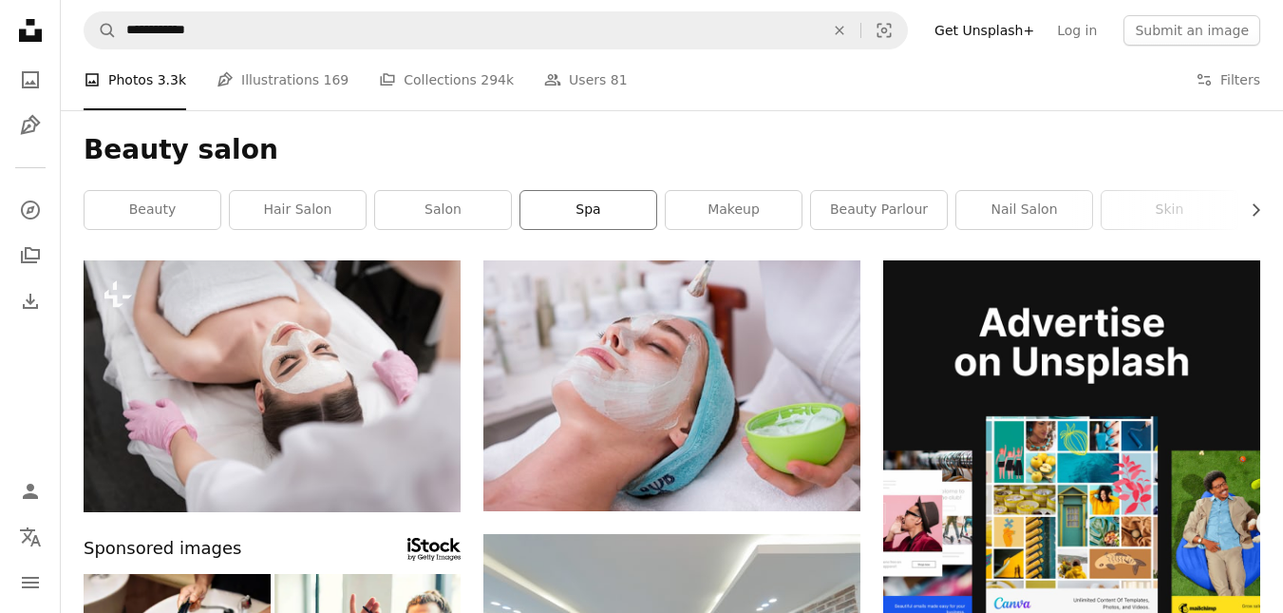
click at [557, 212] on link "spa" at bounding box center [588, 210] width 136 height 38
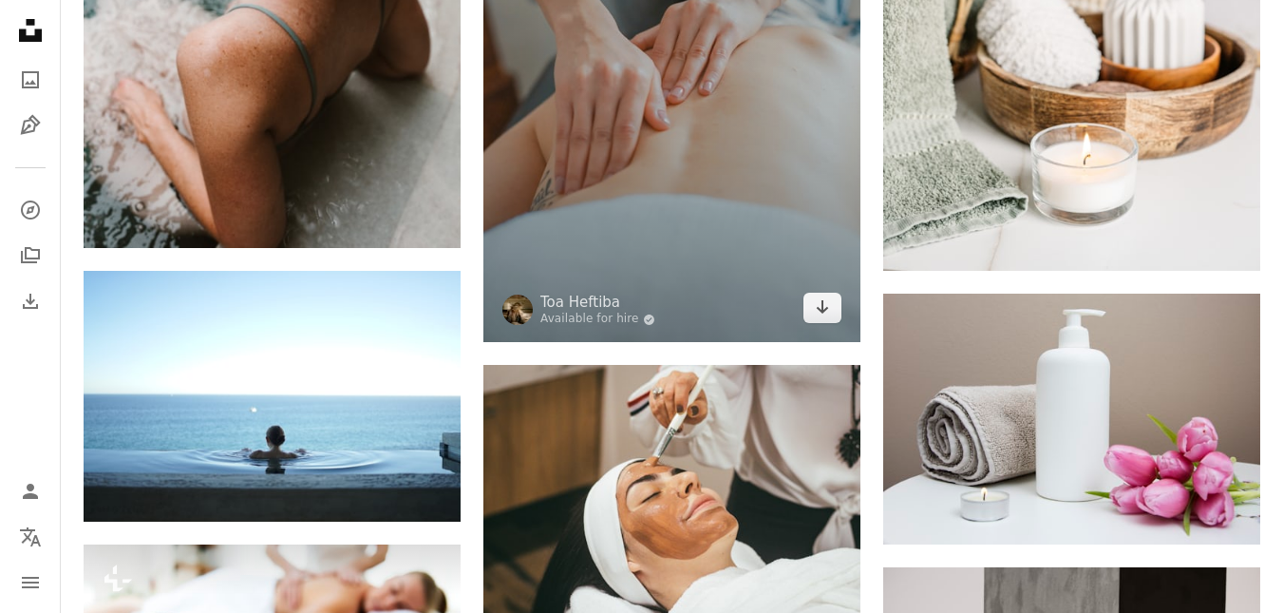
scroll to position [2374, 0]
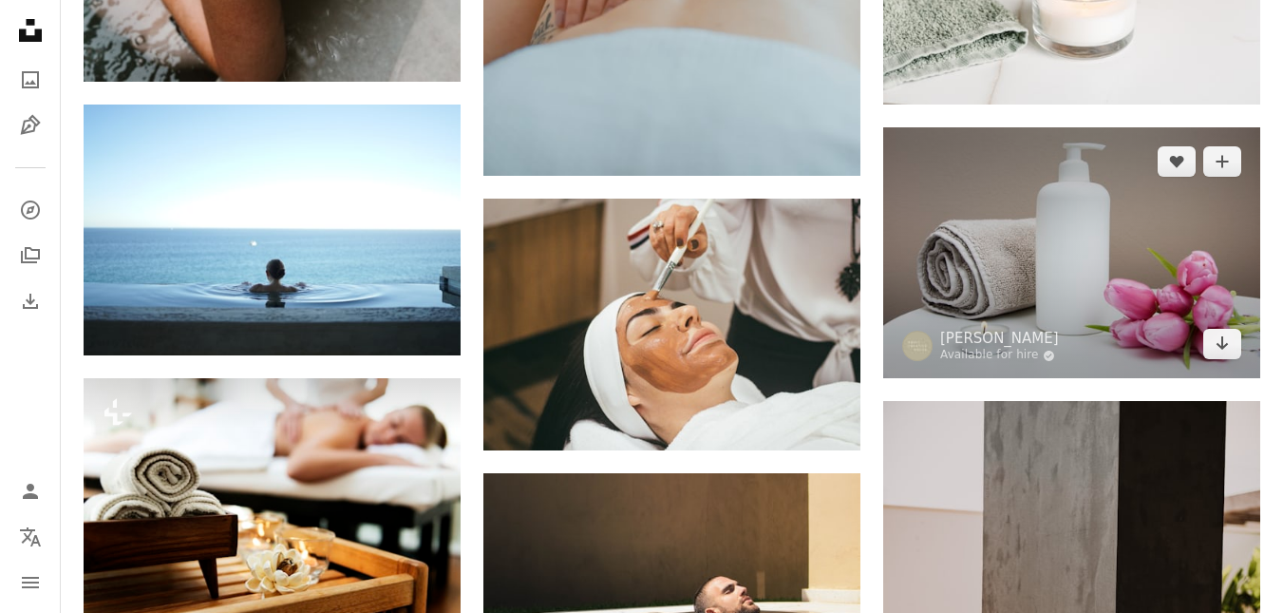
click at [1043, 261] on img at bounding box center [1071, 252] width 377 height 251
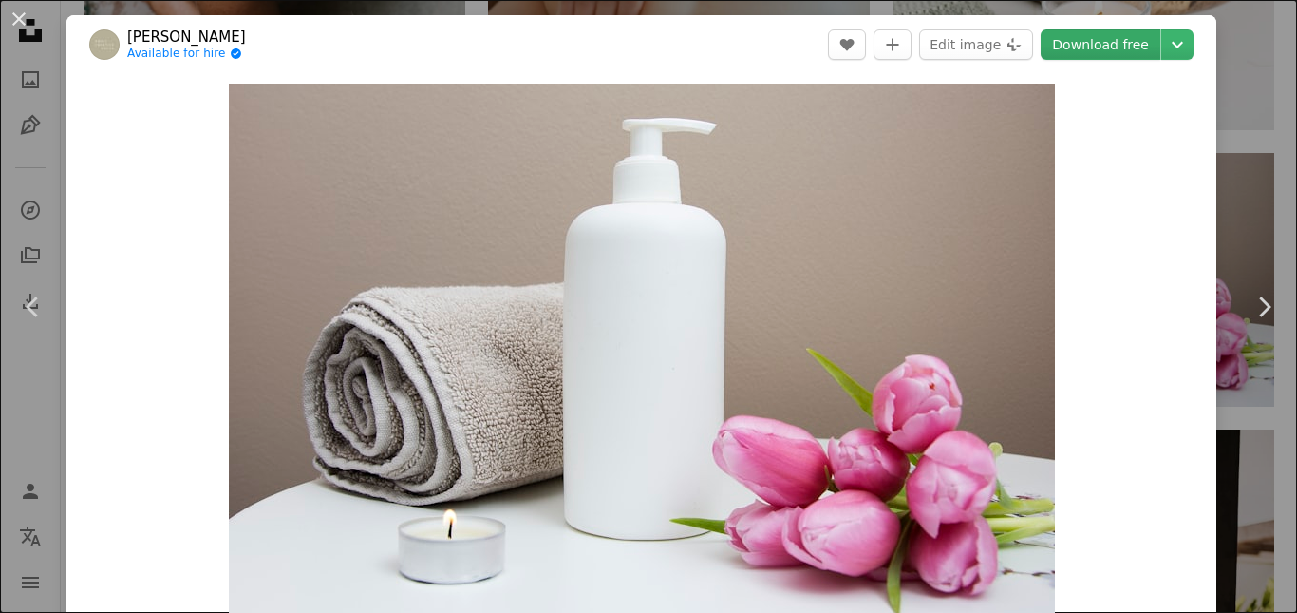
click at [1078, 53] on link "Download free" at bounding box center [1101, 44] width 120 height 30
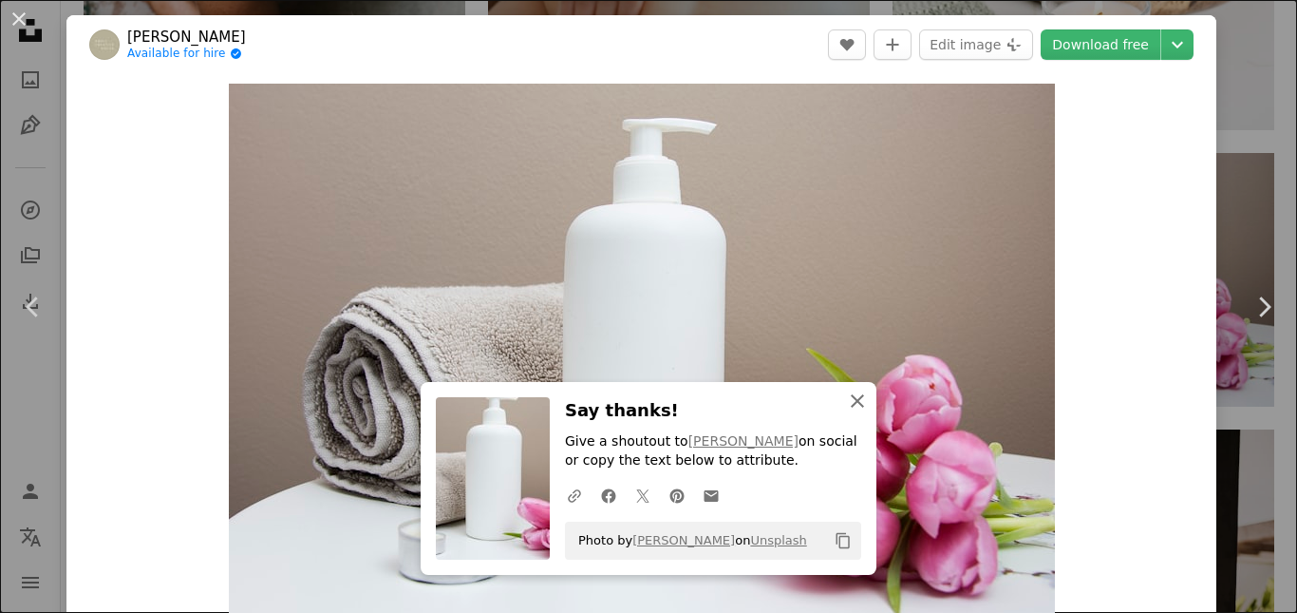
click at [854, 406] on icon "An X shape" at bounding box center [857, 400] width 23 height 23
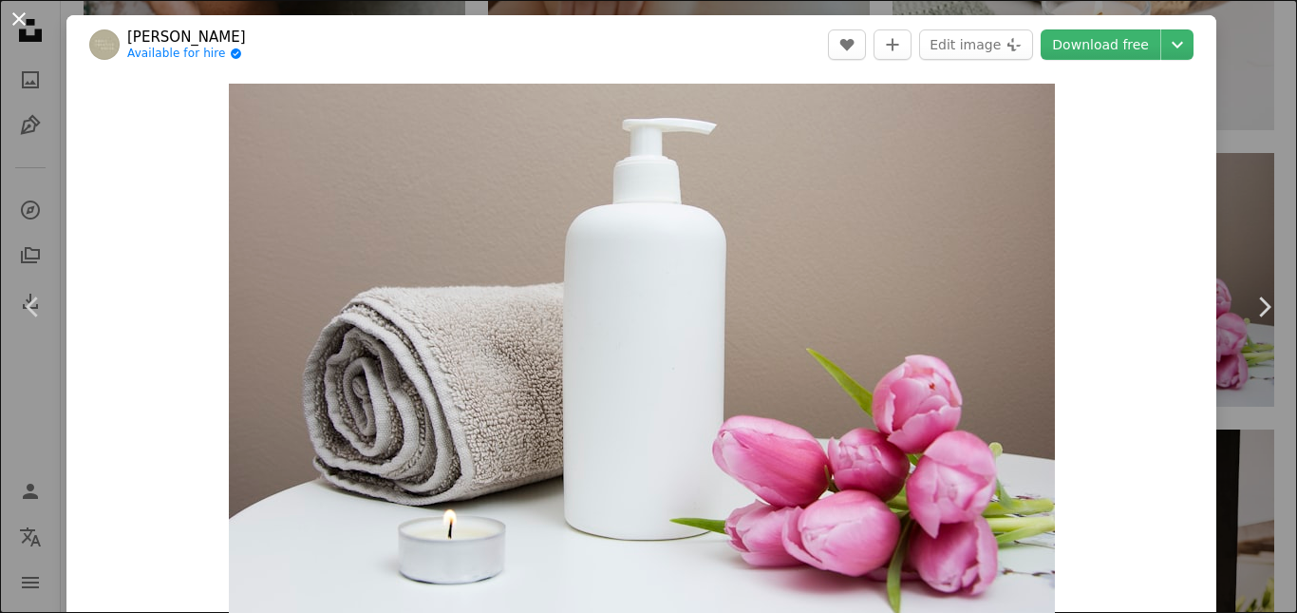
click at [21, 20] on button "An X shape" at bounding box center [19, 19] width 23 height 23
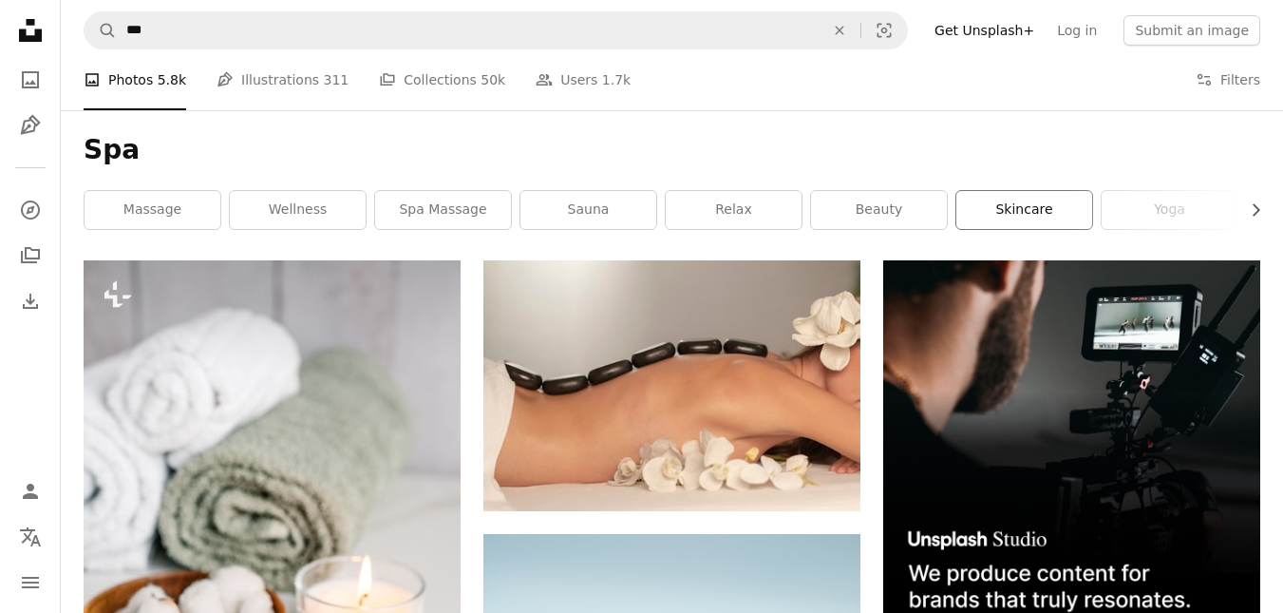
click at [984, 220] on link "skincare" at bounding box center [1024, 210] width 136 height 38
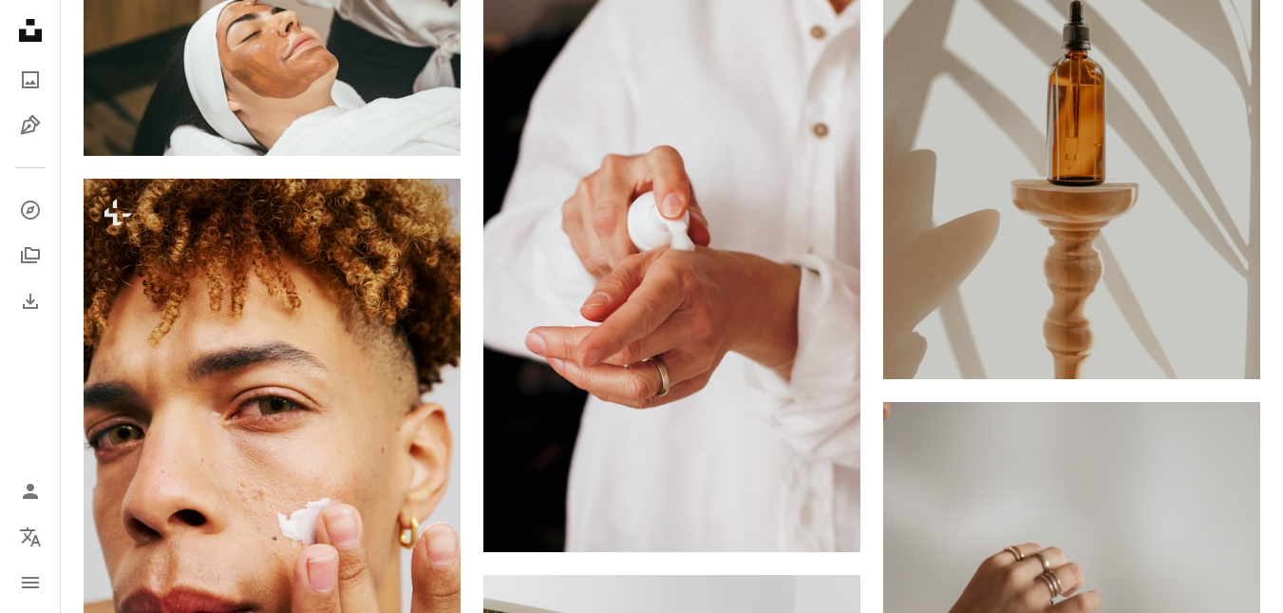
scroll to position [2754, 0]
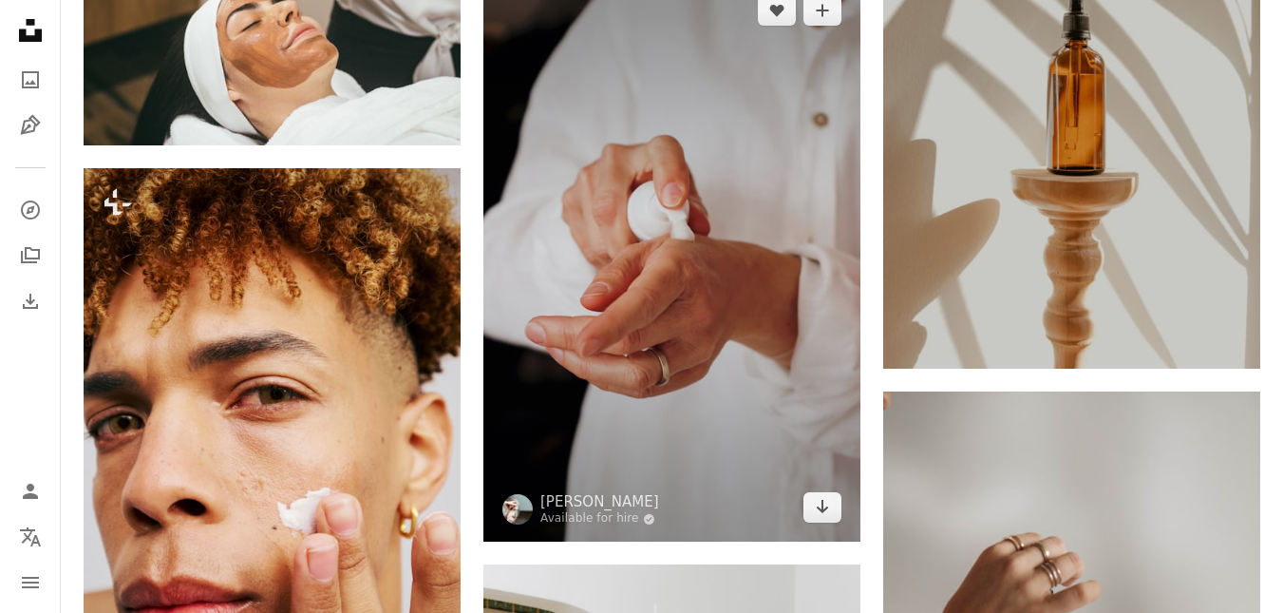
click at [667, 265] on img at bounding box center [671, 259] width 377 height 566
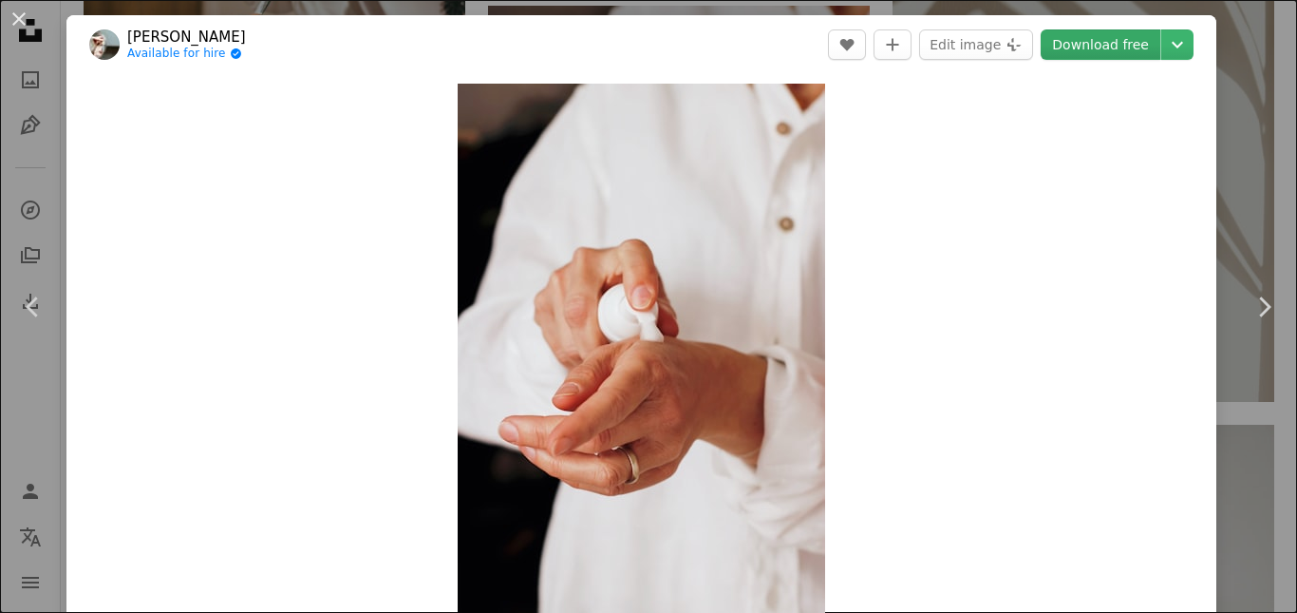
click at [1087, 52] on link "Download free" at bounding box center [1101, 44] width 120 height 30
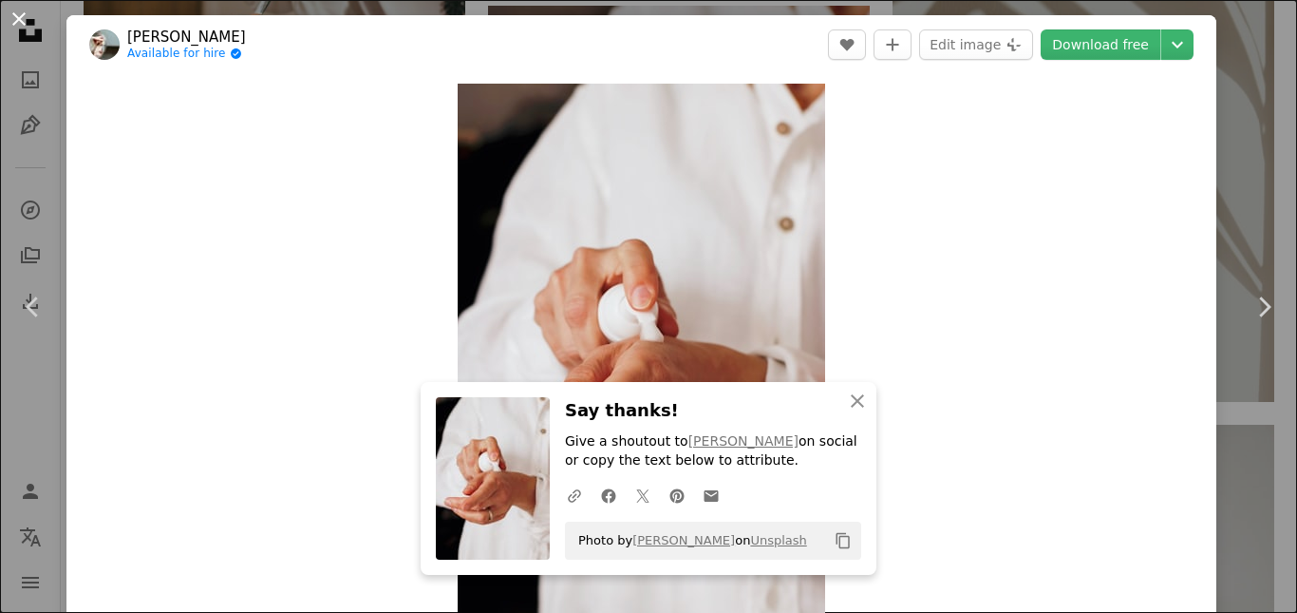
click at [17, 15] on button "An X shape" at bounding box center [19, 19] width 23 height 23
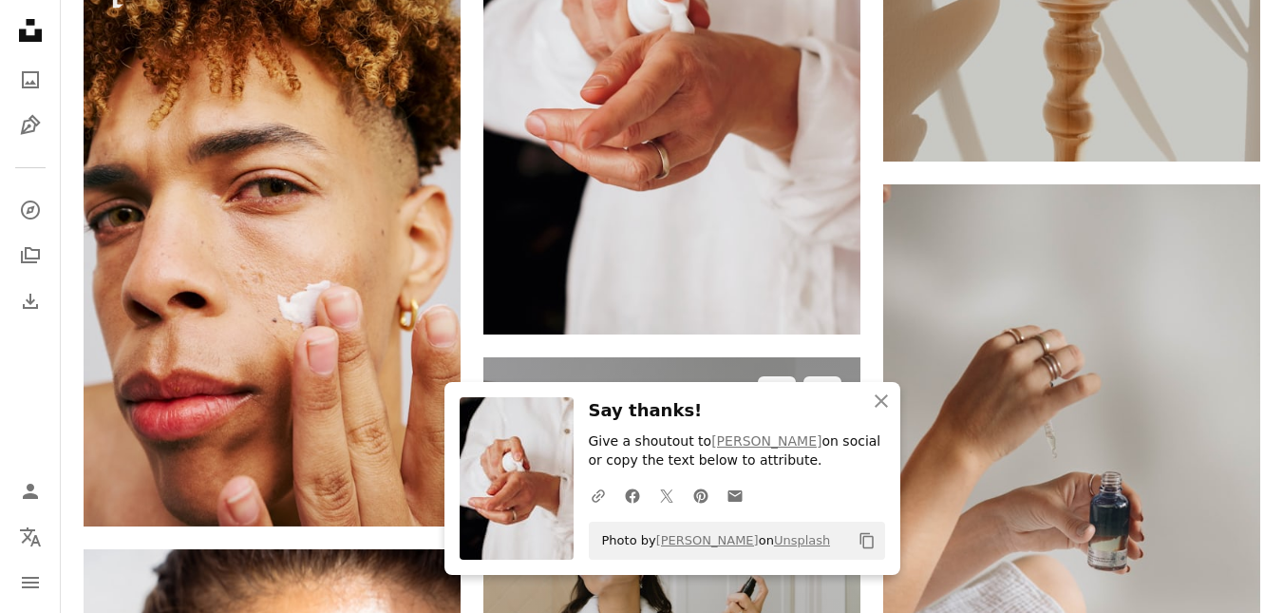
scroll to position [3039, 0]
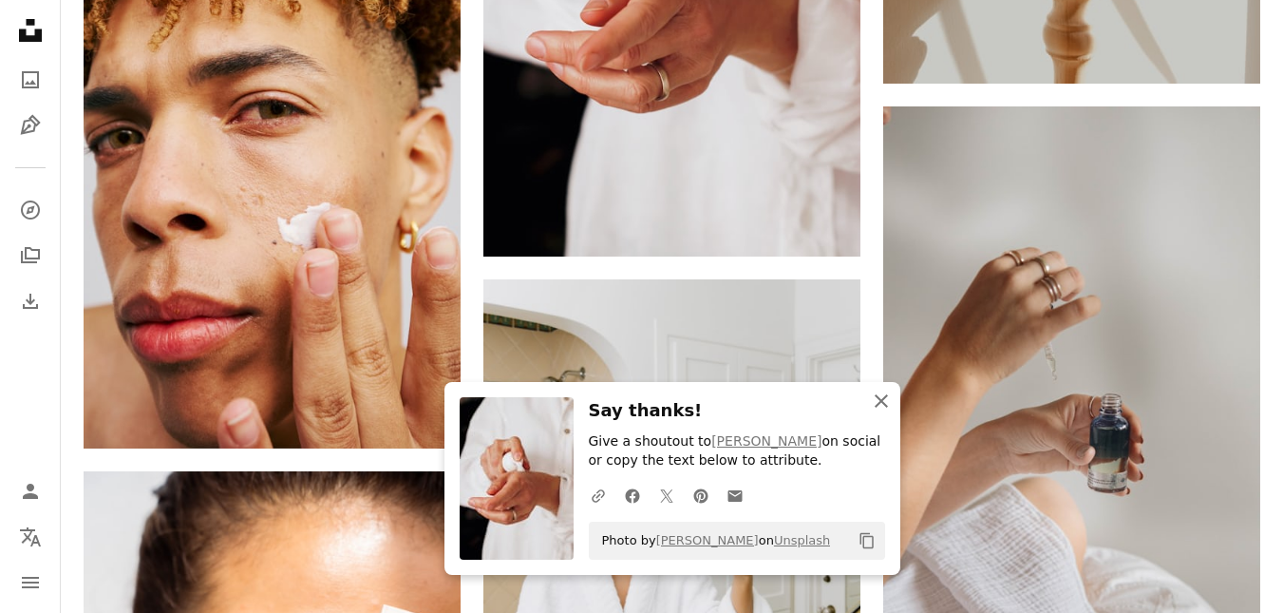
click at [882, 408] on icon "An X shape" at bounding box center [881, 400] width 23 height 23
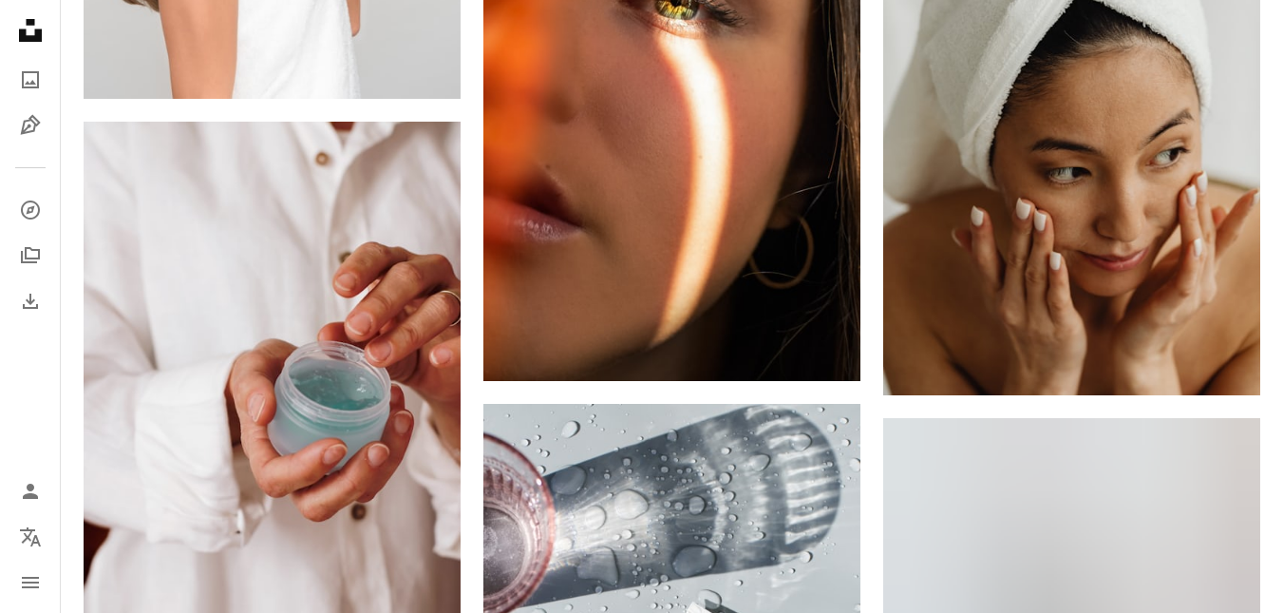
scroll to position [5603, 0]
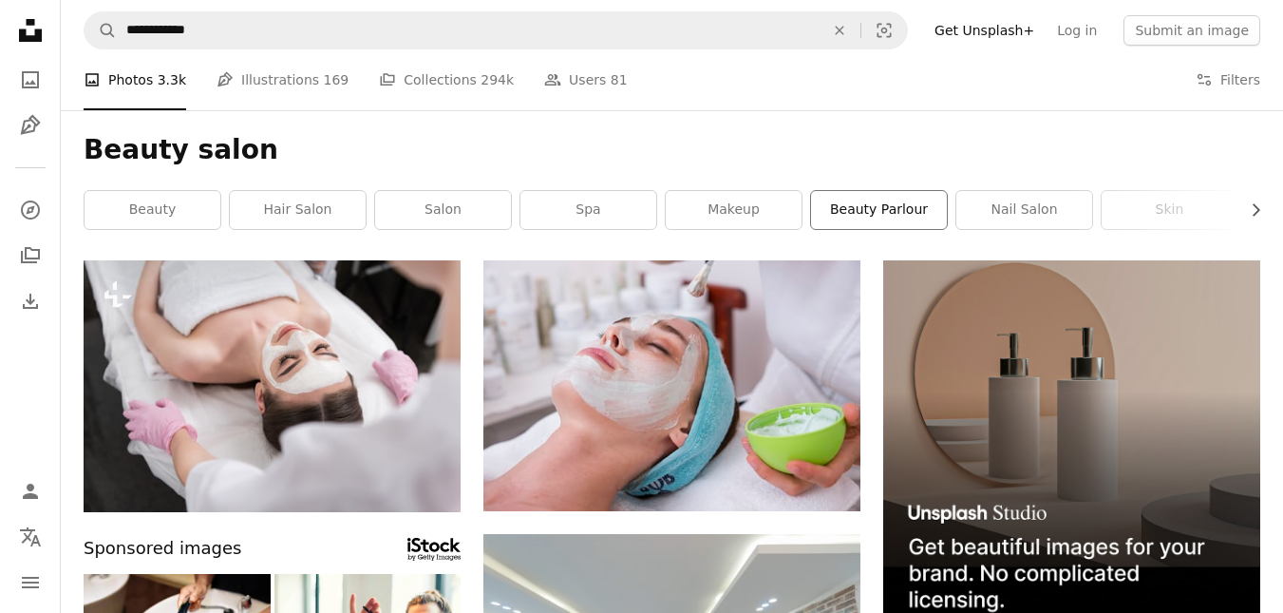
click at [904, 204] on link "beauty parlour" at bounding box center [879, 210] width 136 height 38
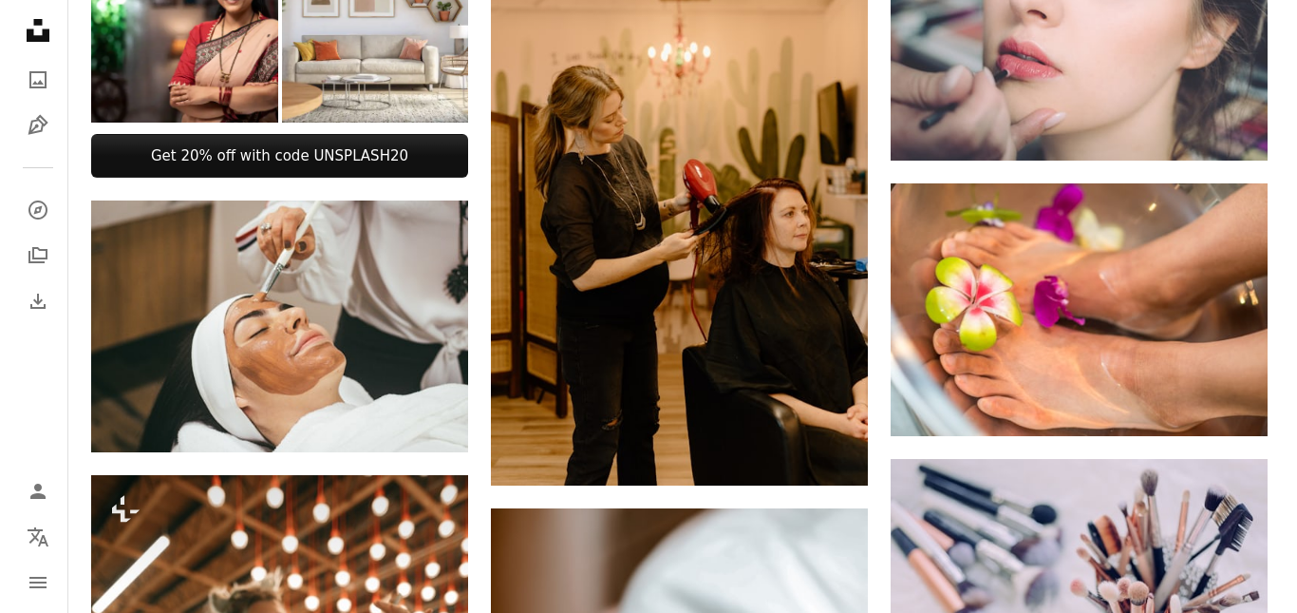
scroll to position [1235, 0]
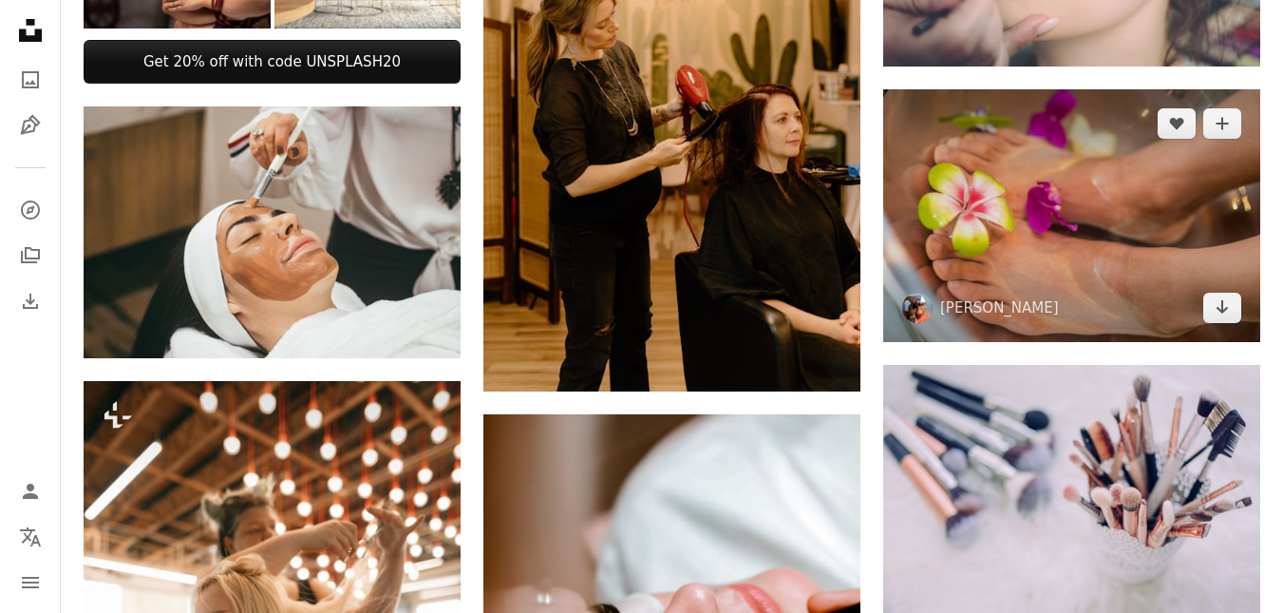
click at [977, 215] on img at bounding box center [1071, 215] width 377 height 252
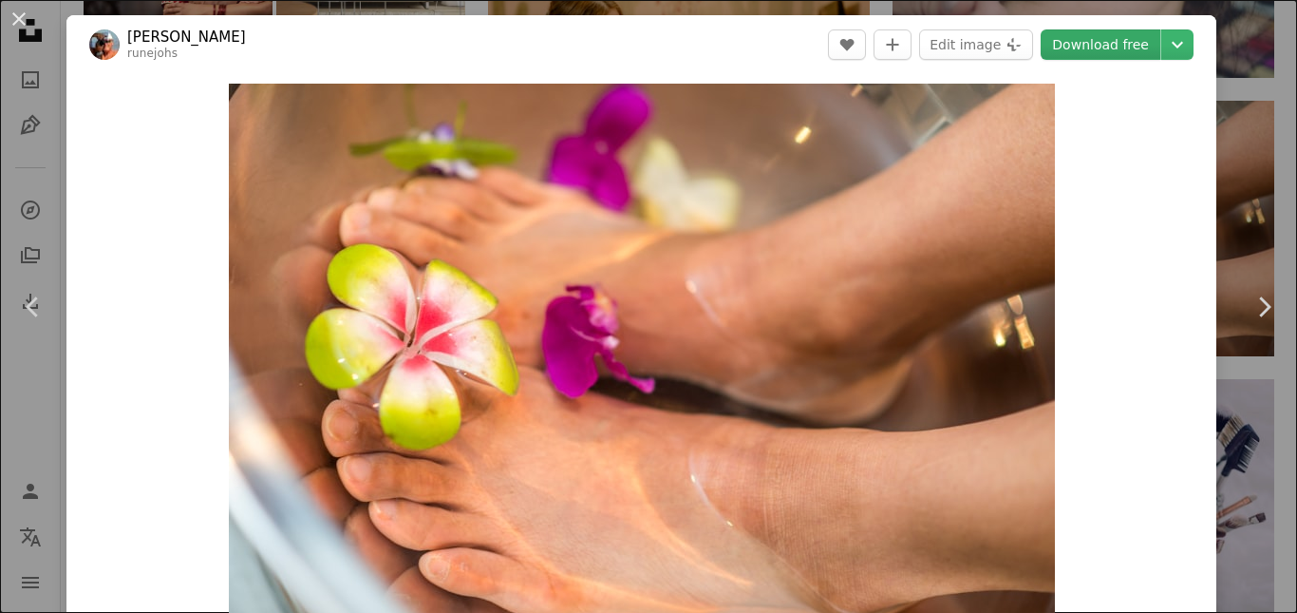
click at [1073, 54] on link "Download free" at bounding box center [1101, 44] width 120 height 30
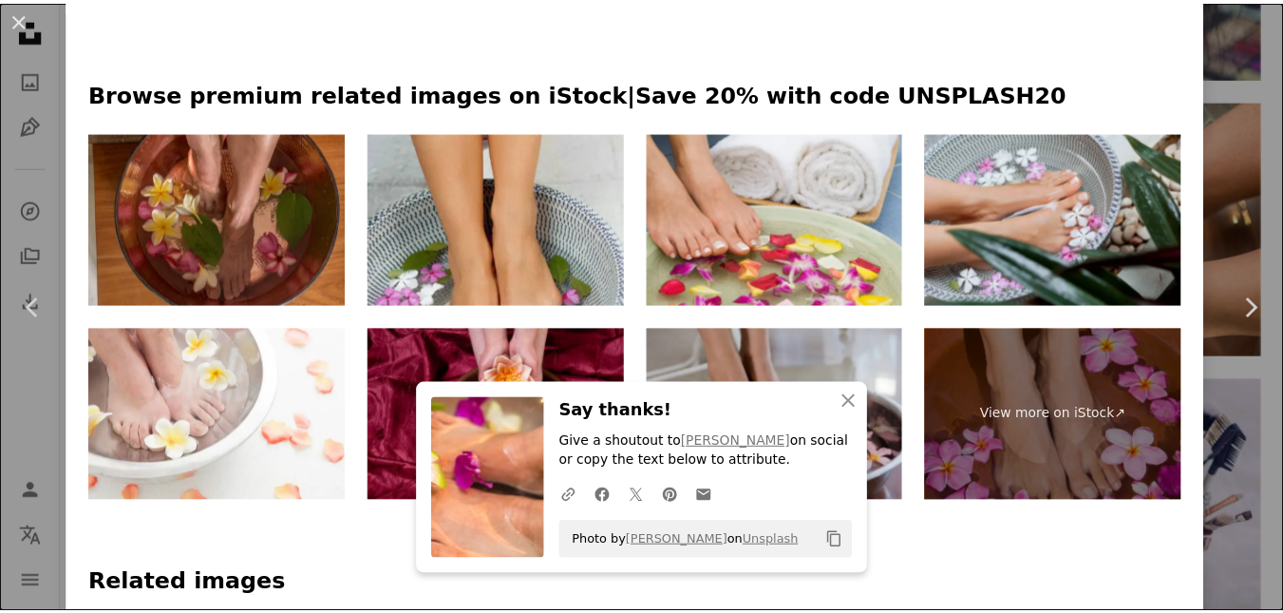
scroll to position [950, 0]
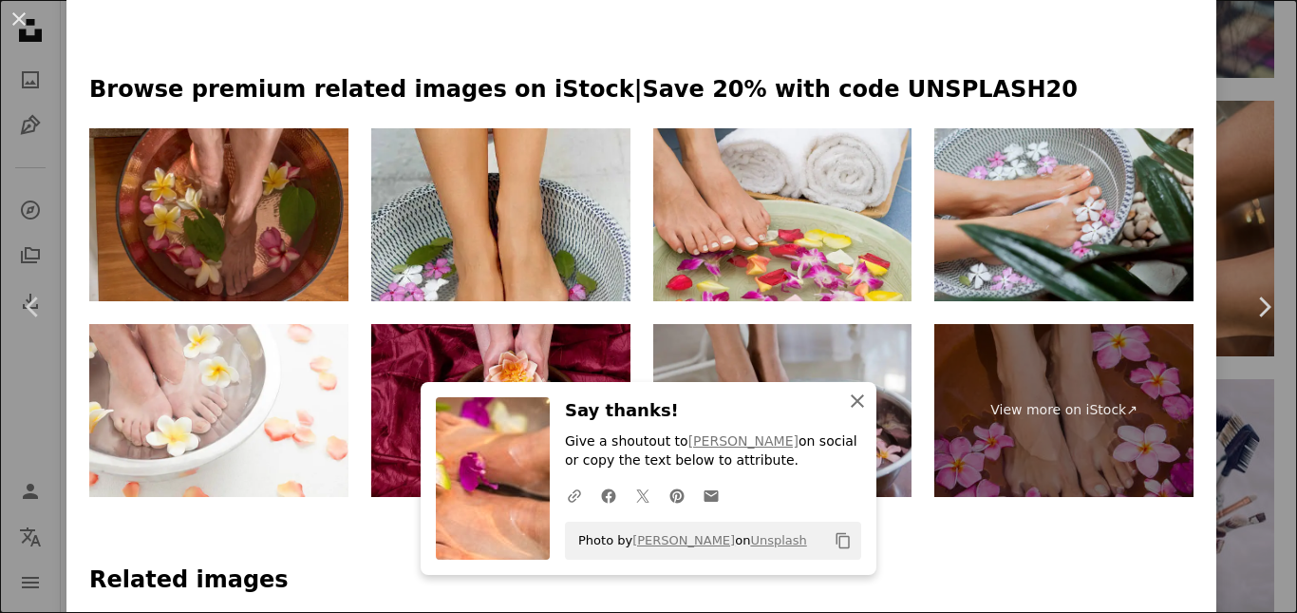
click at [846, 396] on icon "An X shape" at bounding box center [857, 400] width 23 height 23
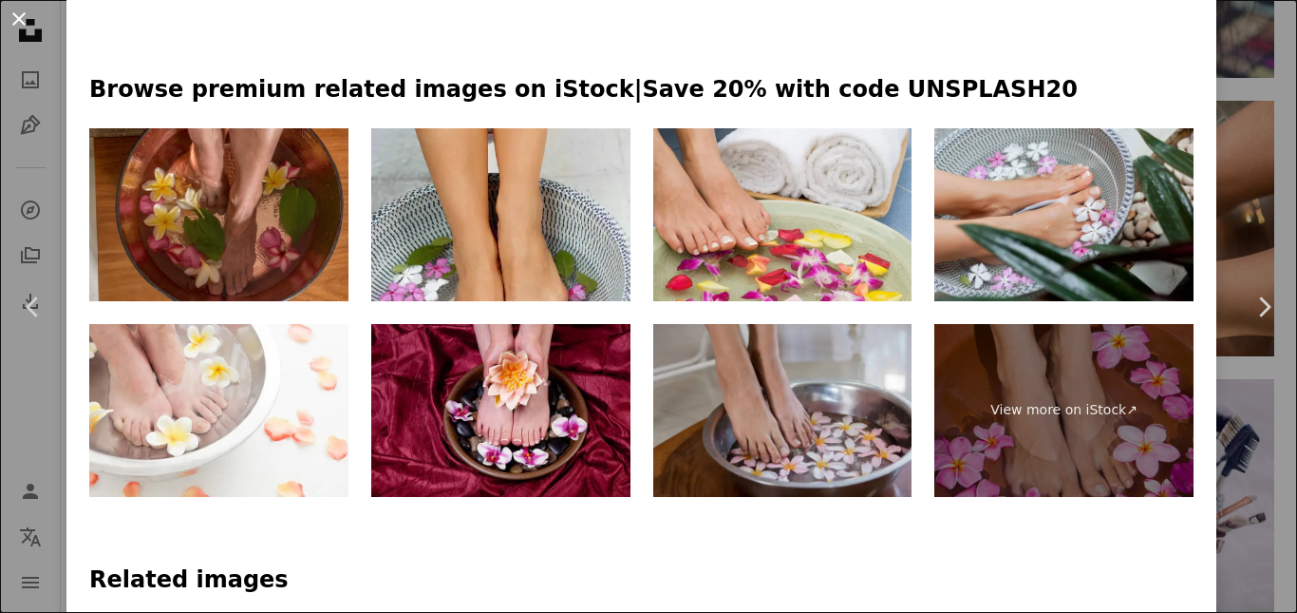
click at [8, 16] on button "An X shape" at bounding box center [19, 19] width 23 height 23
